Goal: Task Accomplishment & Management: Manage account settings

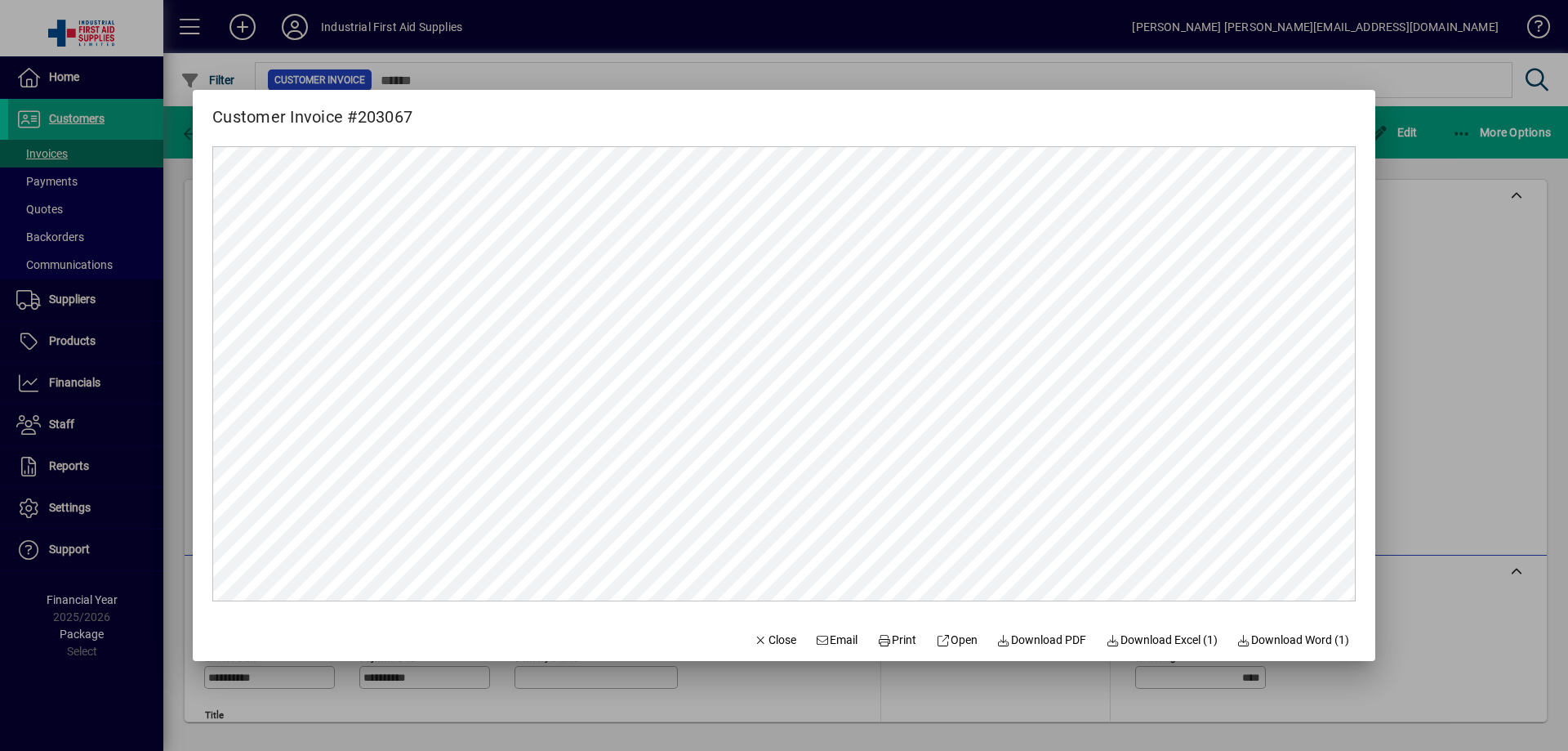
click at [79, 123] on div at bounding box center [784, 375] width 1568 height 751
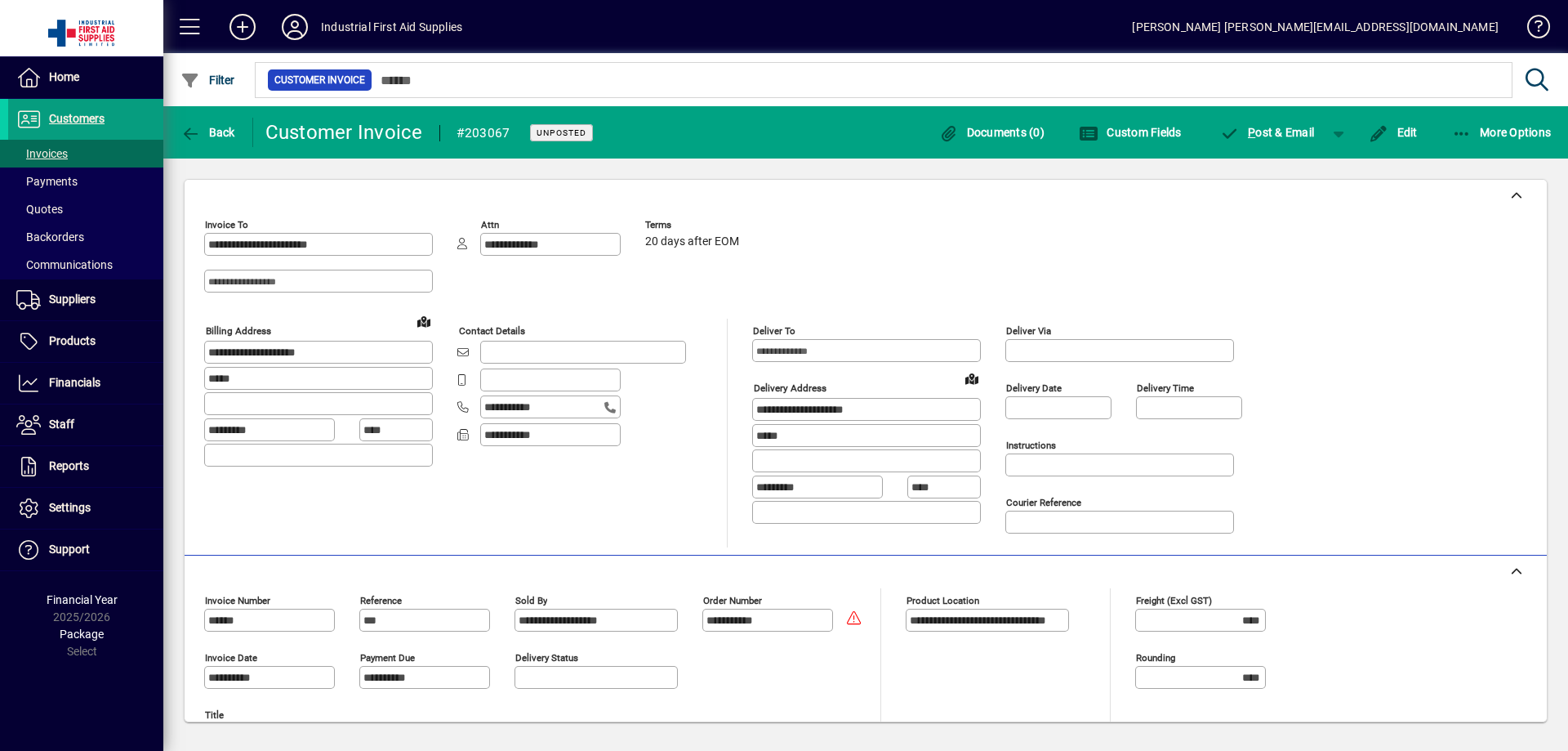
click at [76, 120] on span "Customers" at bounding box center [77, 118] width 56 height 13
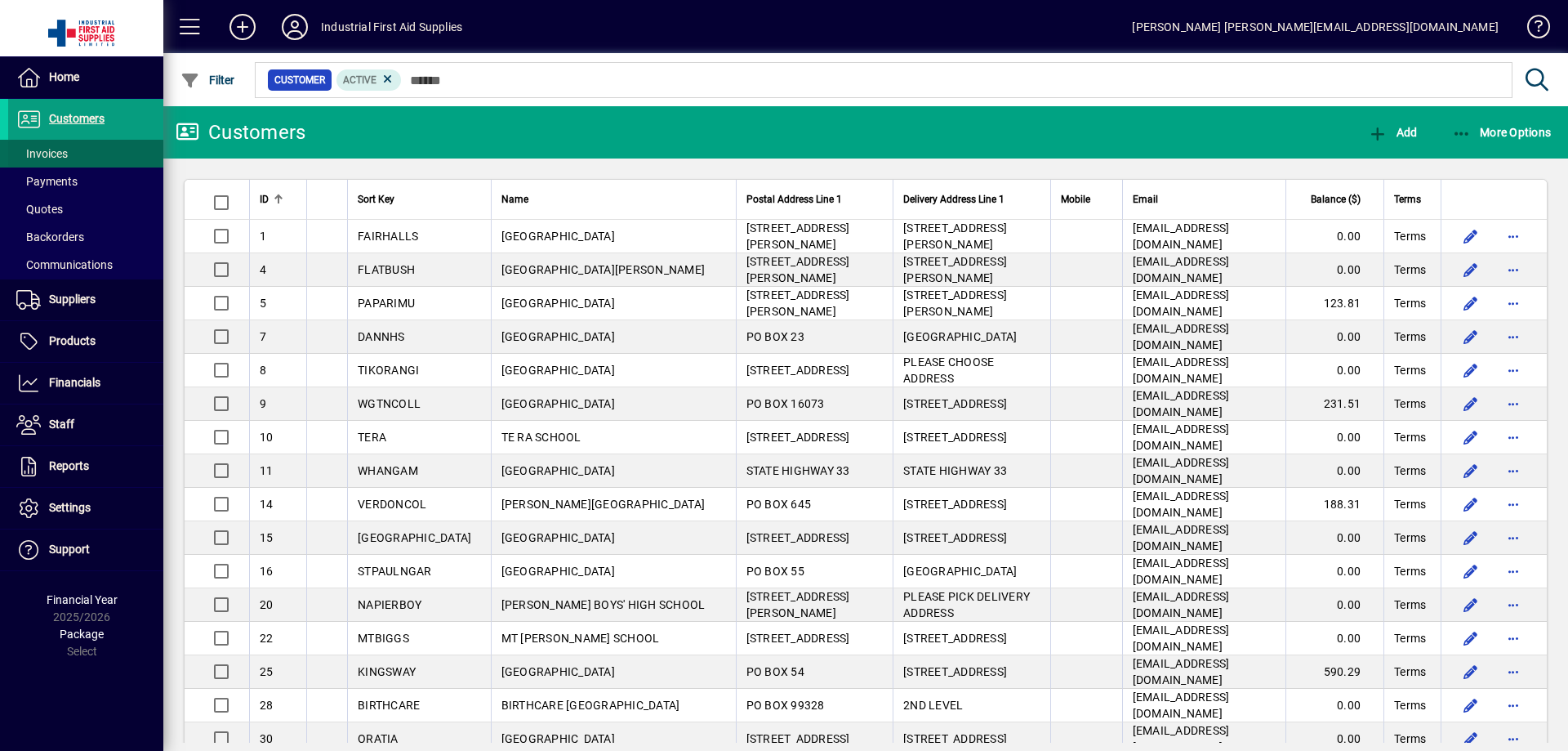
click at [43, 150] on span "Invoices" at bounding box center [42, 154] width 51 height 13
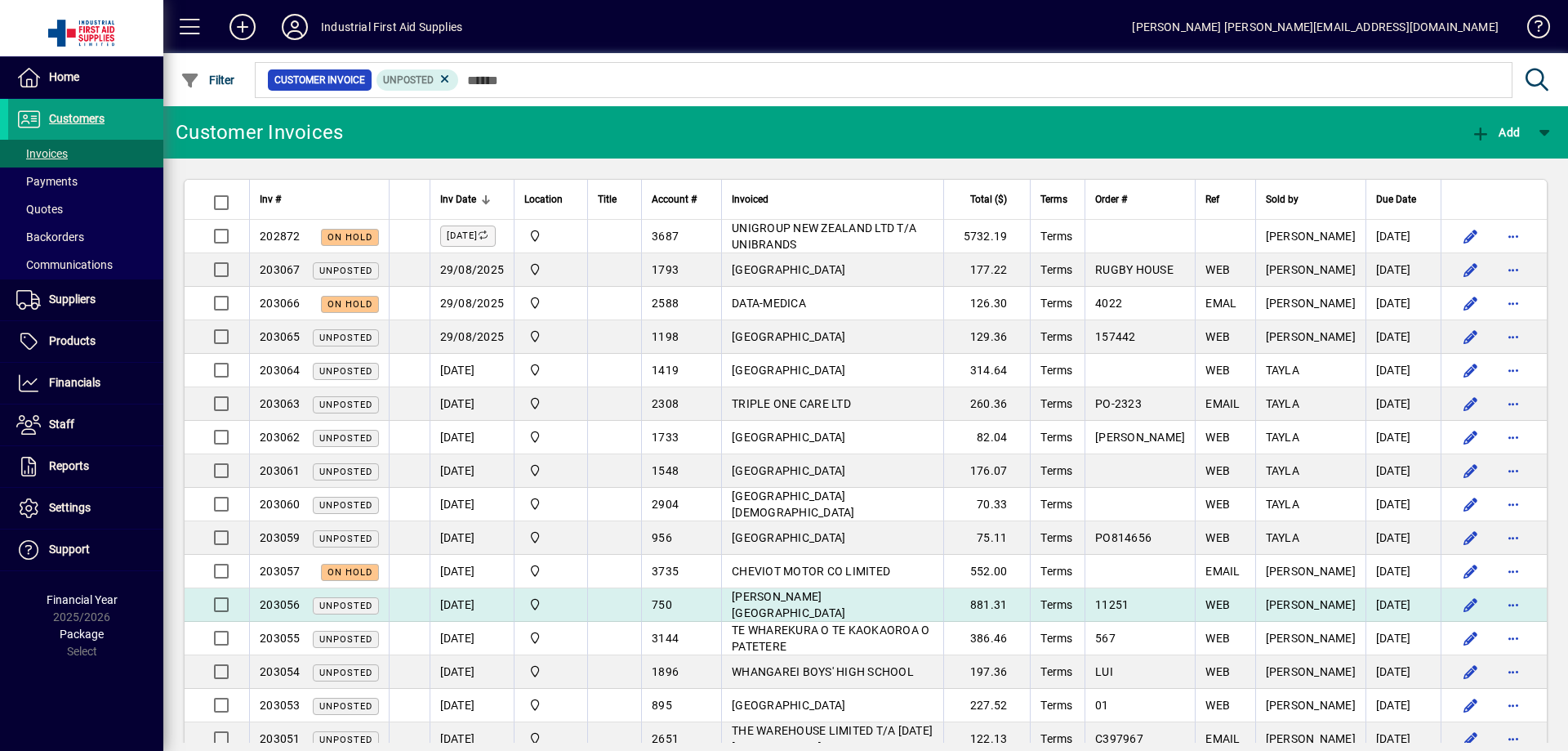
click at [843, 600] on span "[PERSON_NAME][GEOGRAPHIC_DATA]" at bounding box center [789, 605] width 114 height 30
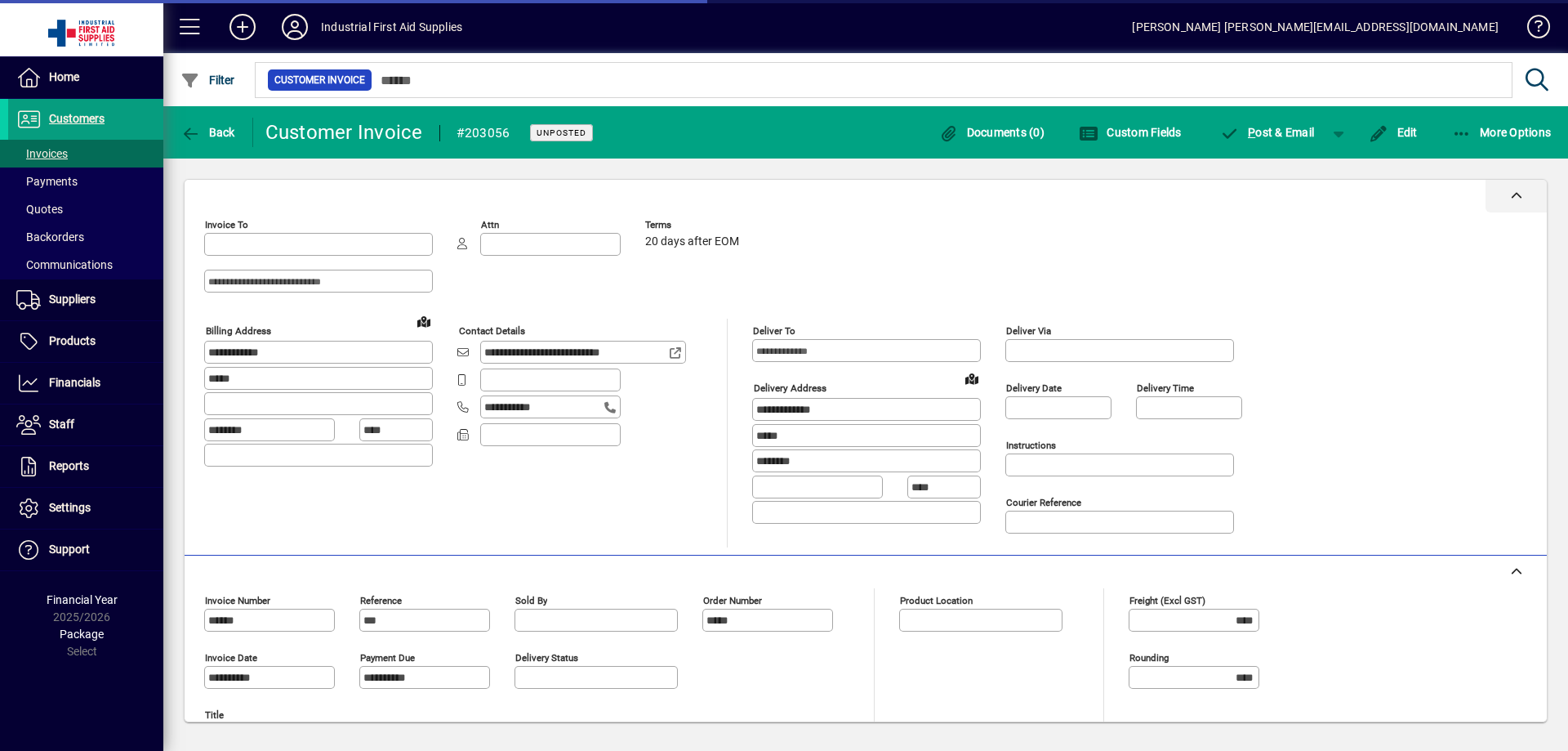
type input "**********"
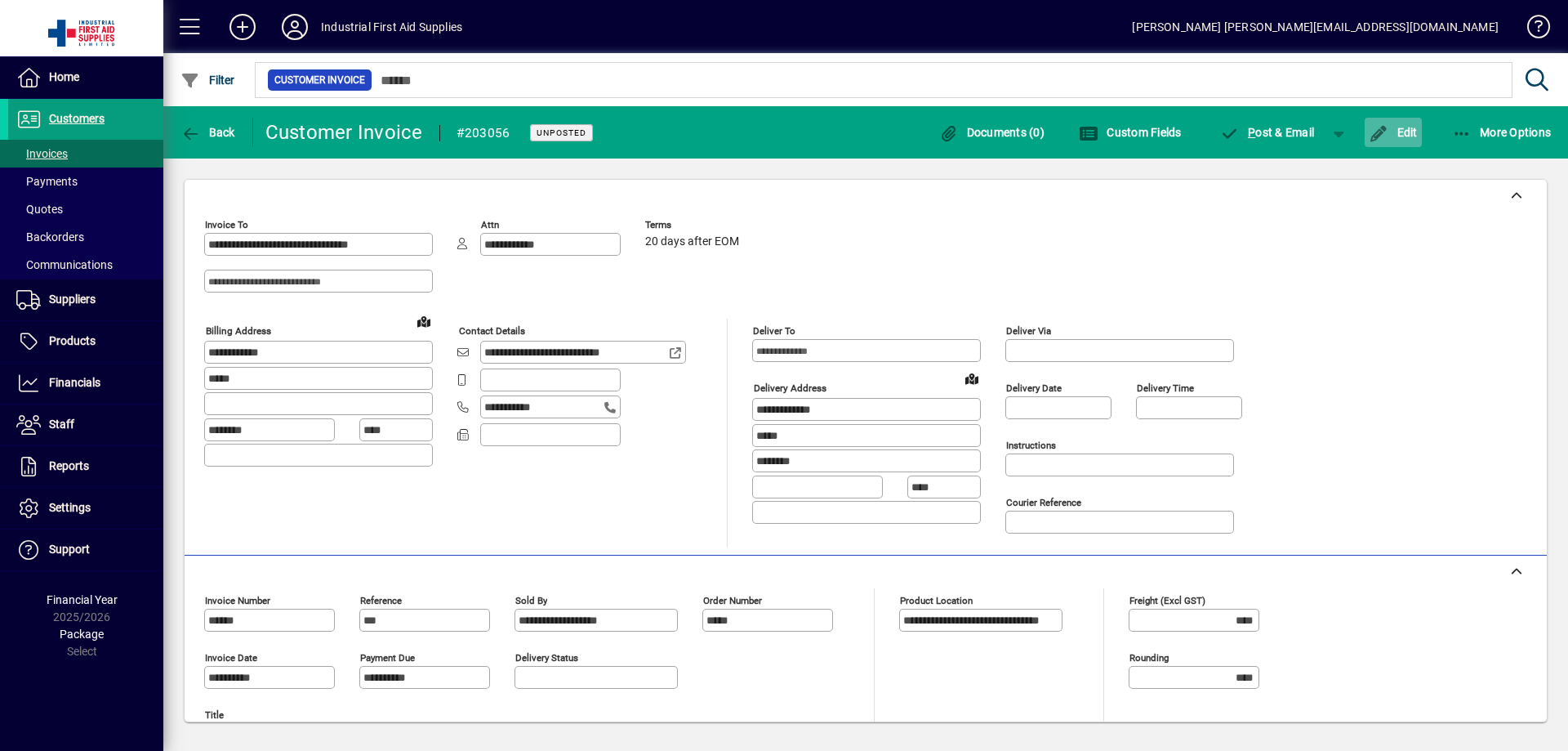
click at [1401, 136] on span "Edit" at bounding box center [1393, 132] width 49 height 13
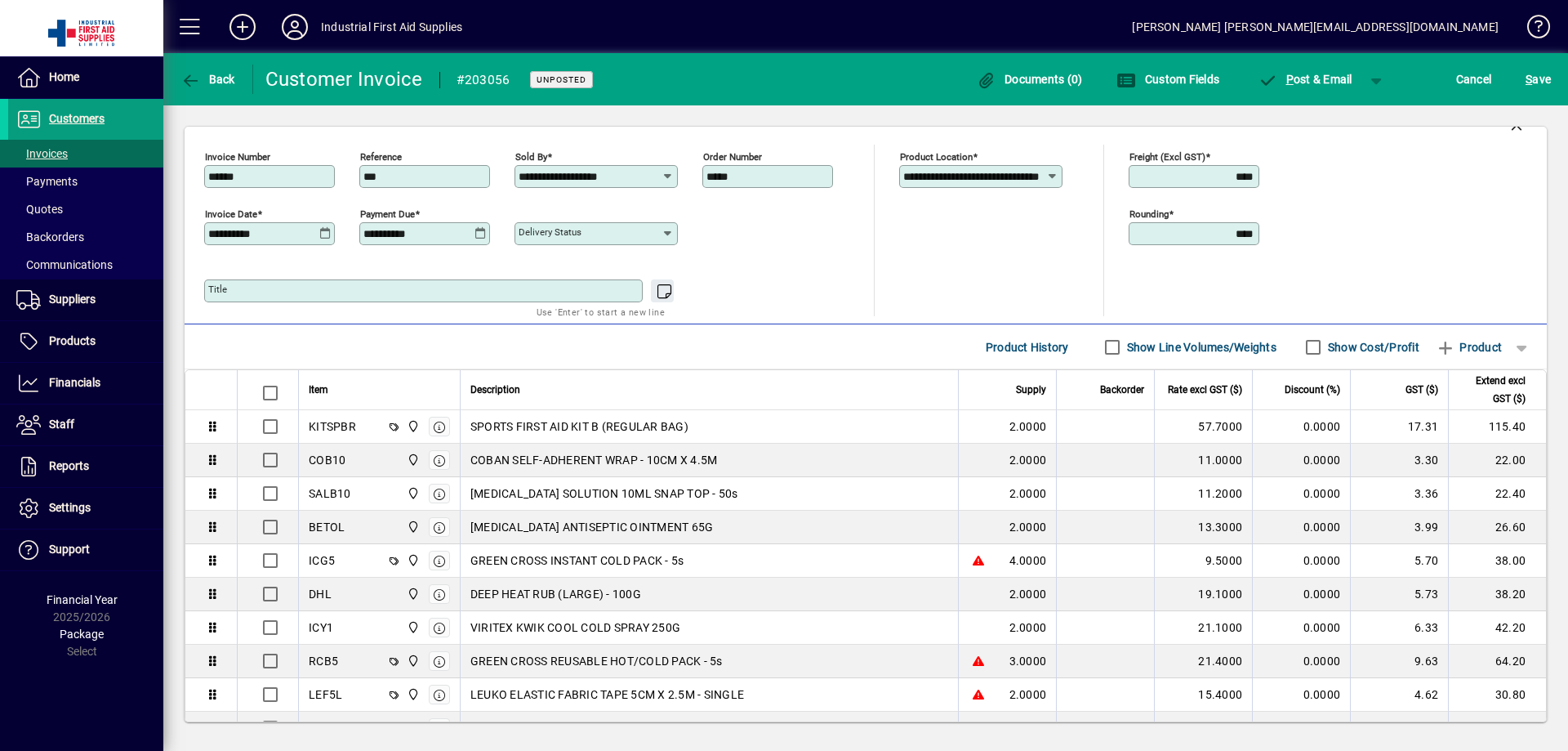
scroll to position [245, 0]
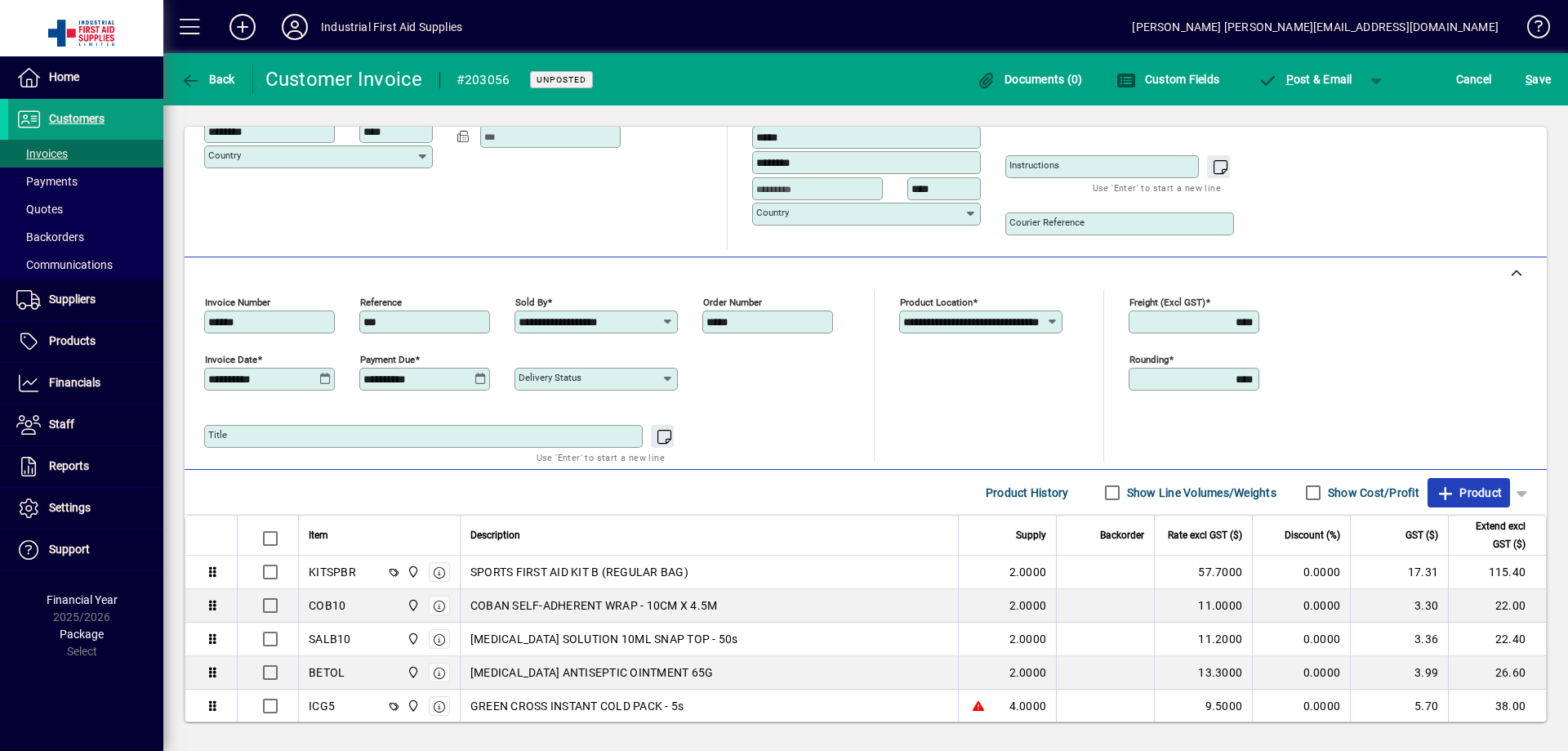
click at [1468, 494] on span "Product" at bounding box center [1468, 492] width 66 height 26
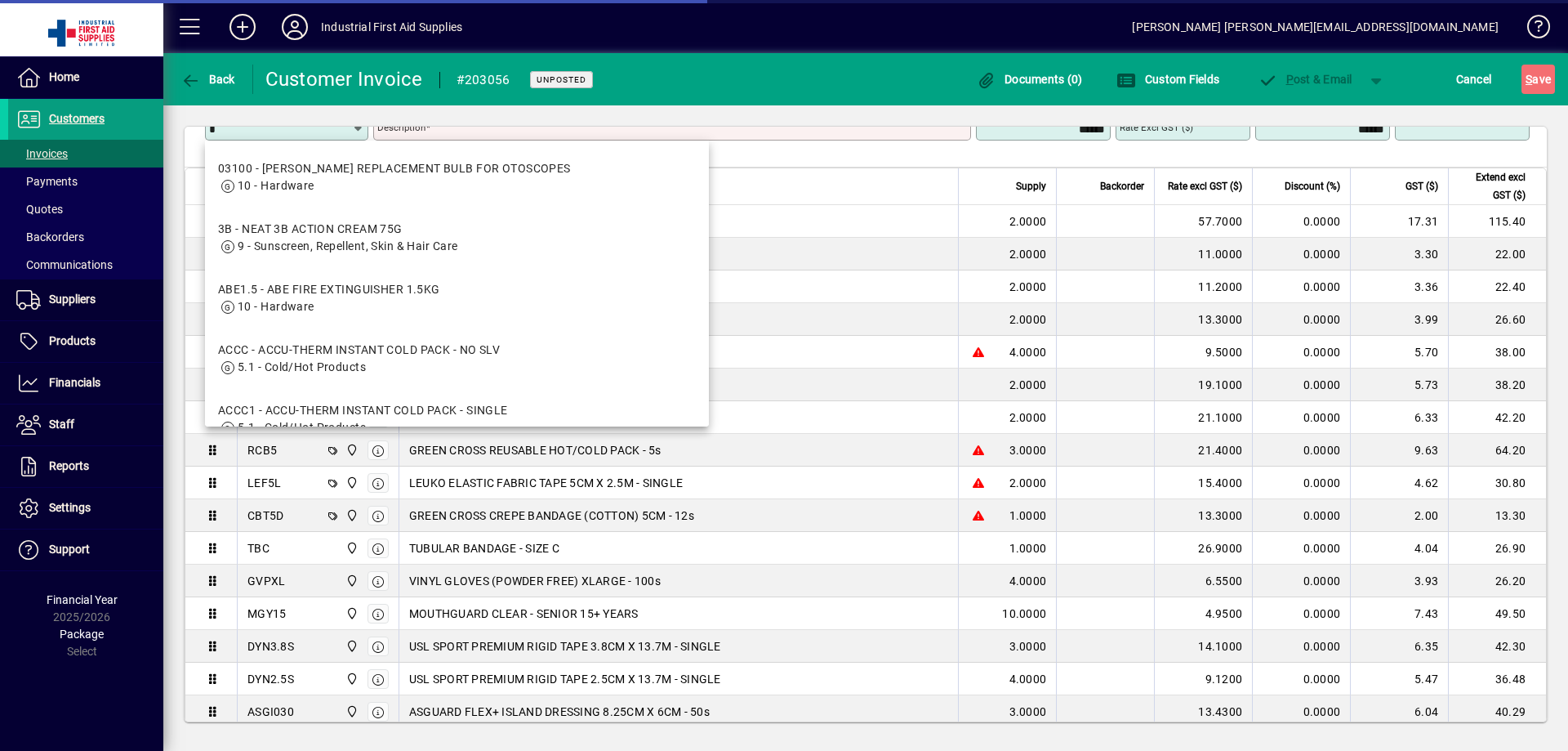
scroll to position [292, 0]
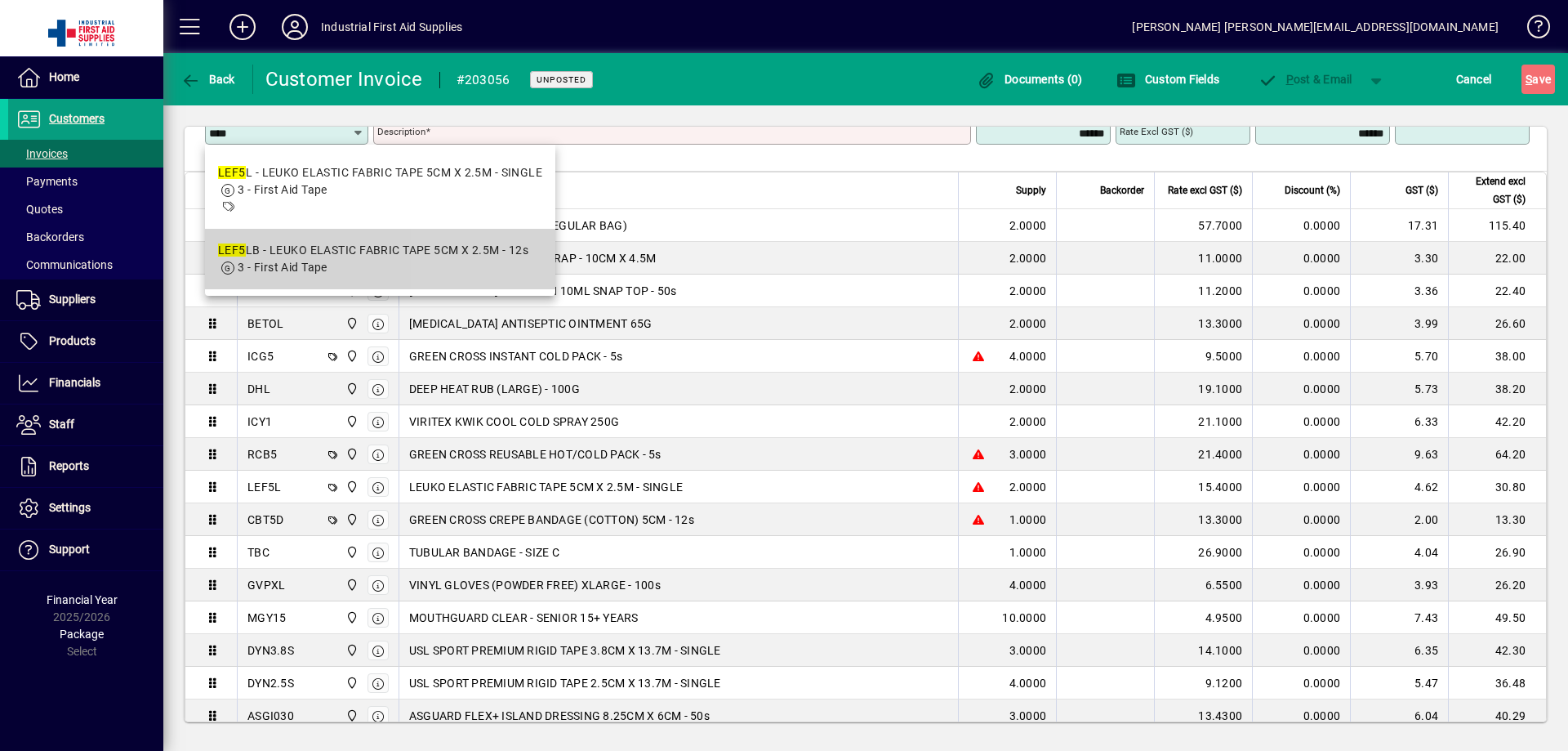
click at [511, 264] on span "3 - First Aid Tape" at bounding box center [373, 267] width 311 height 17
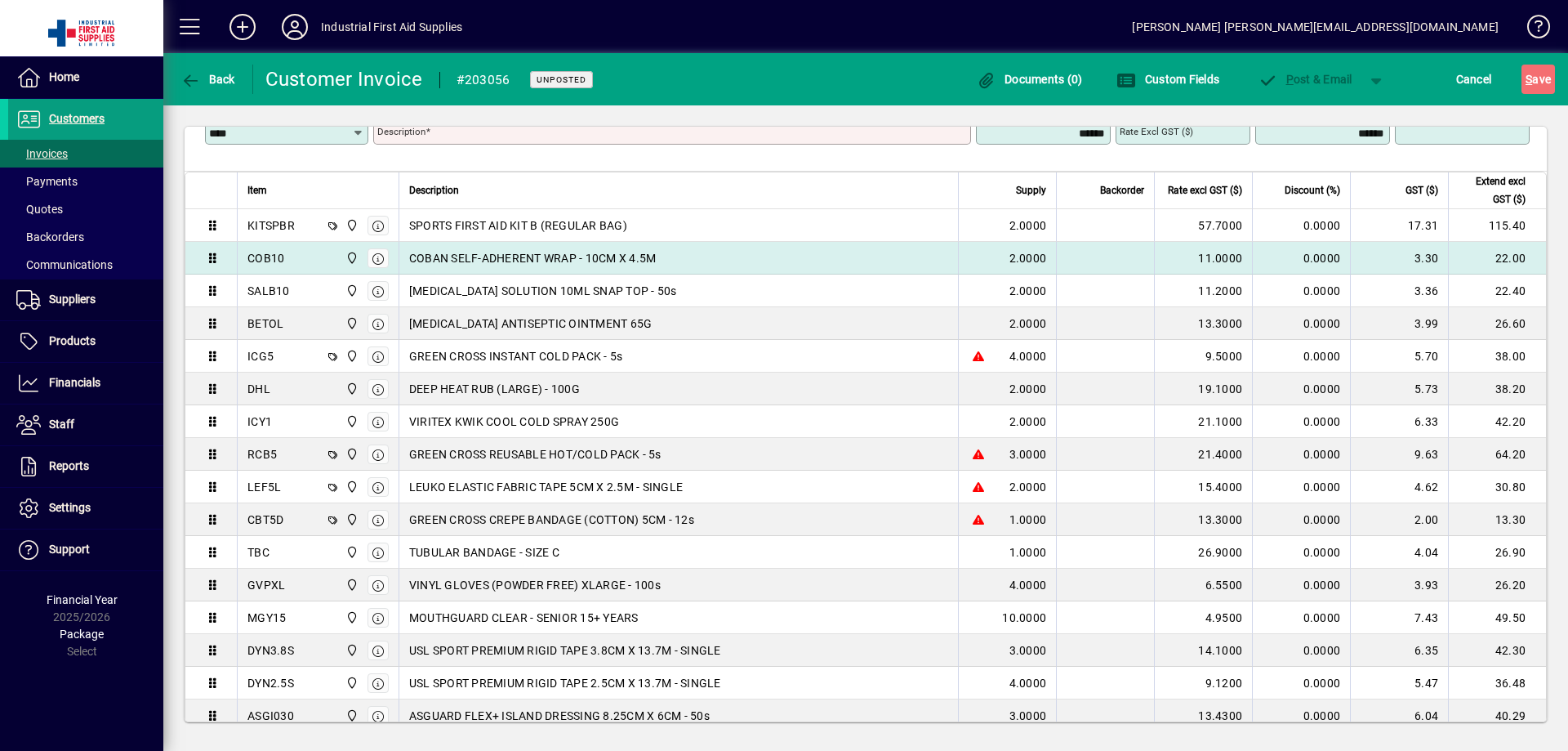
type input "******"
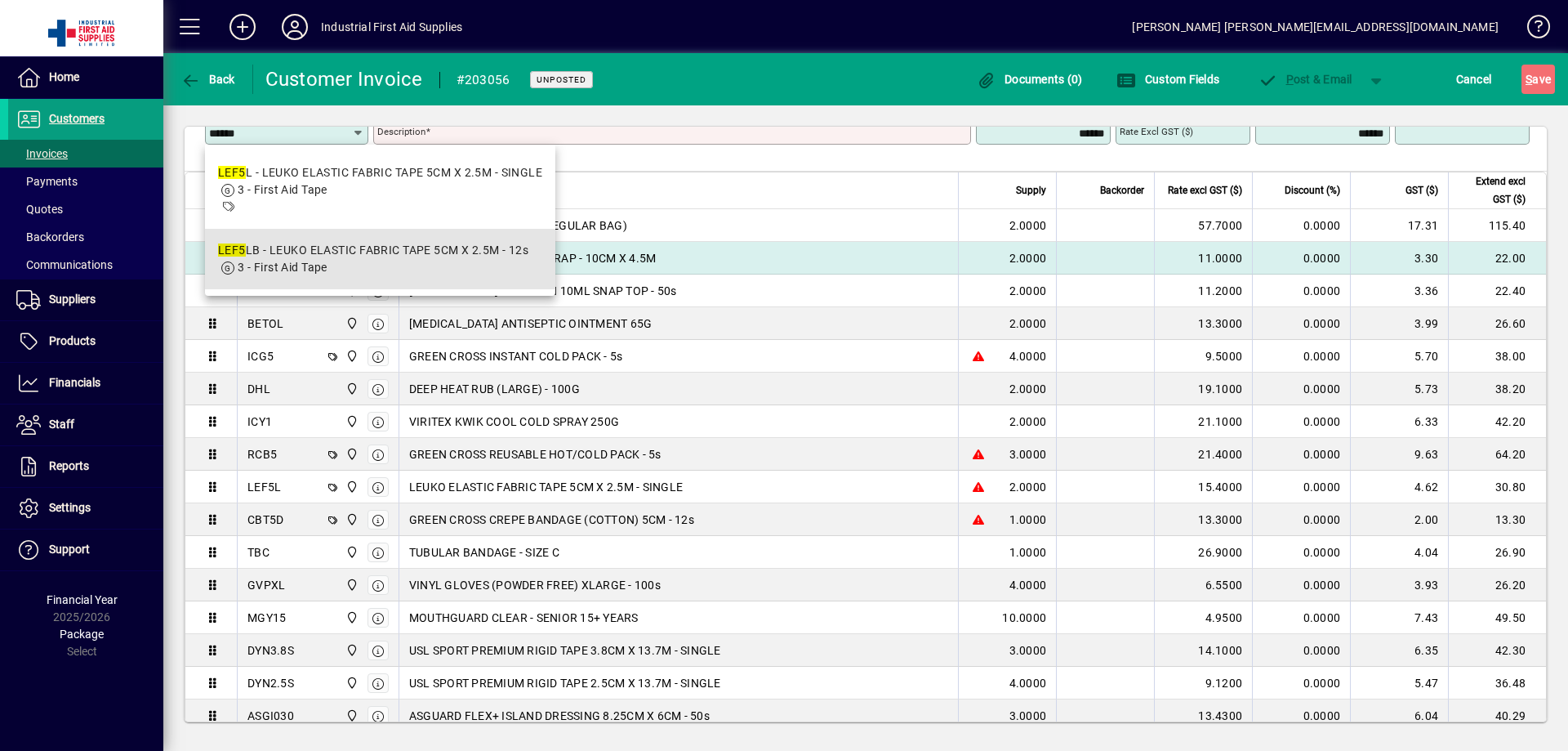
type input "**********"
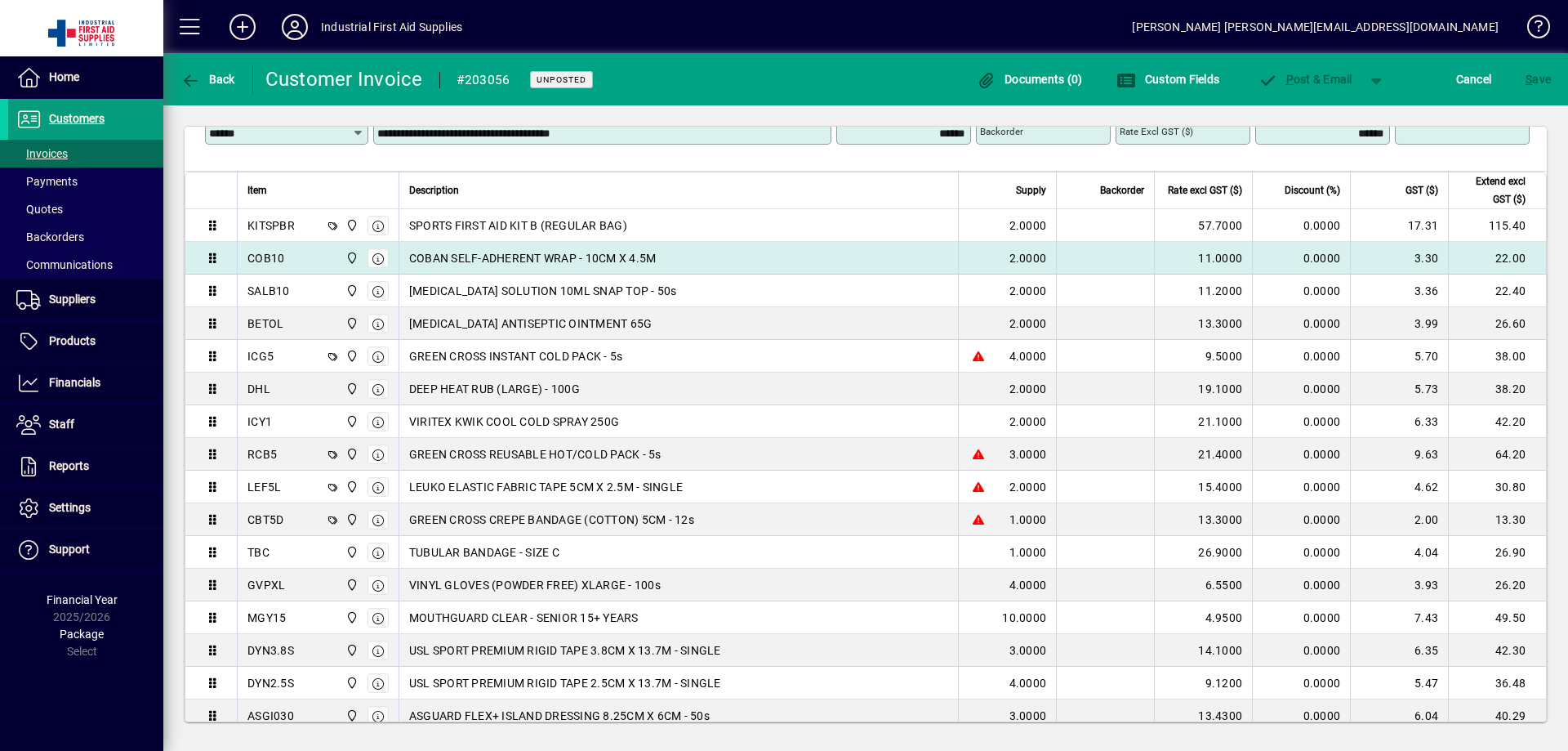
type input "********"
type input "******"
type input "****"
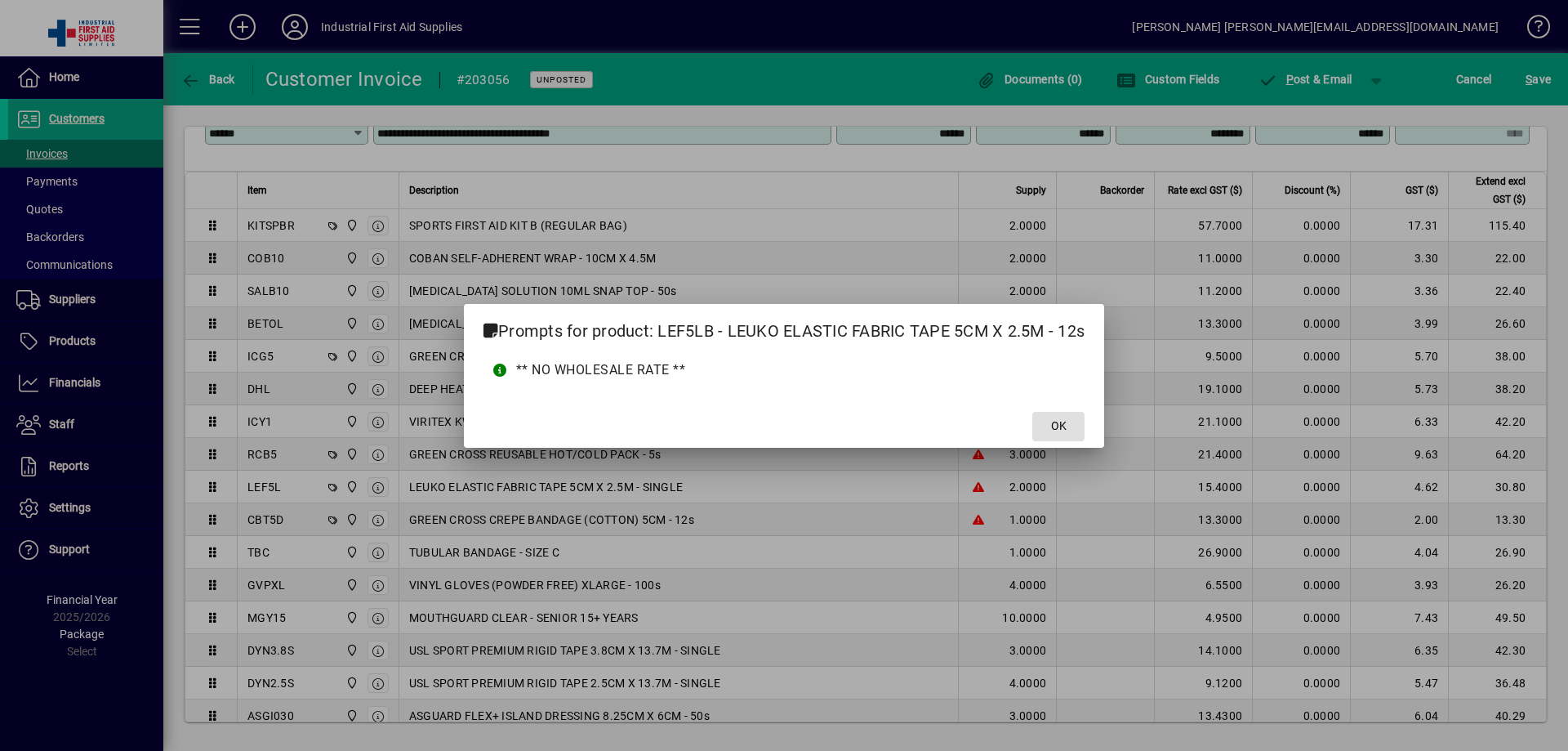
click at [1055, 415] on span at bounding box center [1059, 426] width 52 height 39
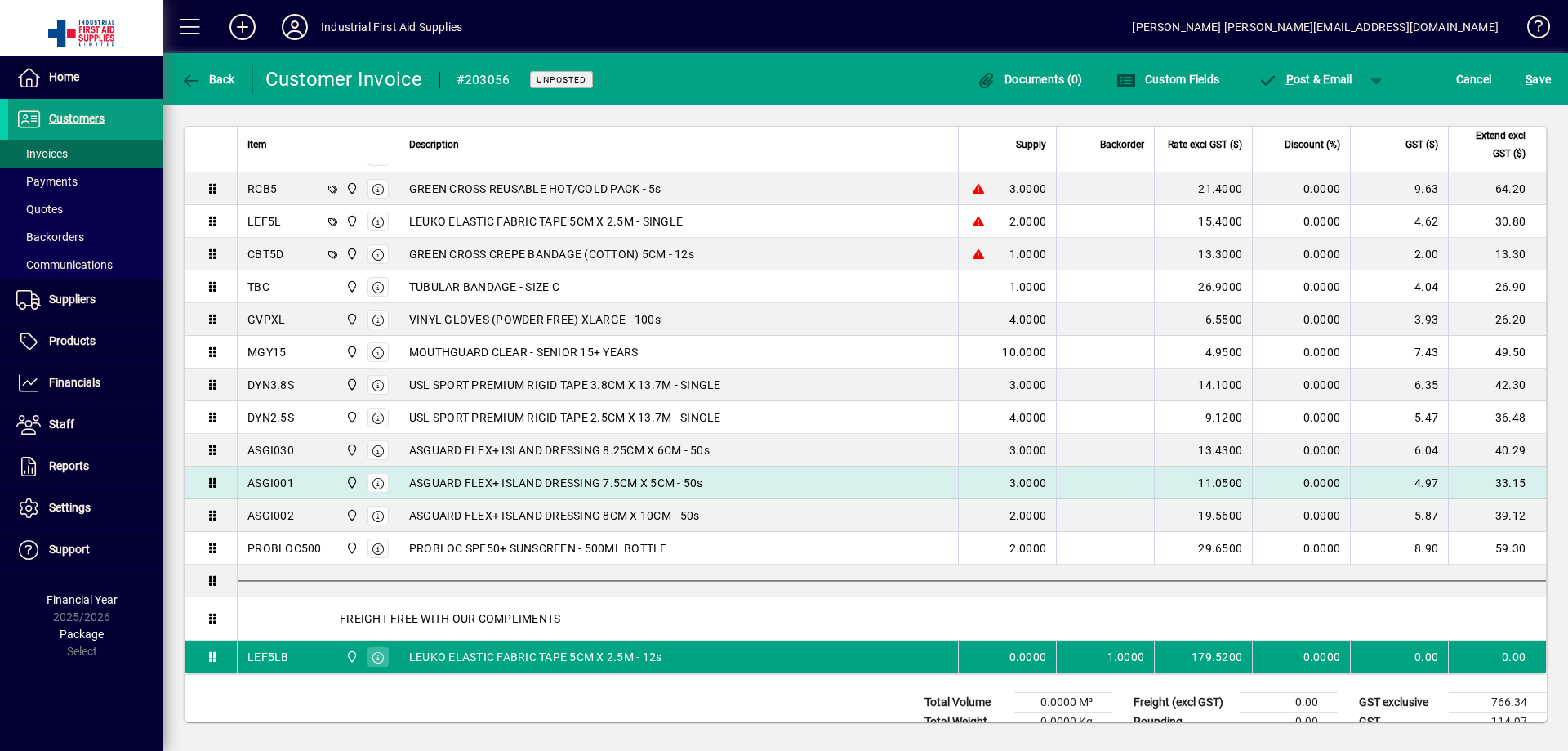
scroll to position [592, 0]
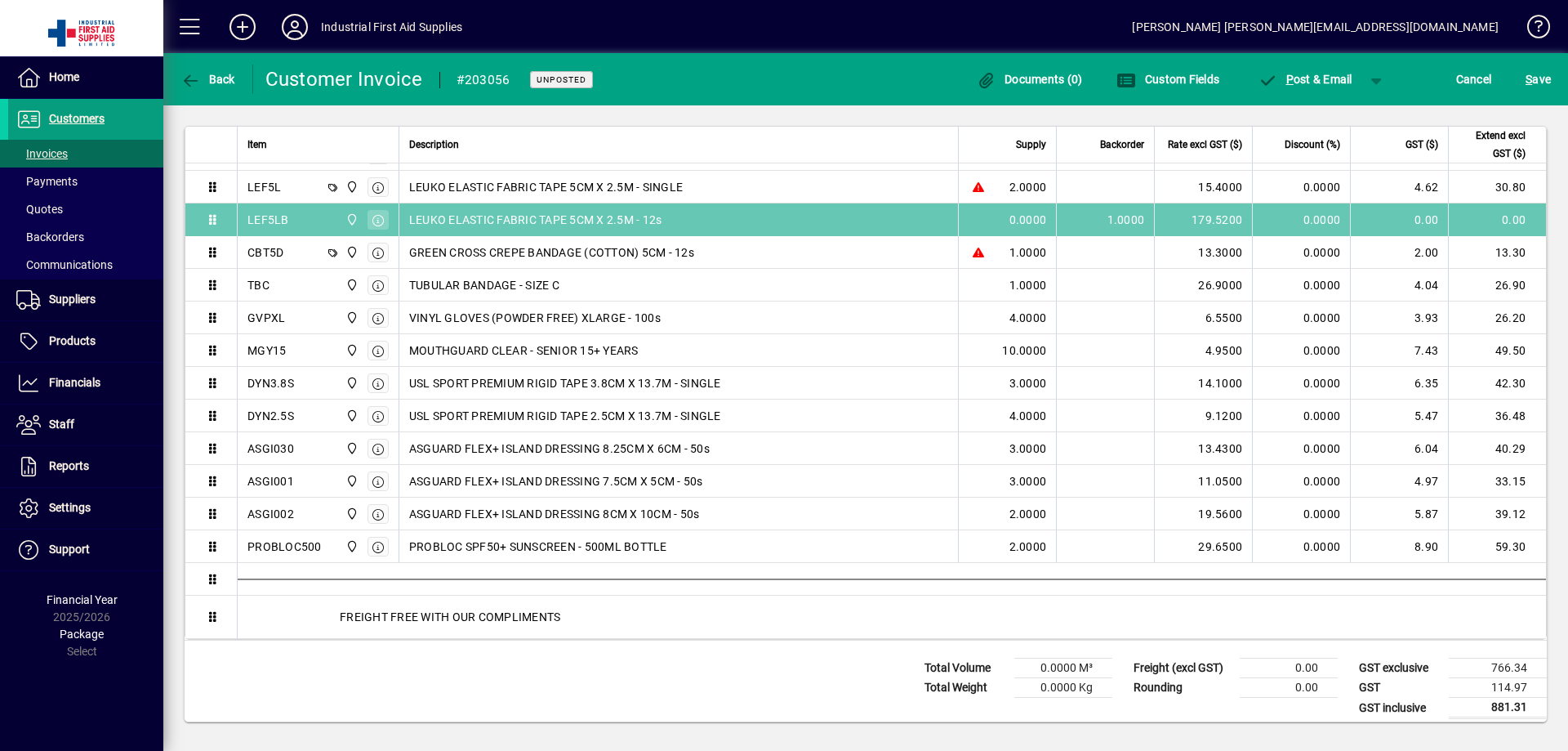
drag, startPoint x: 640, startPoint y: 630, endPoint x: 723, endPoint y: 217, distance: 421.3
drag, startPoint x: 1082, startPoint y: 215, endPoint x: 1128, endPoint y: 215, distance: 46.0
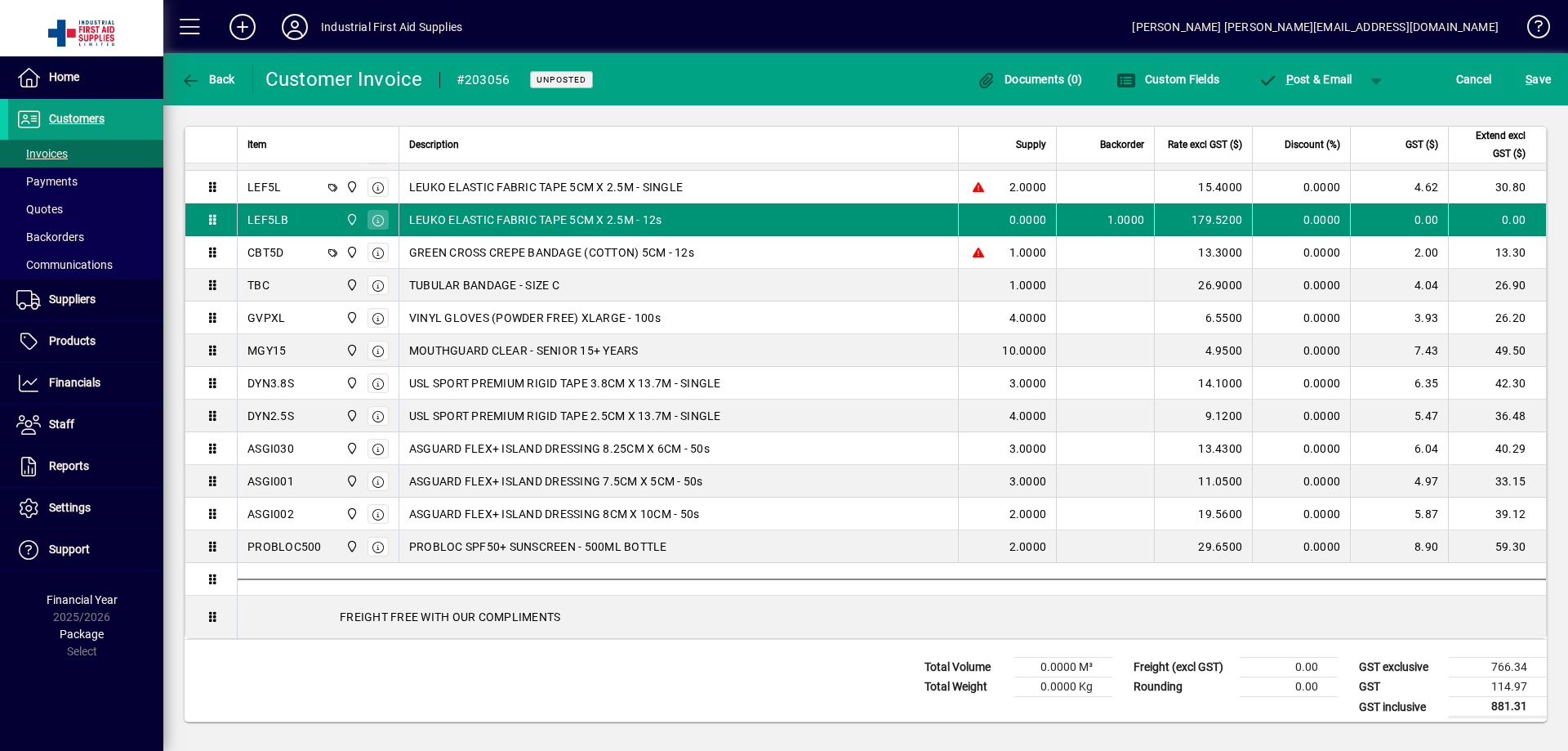
click at [987, 224] on div "0.0000" at bounding box center [1007, 220] width 77 height 17
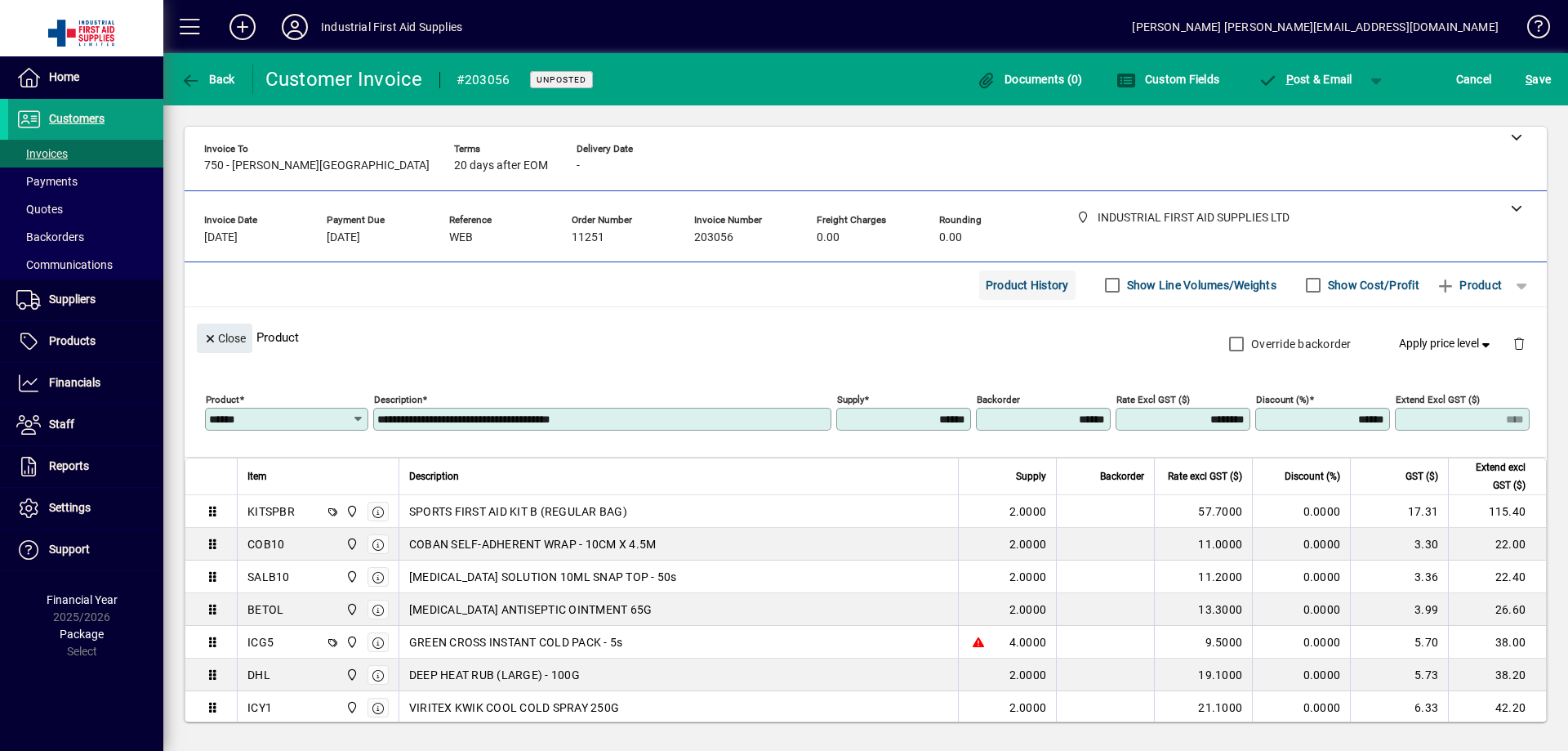
scroll to position [0, 0]
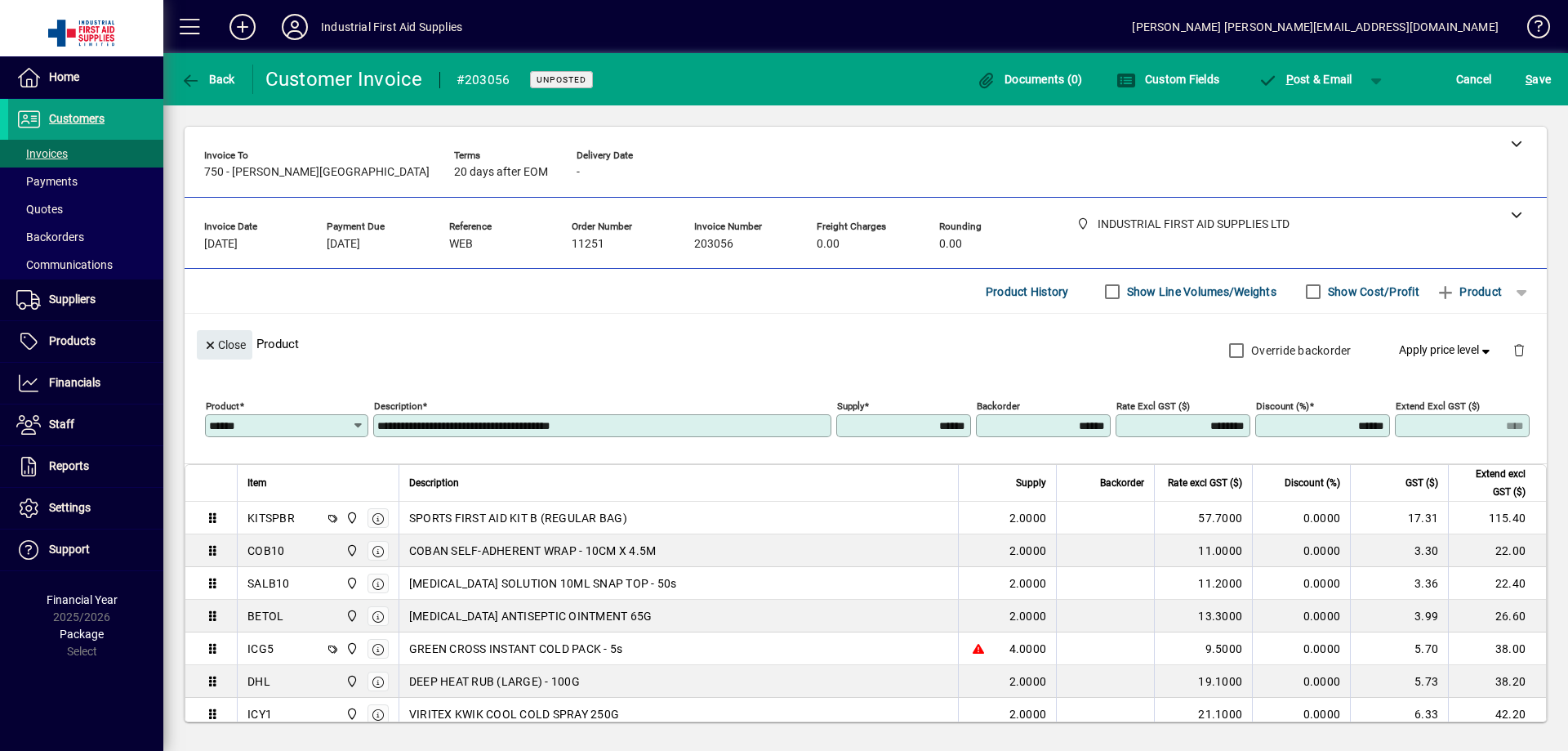
drag, startPoint x: 1039, startPoint y: 429, endPoint x: 1105, endPoint y: 420, distance: 66.6
click at [1105, 420] on div "**********" at bounding box center [869, 422] width 1330 height 57
type input "****"
type input "******"
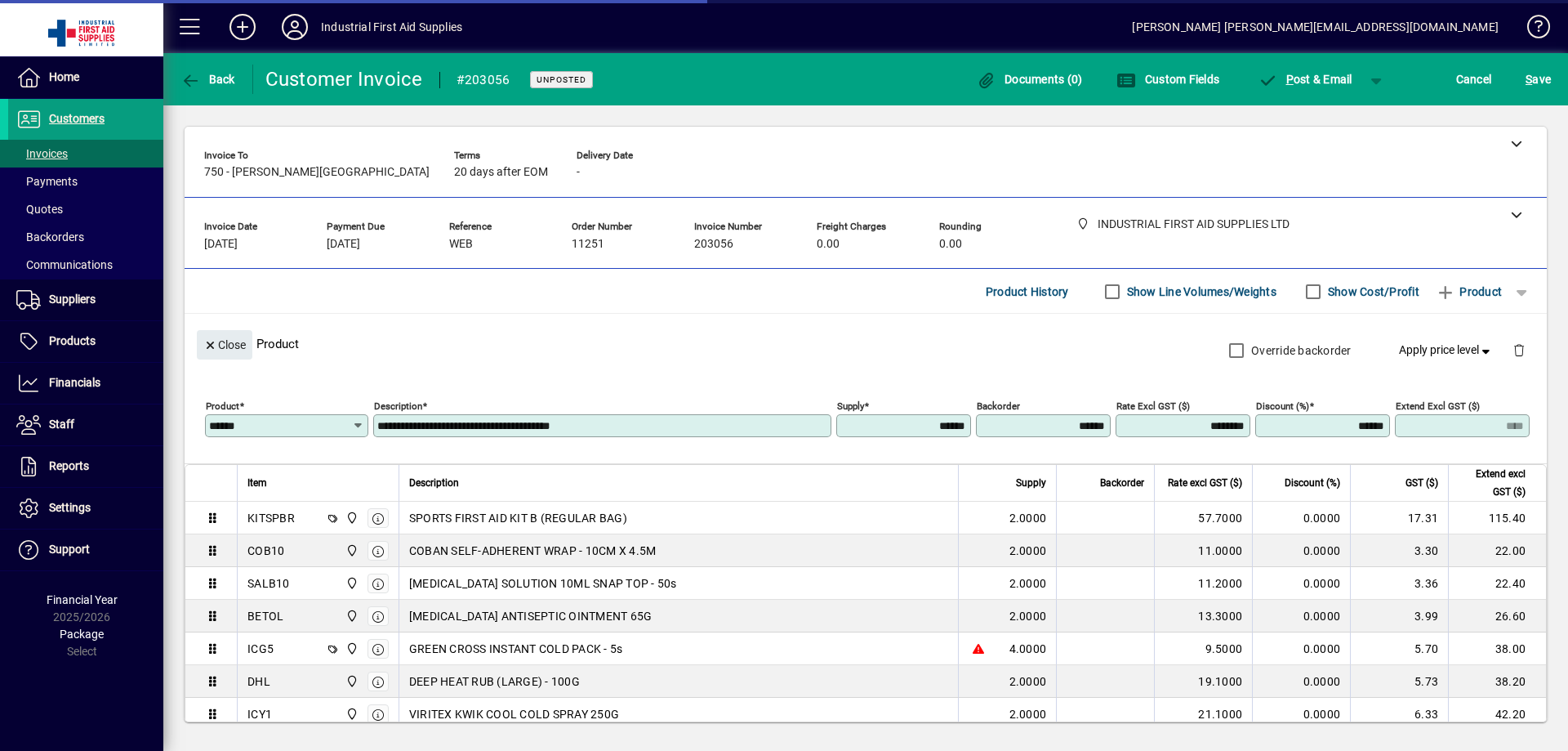
click at [1510, 290] on span "button" at bounding box center [1521, 291] width 39 height 39
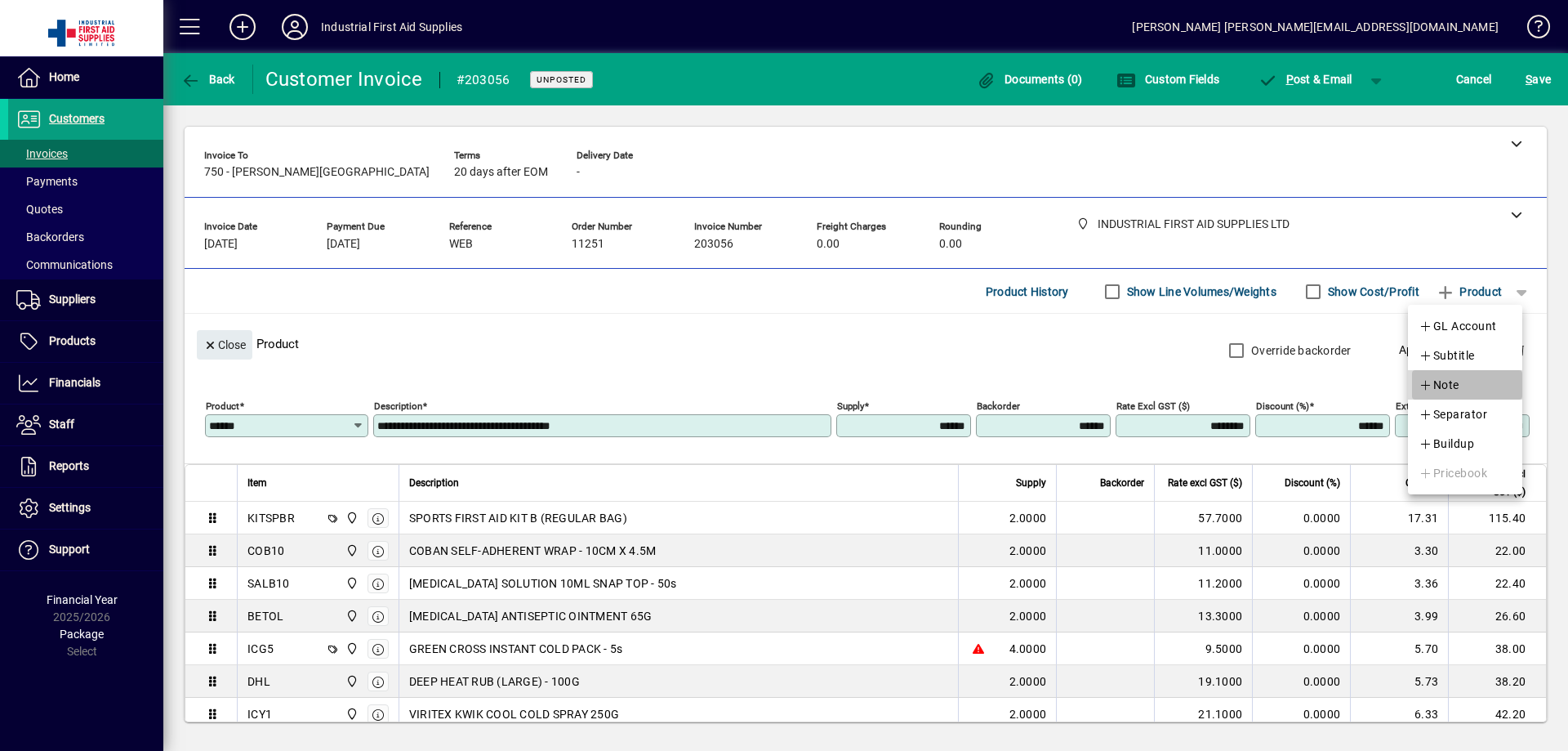
click at [1435, 386] on span "Note" at bounding box center [1440, 384] width 41 height 20
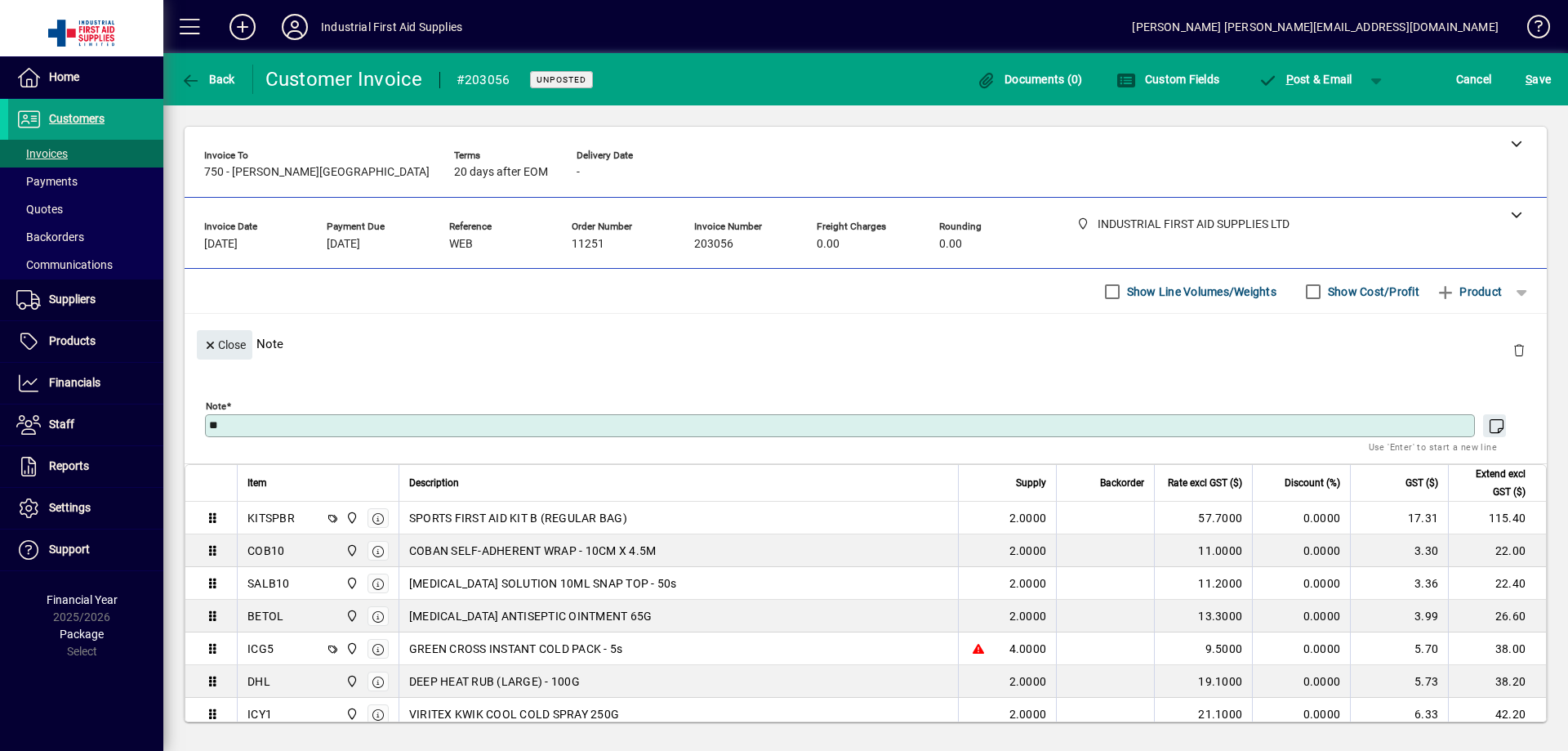
type textarea "*"
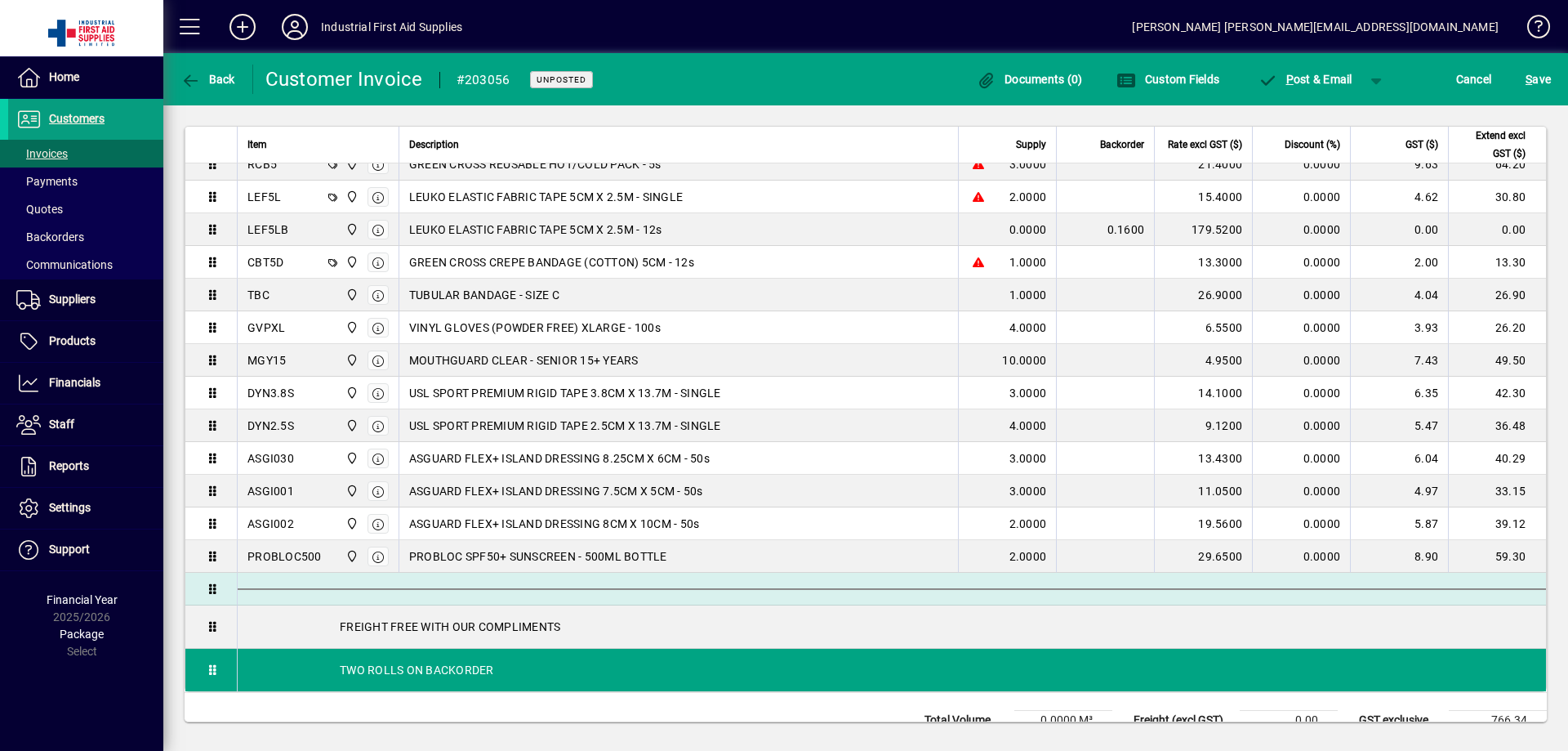
scroll to position [645, 0]
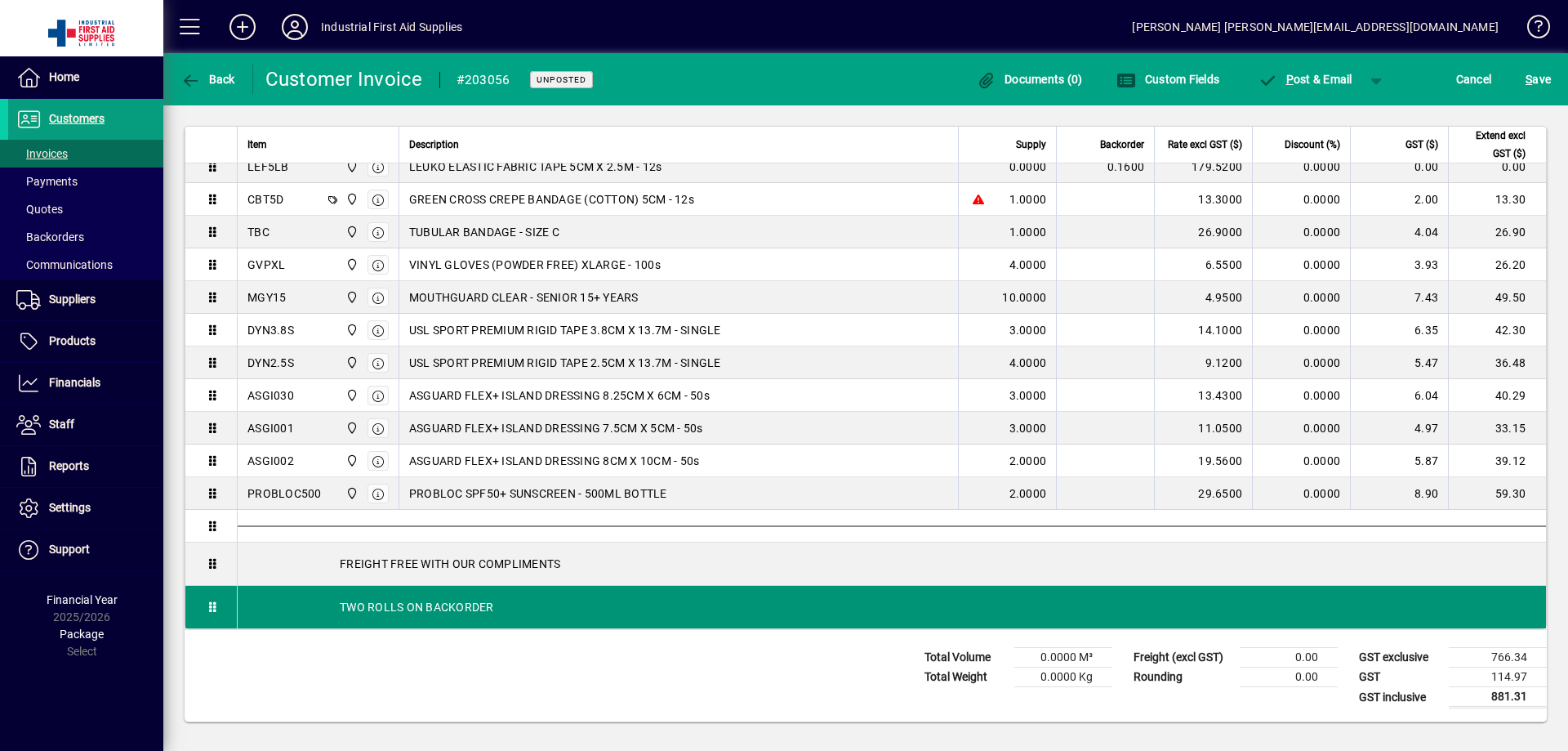
type textarea "**********"
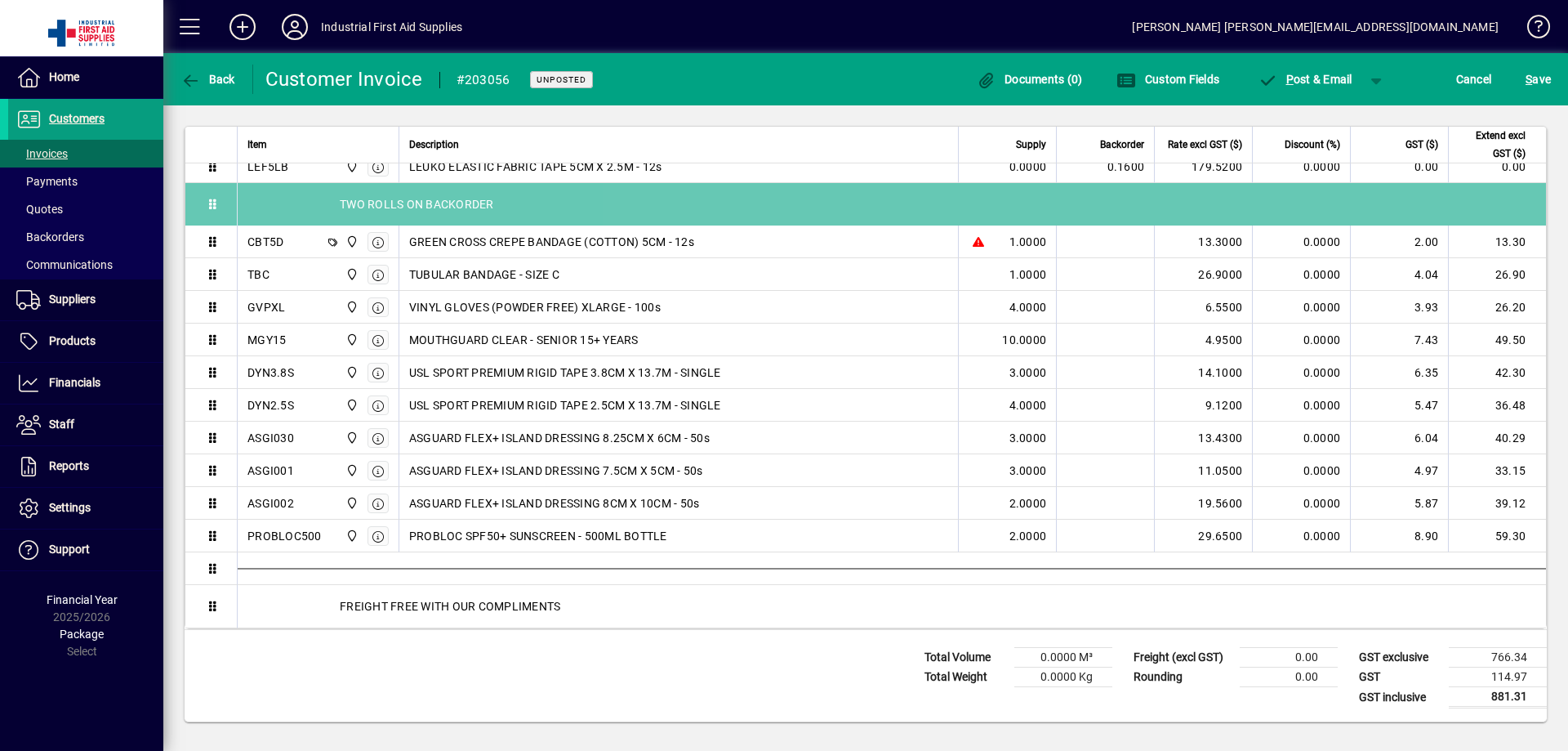
drag, startPoint x: 491, startPoint y: 604, endPoint x: 522, endPoint y: 197, distance: 408.2
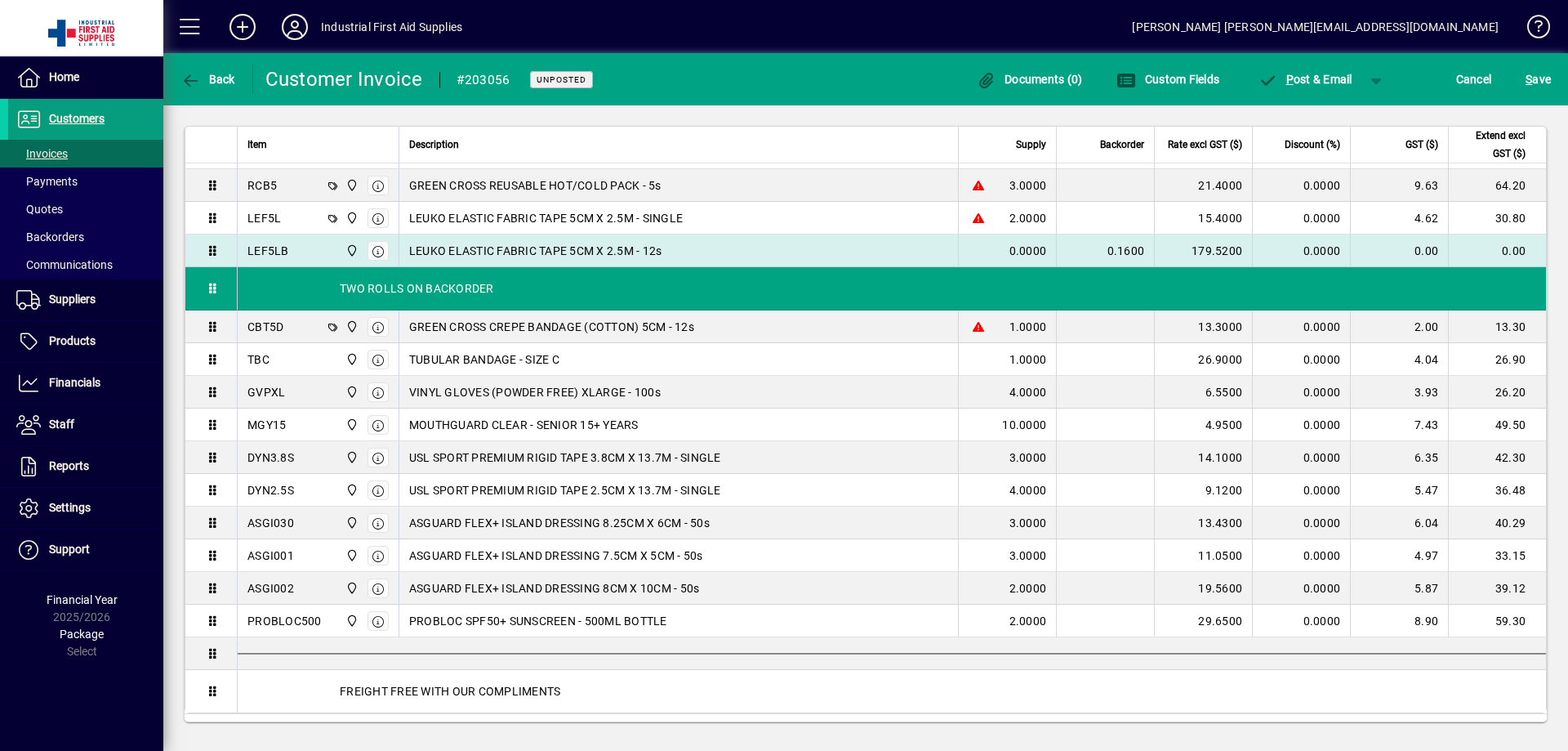
scroll to position [509, 0]
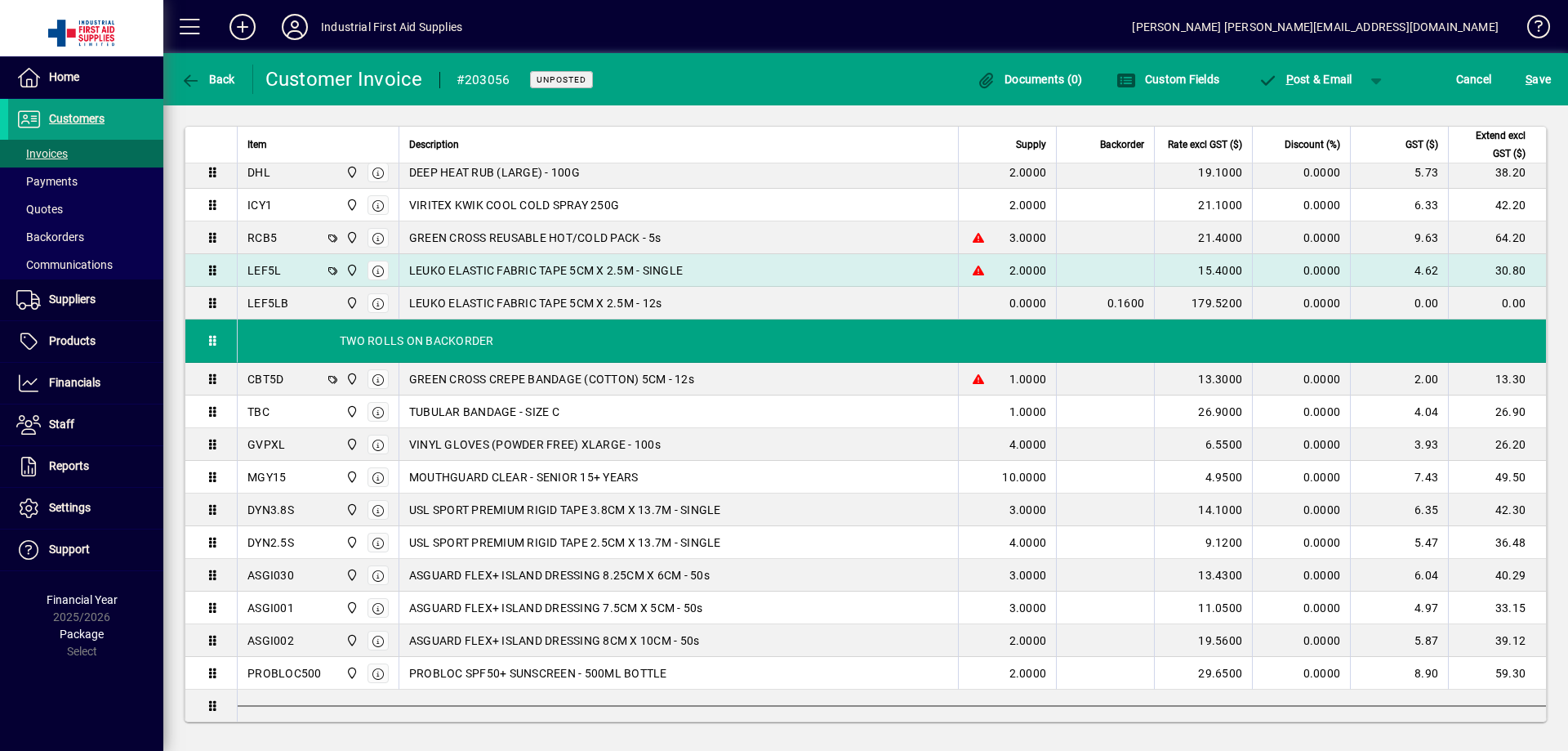
click at [889, 269] on div "LEUKO ELASTIC FABRIC TAPE 5CM X 2.5M - SINGLE" at bounding box center [678, 271] width 539 height 17
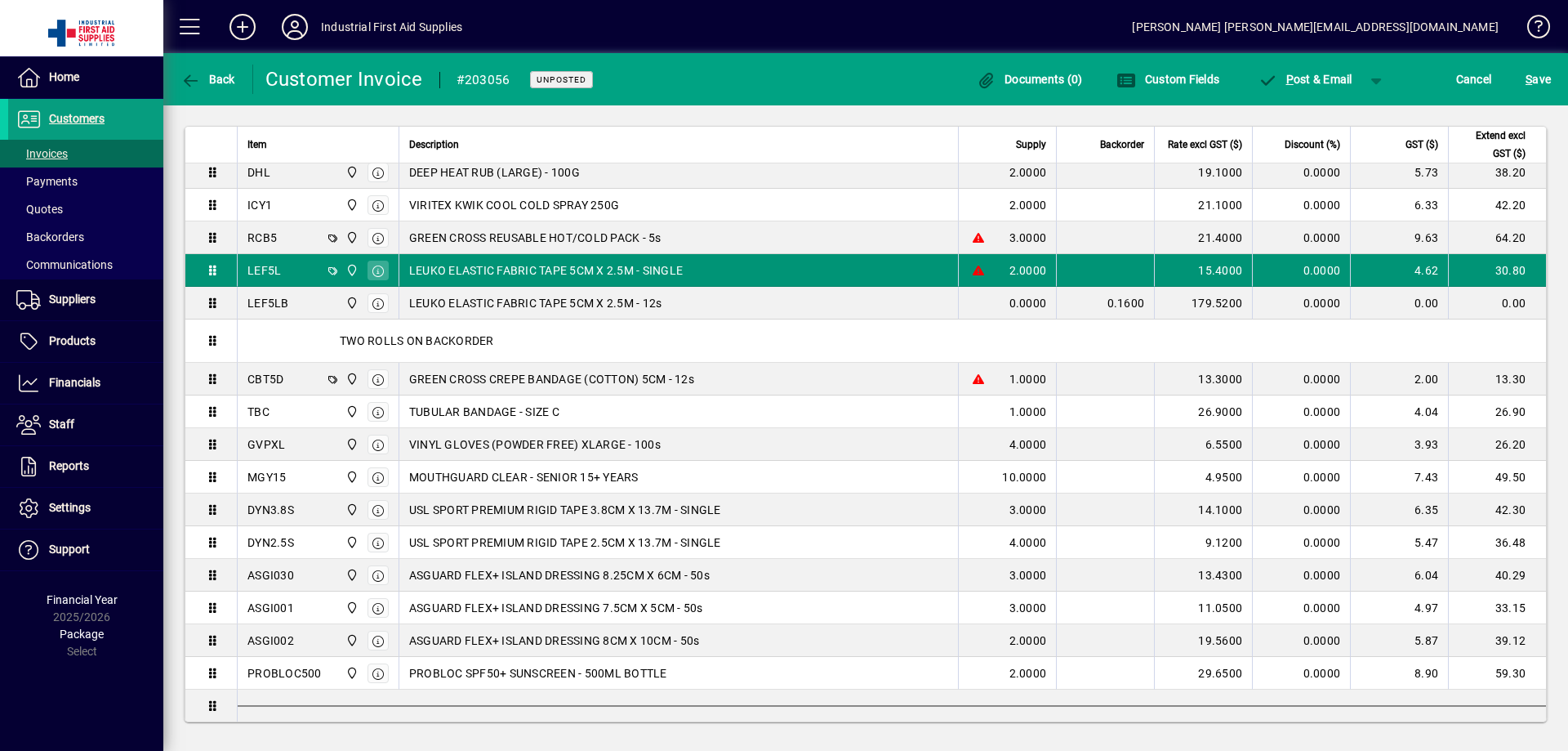
scroll to position [2, 0]
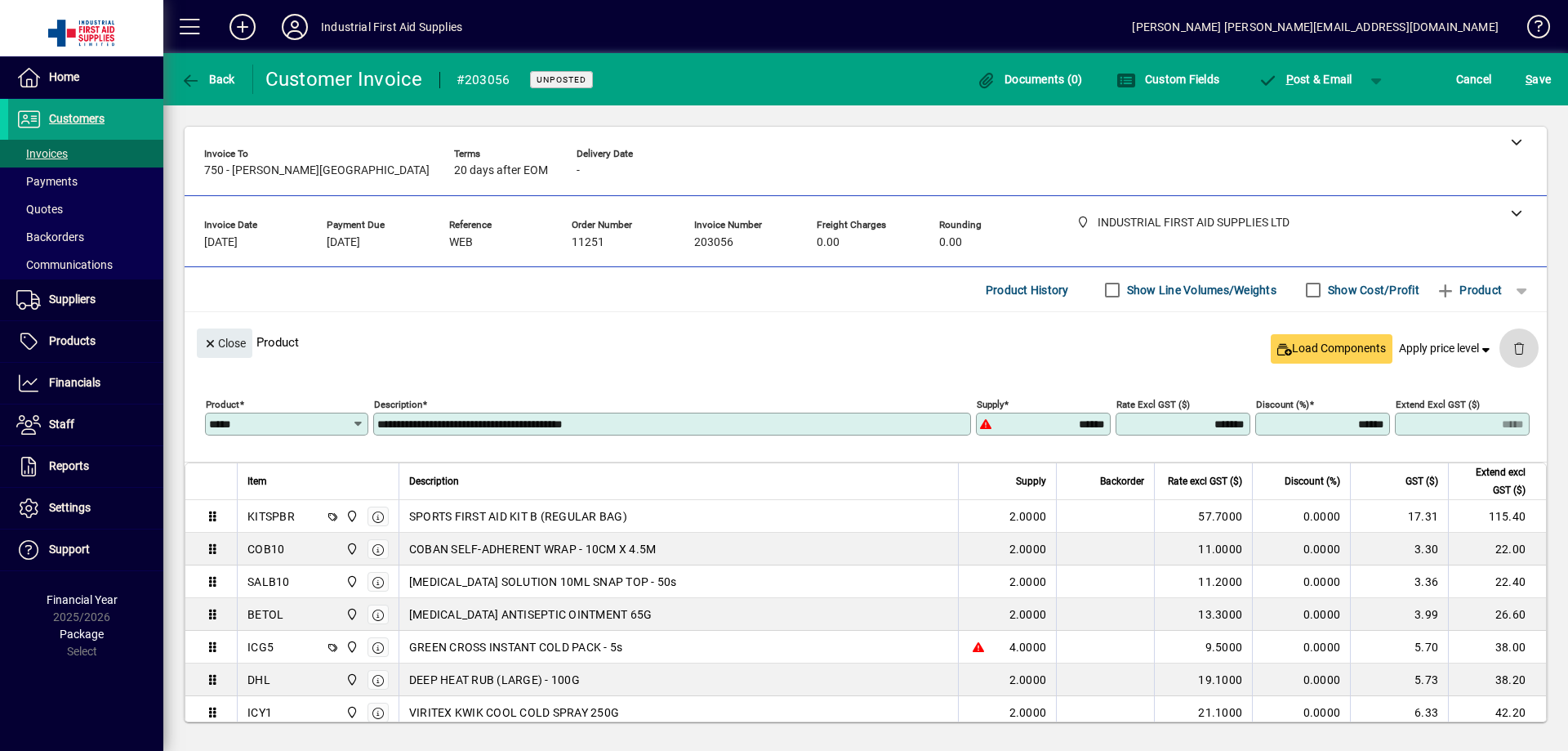
click at [1506, 344] on span "button" at bounding box center [1520, 348] width 39 height 39
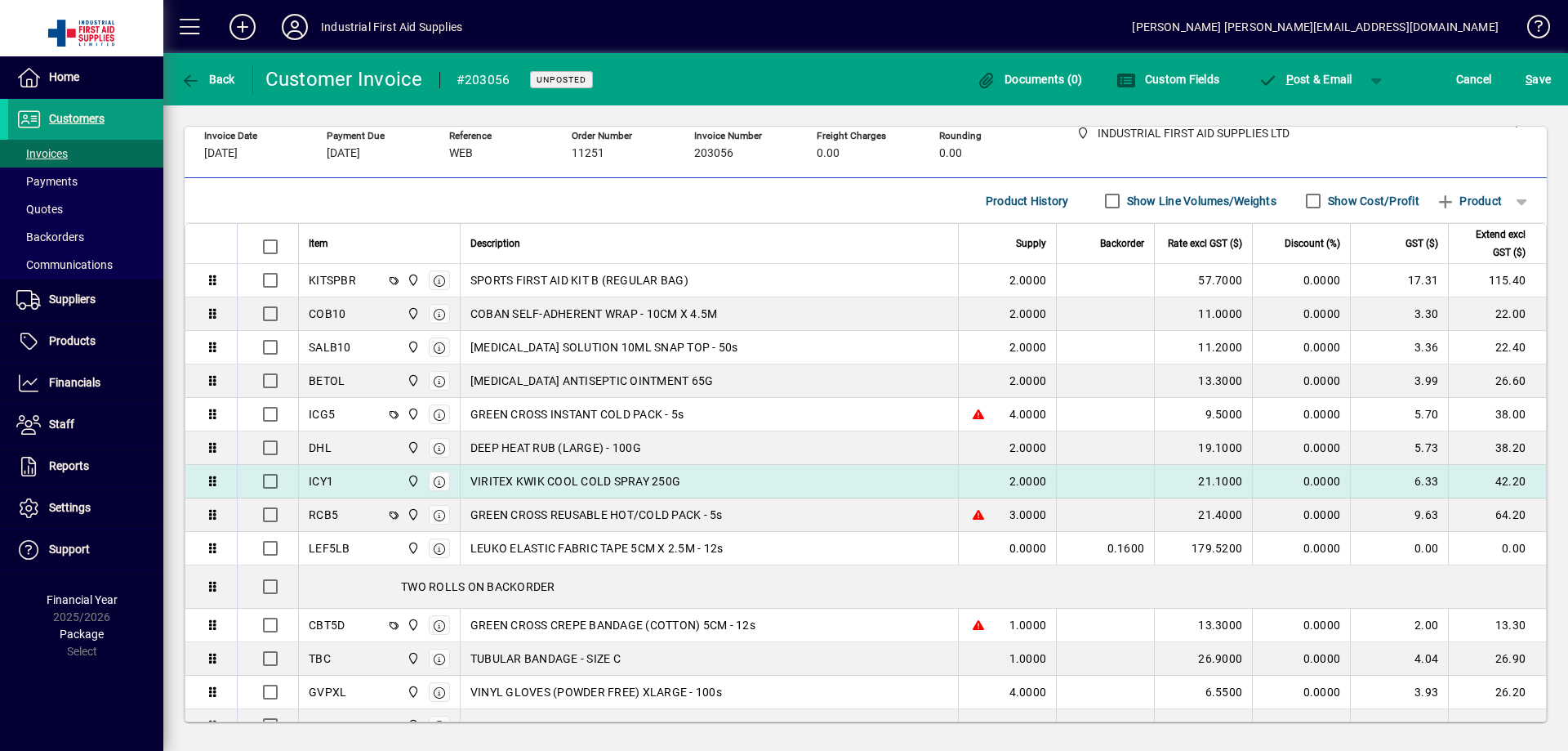
scroll to position [111, 0]
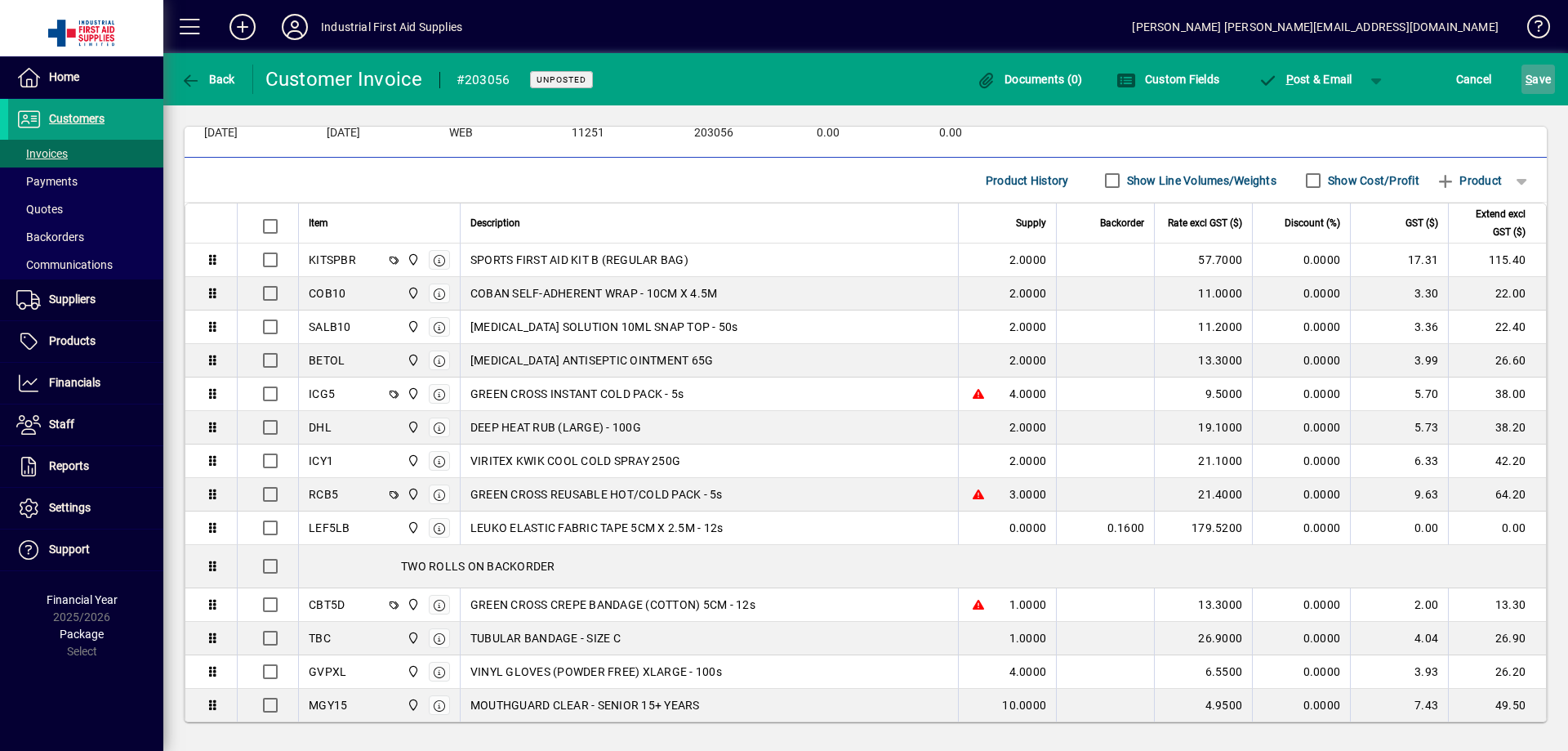
click at [1540, 77] on span "S ave" at bounding box center [1538, 79] width 25 height 26
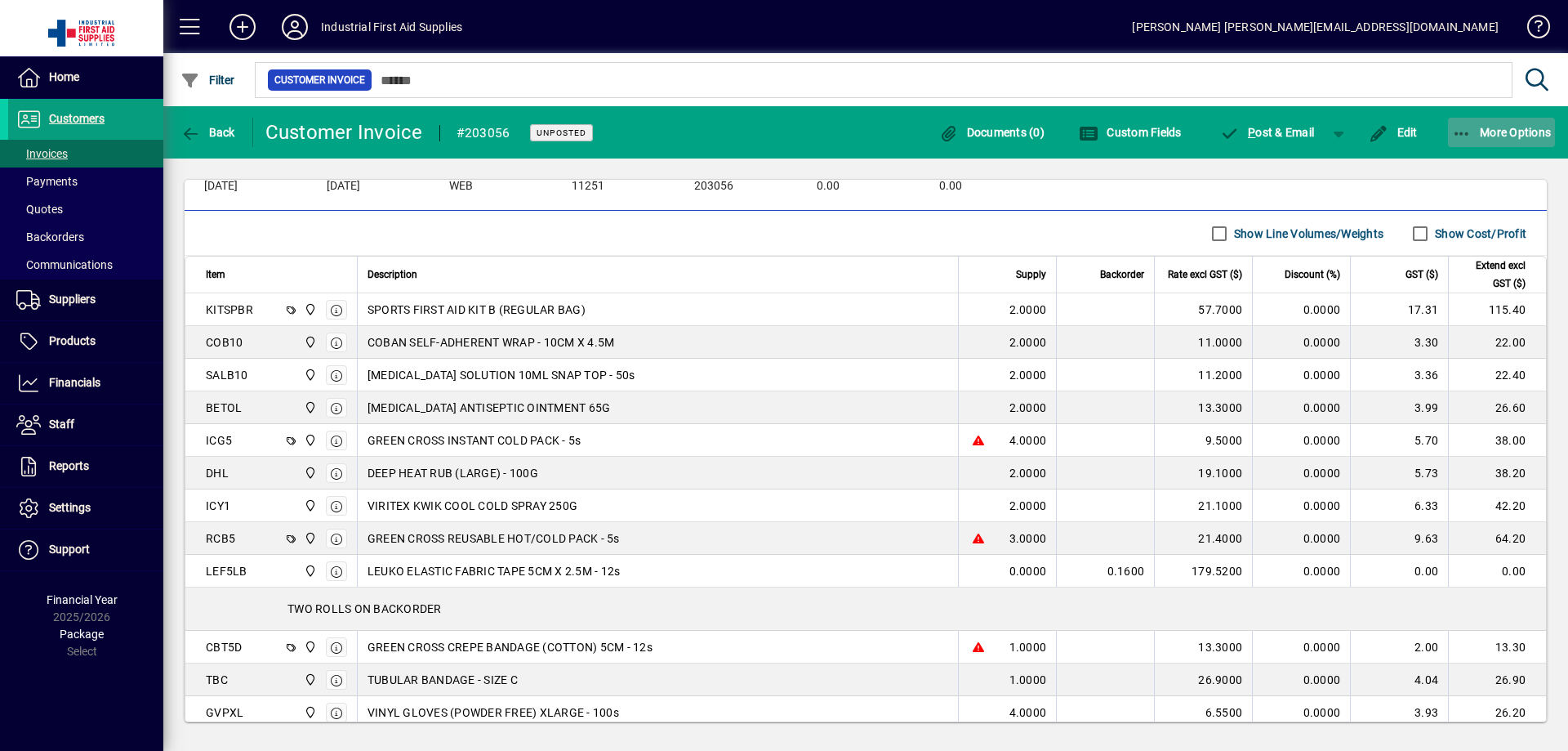
click at [1490, 126] on span "More Options" at bounding box center [1502, 132] width 100 height 13
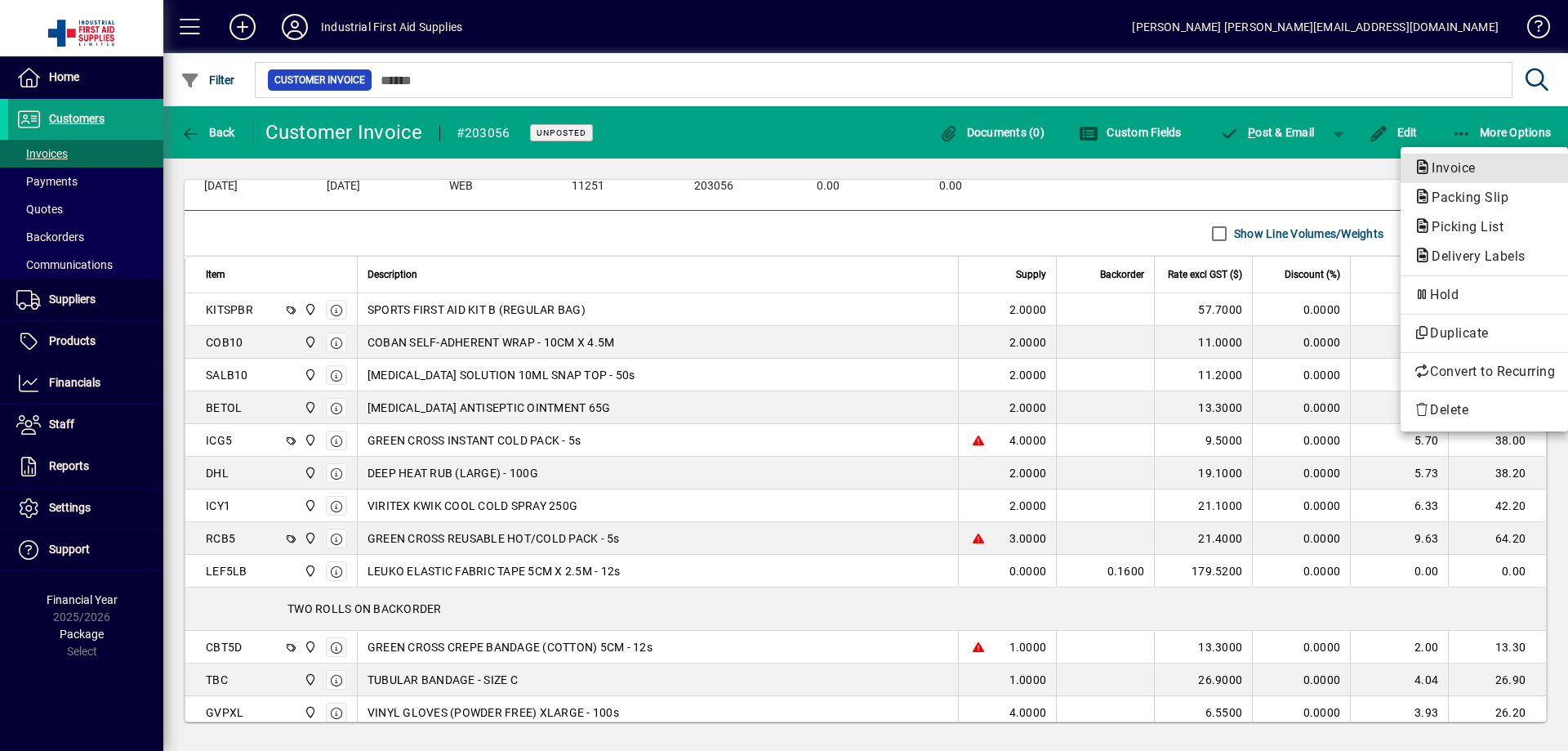
click at [1446, 171] on span "Invoice" at bounding box center [1448, 168] width 70 height 16
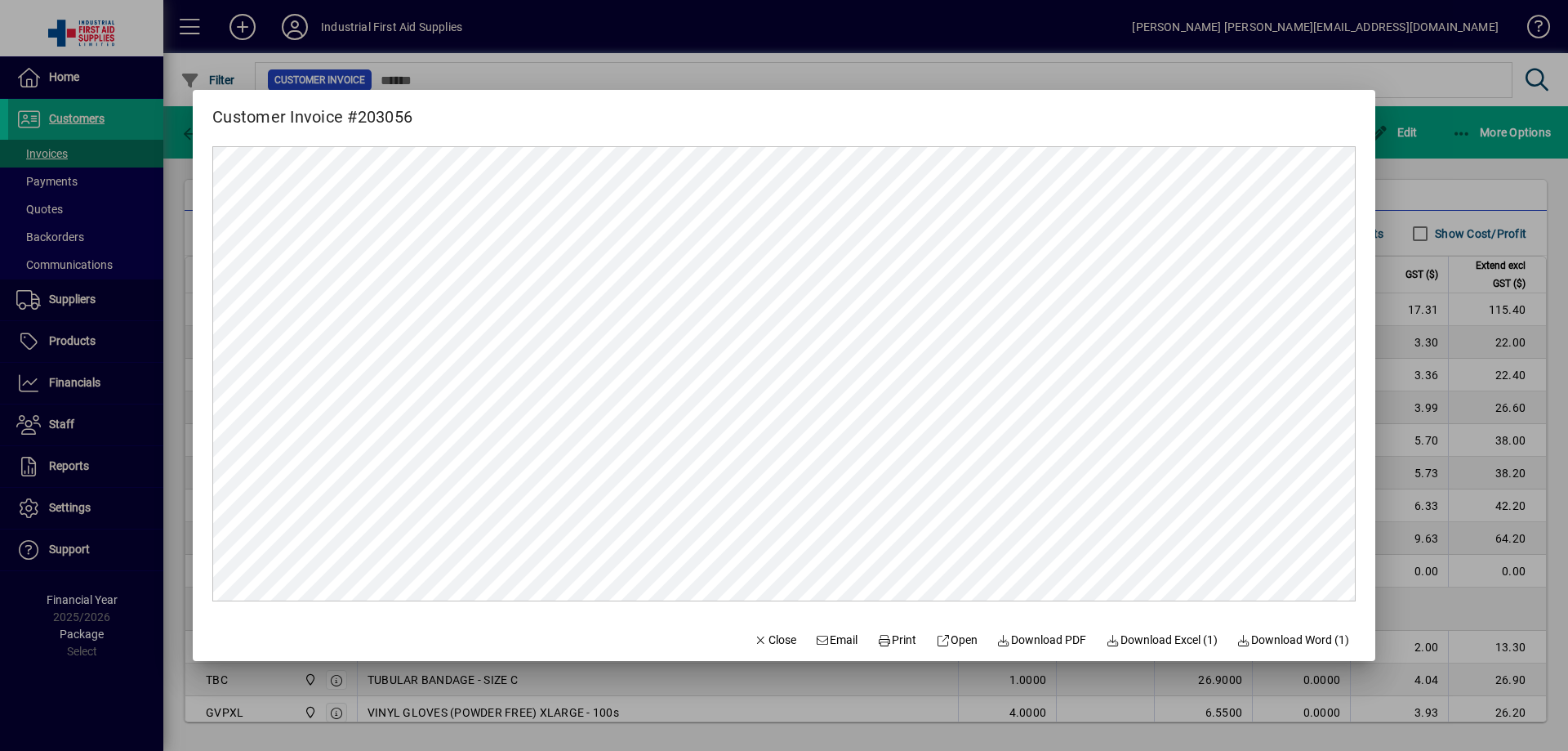
scroll to position [0, 0]
click at [892, 636] on span "Print" at bounding box center [897, 640] width 39 height 17
click at [1430, 411] on div at bounding box center [784, 375] width 1568 height 751
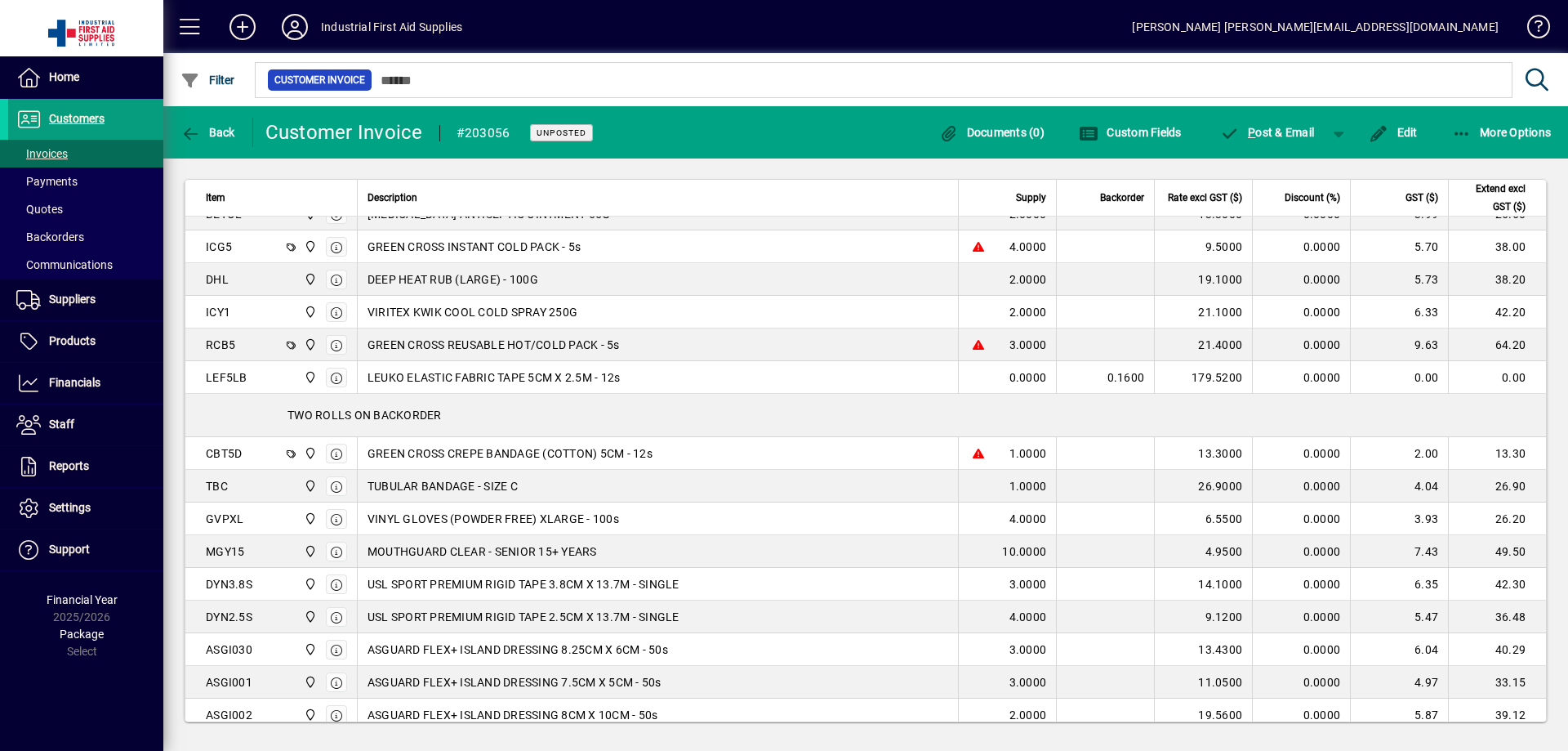
scroll to position [302, 0]
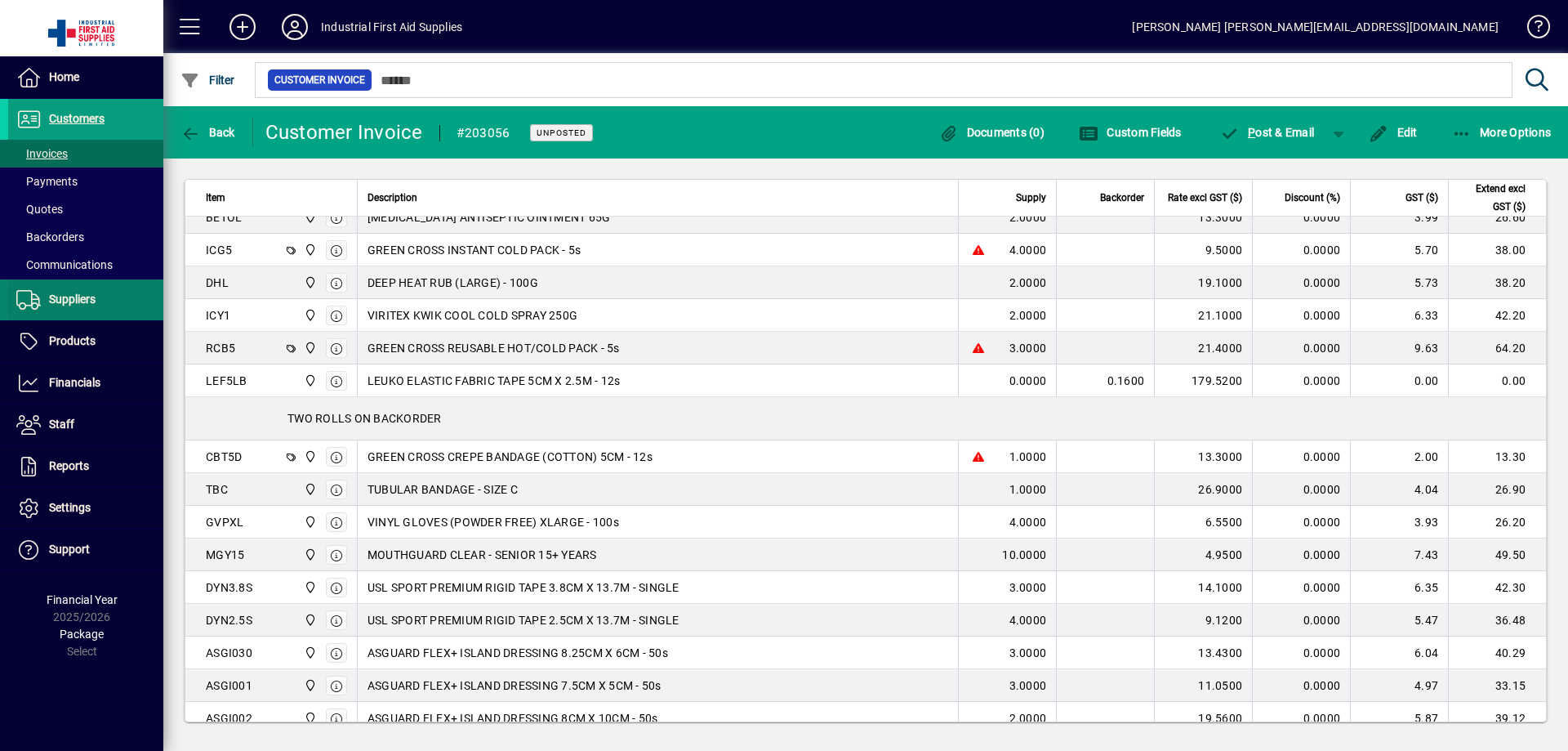
click at [70, 296] on span "Suppliers" at bounding box center [73, 299] width 47 height 13
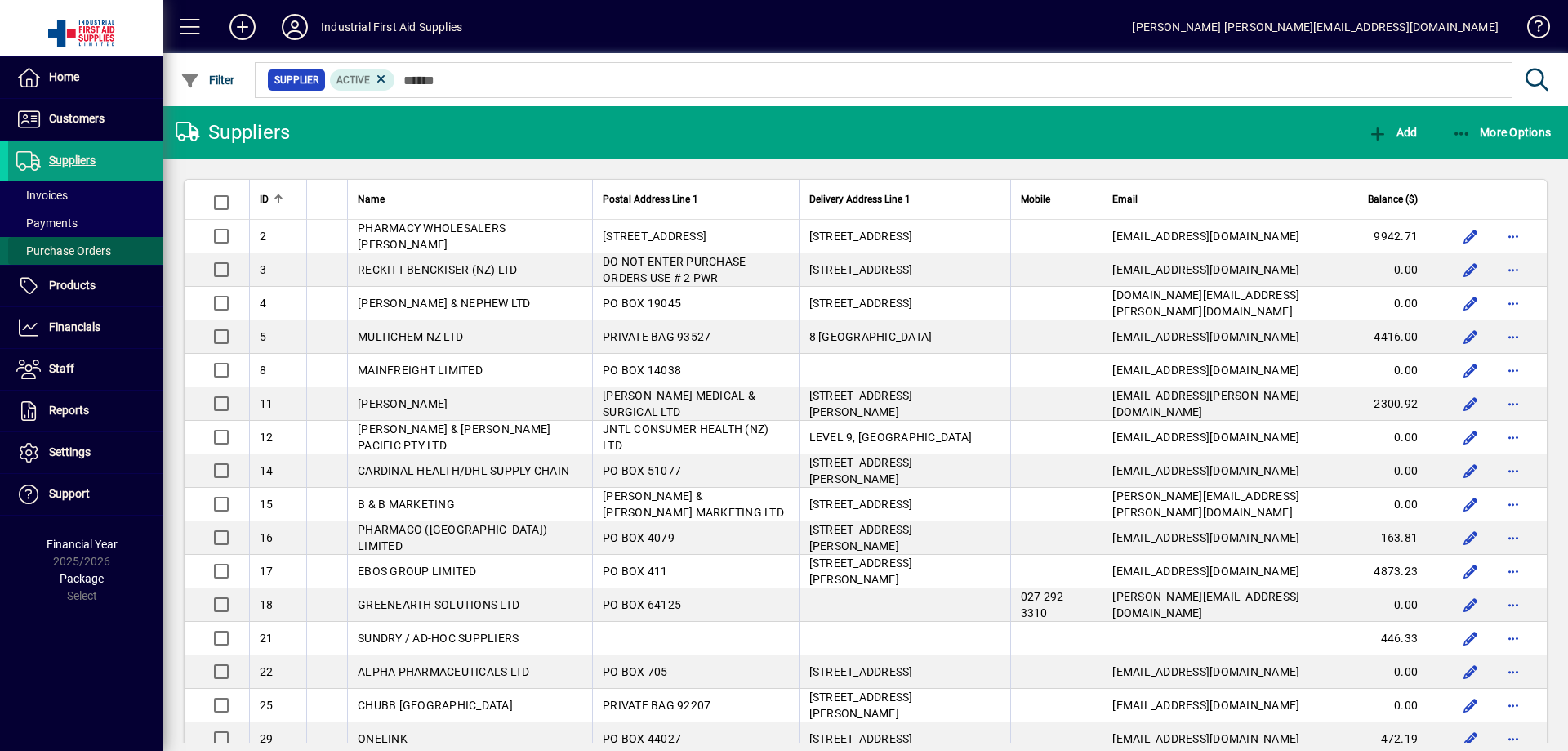
click at [69, 248] on span "Purchase Orders" at bounding box center [64, 250] width 95 height 13
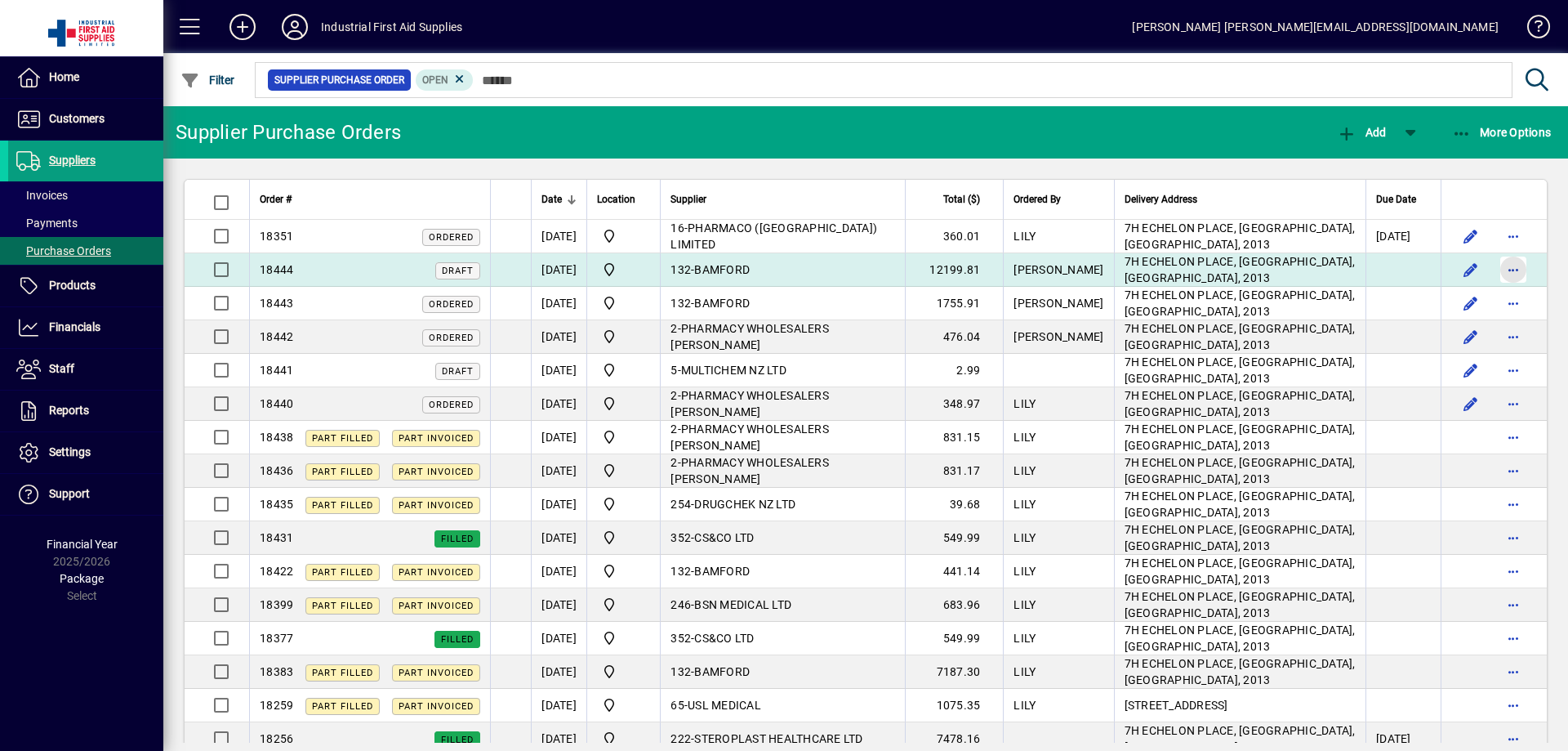
click at [1502, 269] on span "button" at bounding box center [1513, 270] width 39 height 39
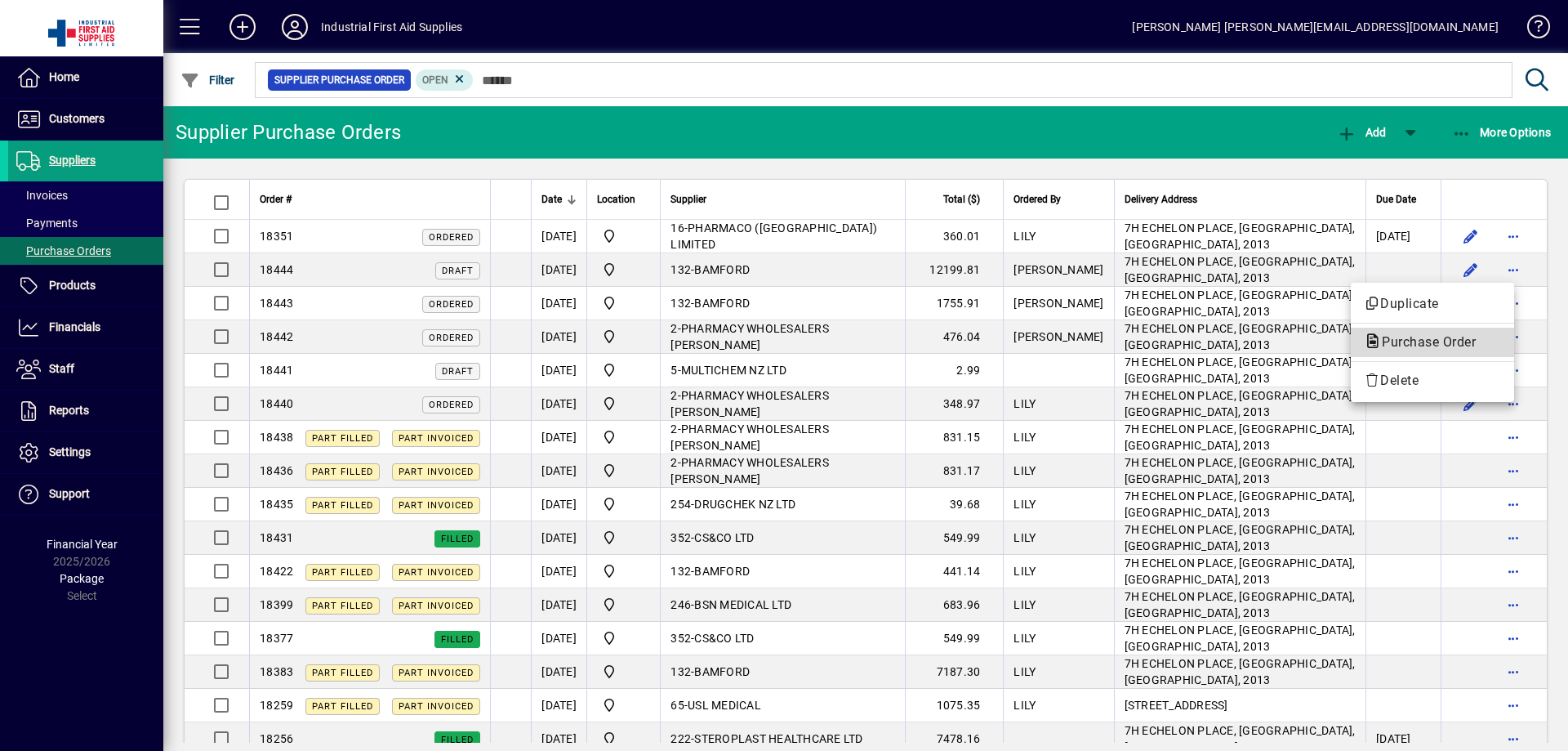
click at [1400, 340] on span "Purchase Order" at bounding box center [1424, 342] width 120 height 16
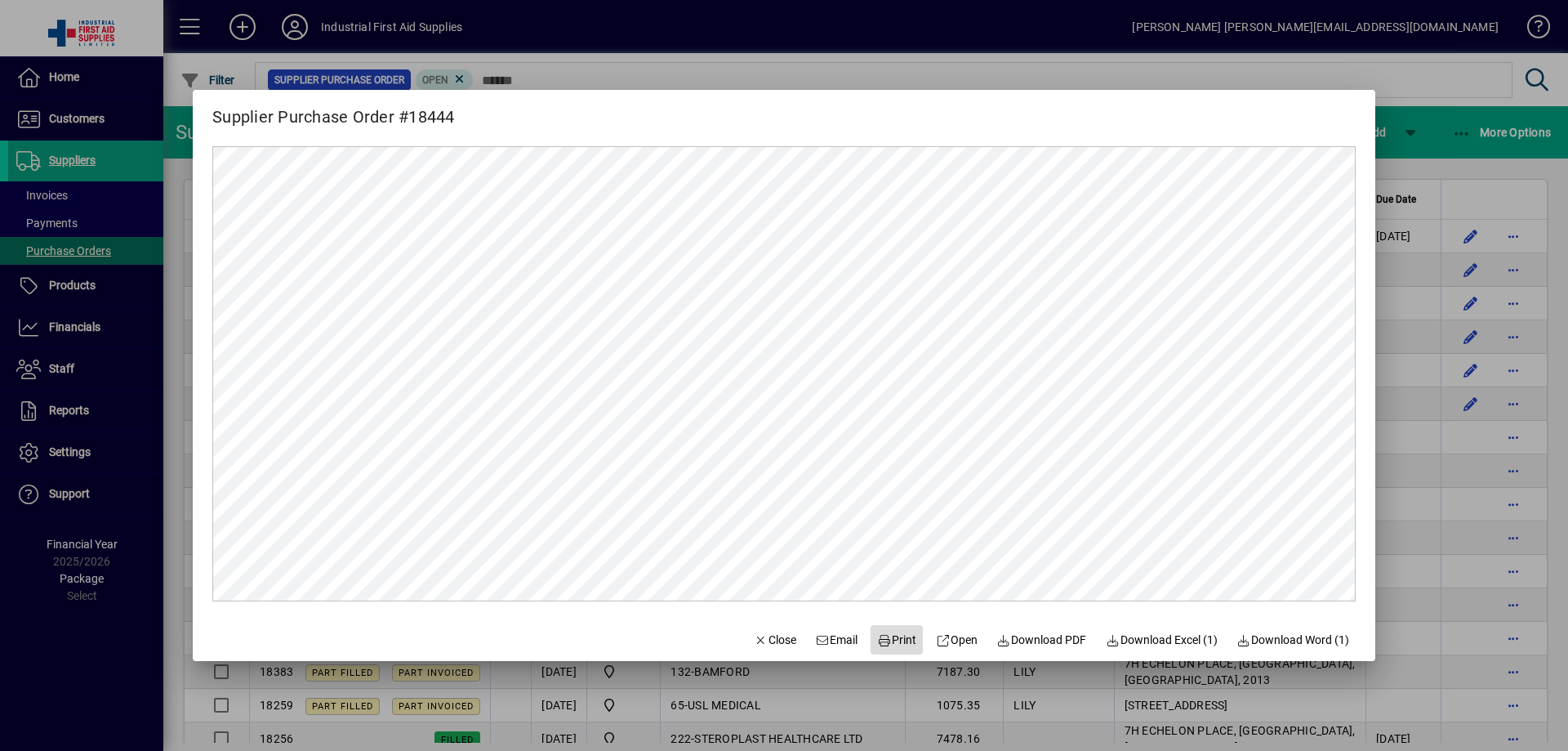
click at [896, 641] on span "Print" at bounding box center [897, 640] width 39 height 17
click at [34, 200] on div at bounding box center [784, 375] width 1568 height 751
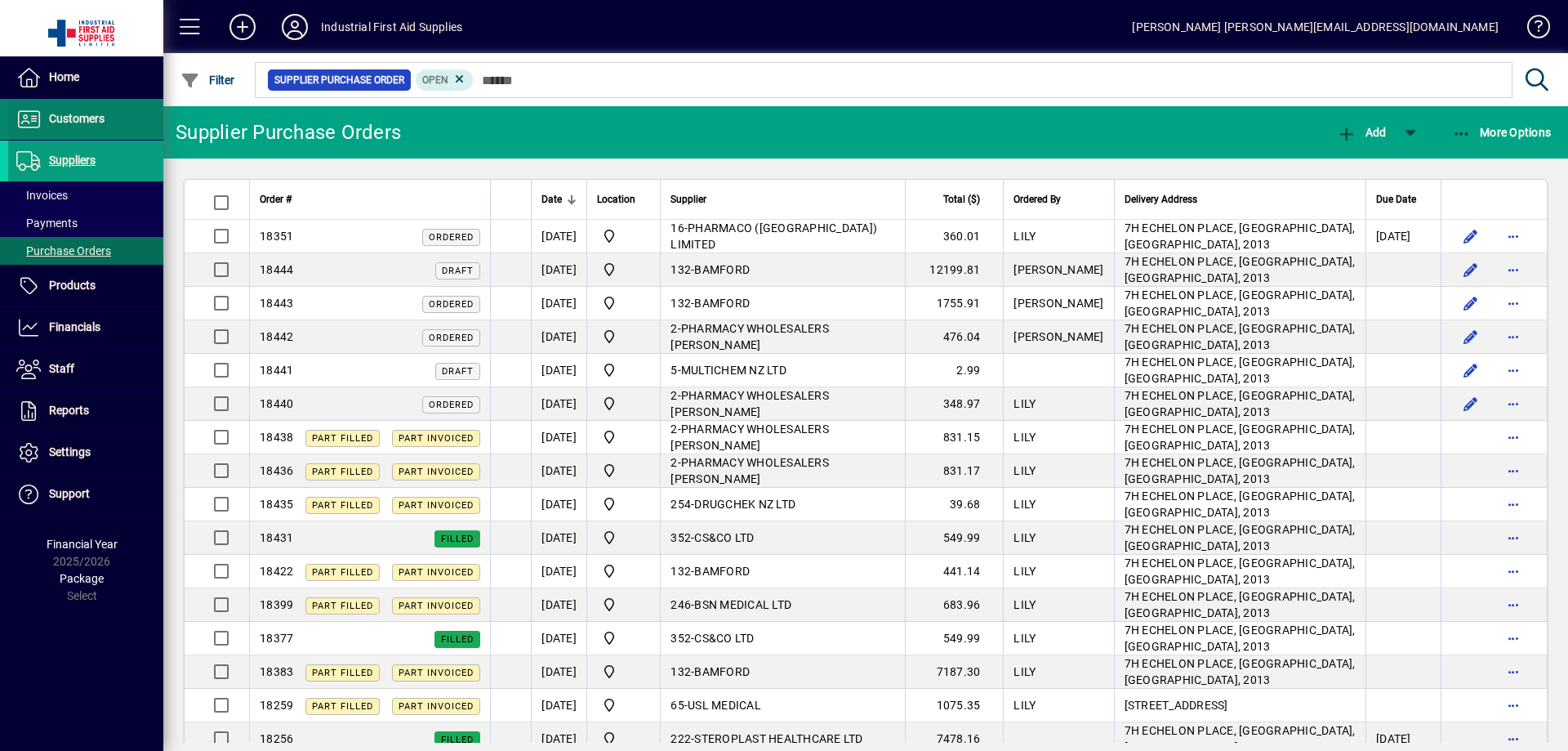
click at [86, 124] on span "Customers" at bounding box center [77, 118] width 56 height 13
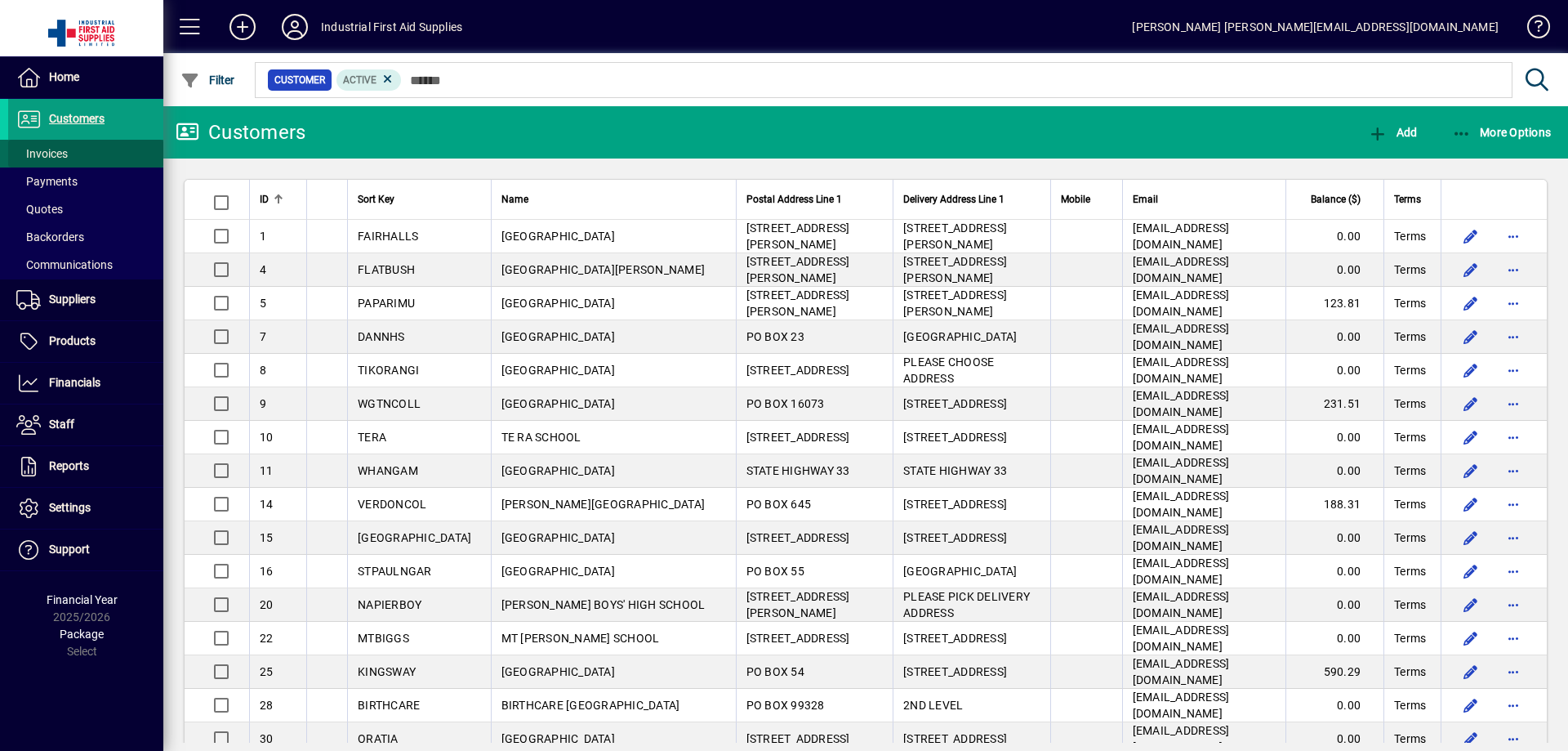
click at [59, 157] on span "Invoices" at bounding box center [42, 154] width 51 height 13
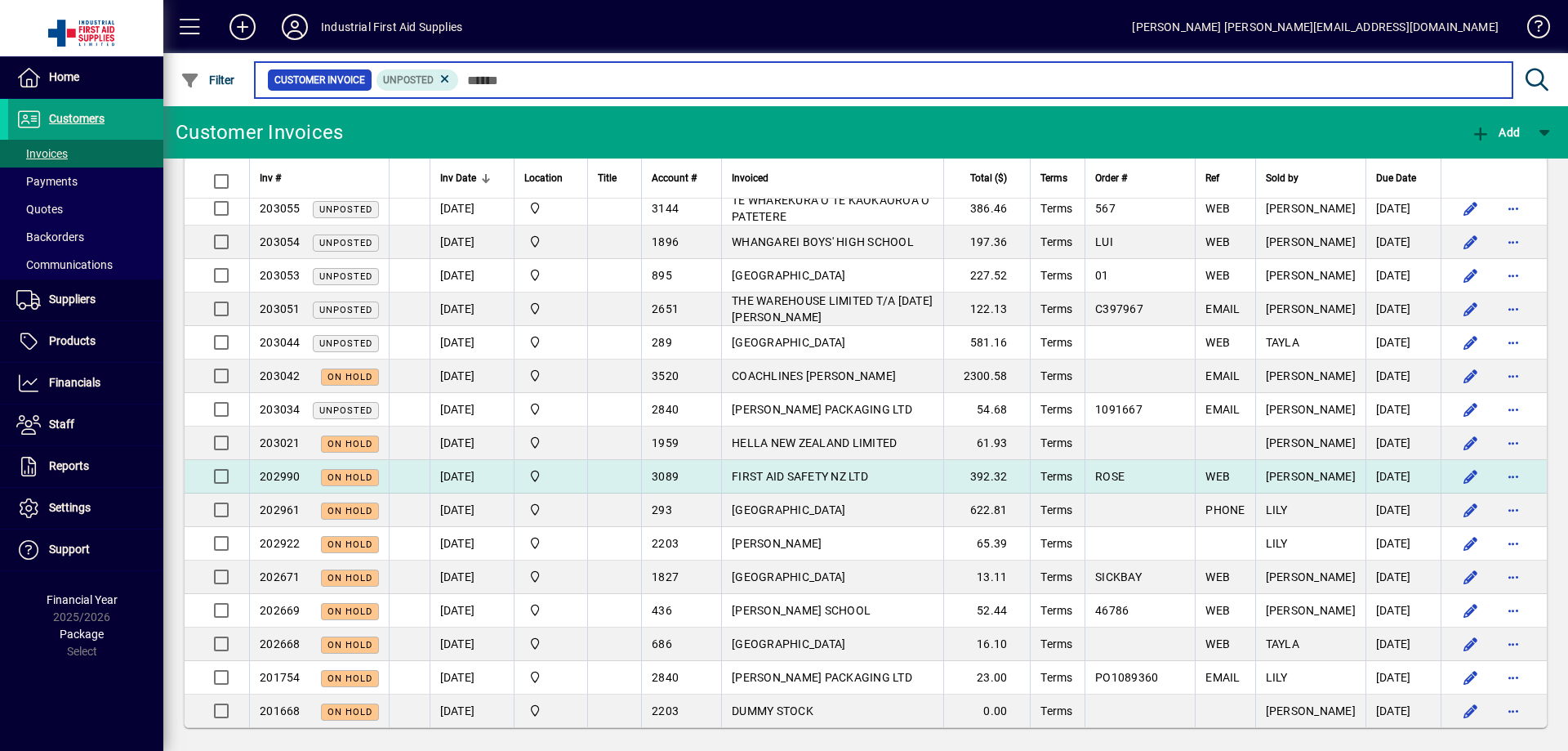
scroll to position [436, 0]
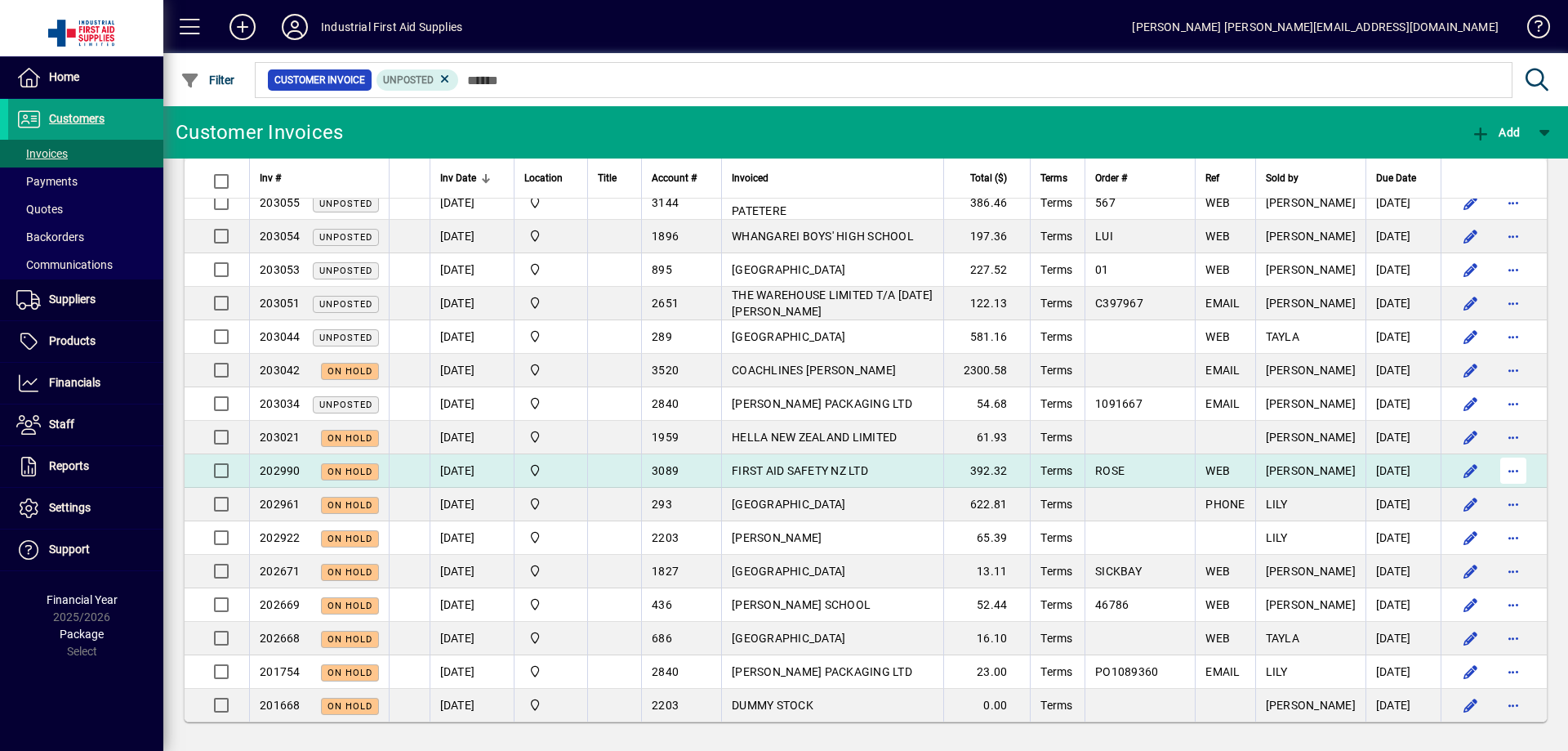
click at [1501, 467] on span "button" at bounding box center [1513, 471] width 39 height 39
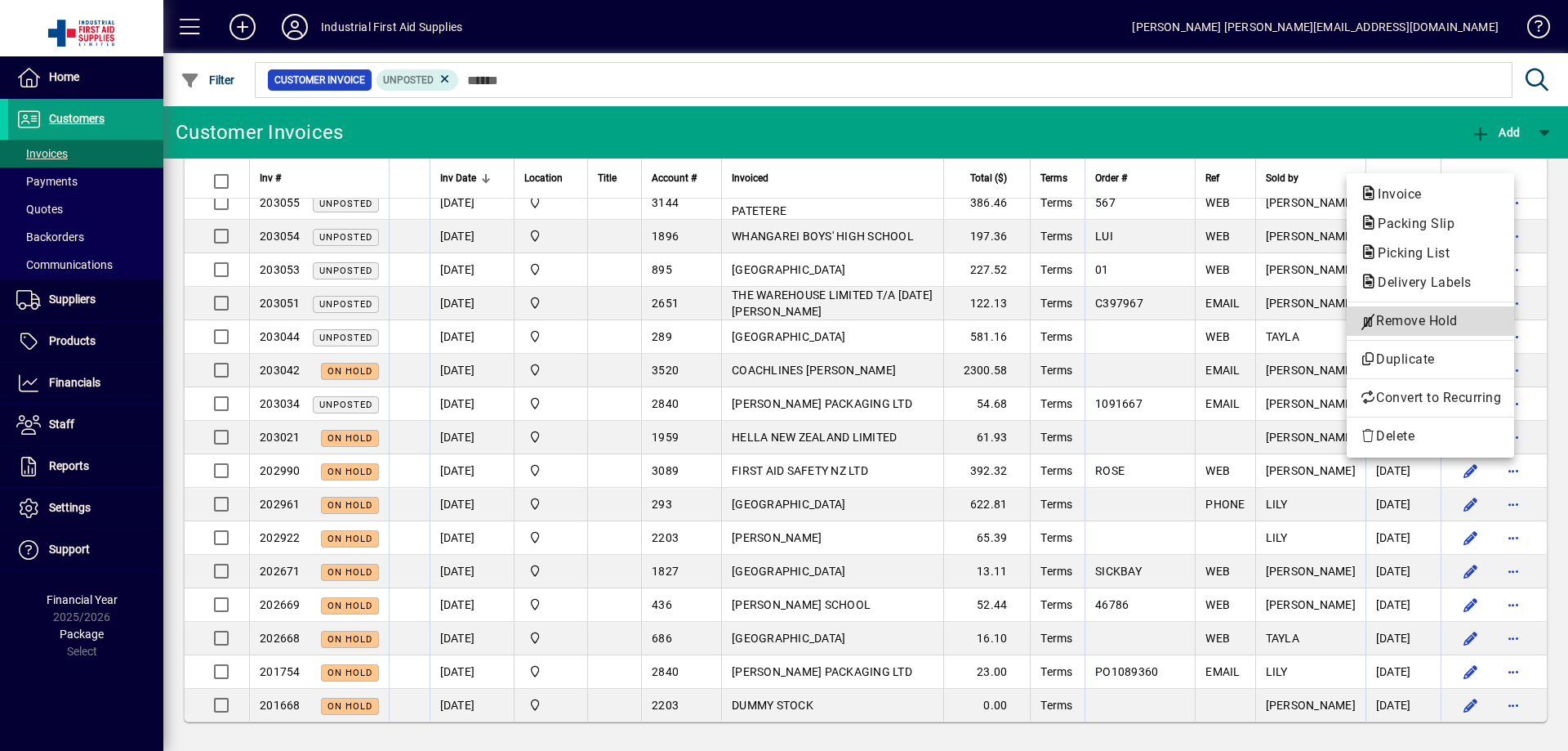
click at [1402, 317] on span "Remove Hold" at bounding box center [1431, 320] width 141 height 20
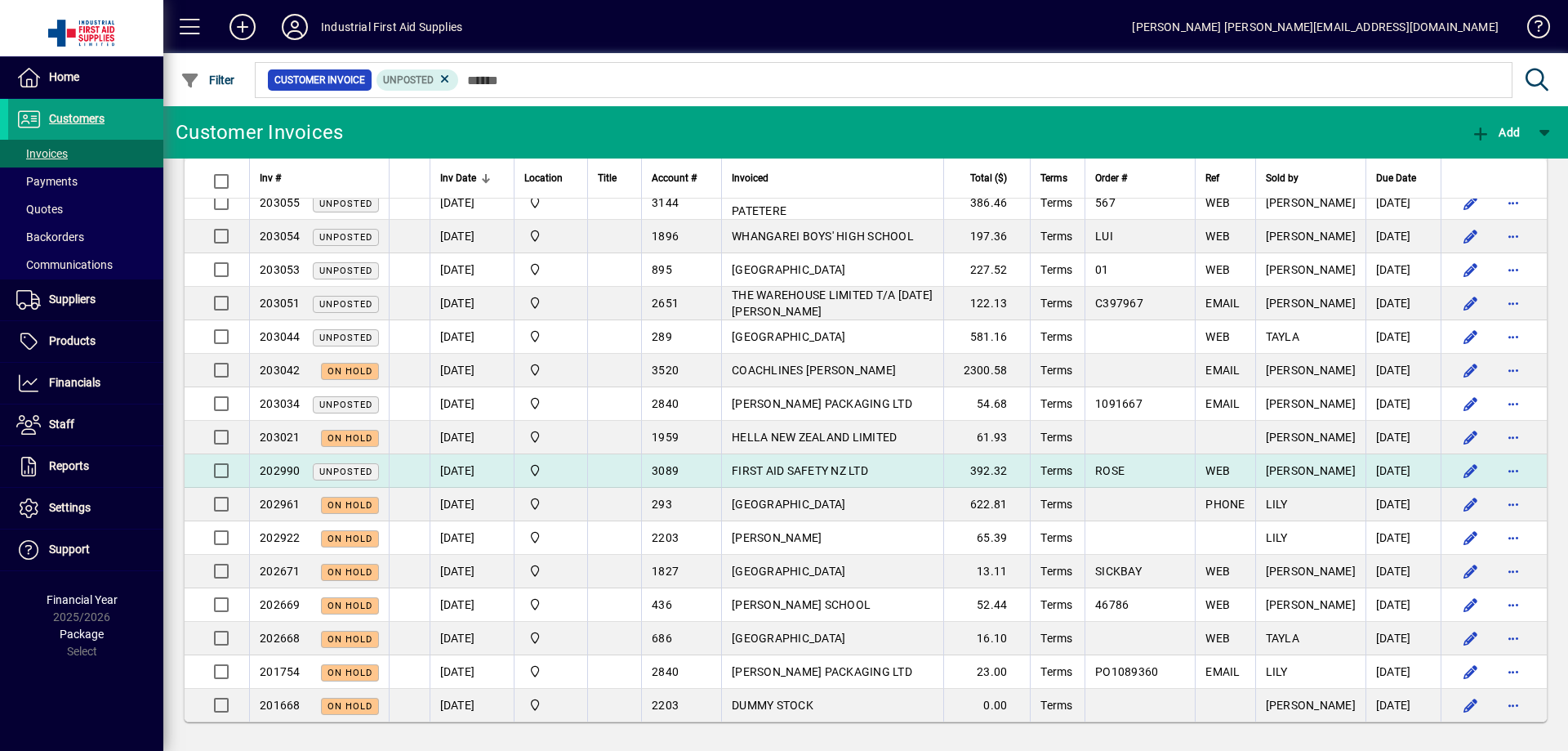
click at [868, 469] on span "FIRST AID SAFETY NZ LTD" at bounding box center [800, 471] width 137 height 13
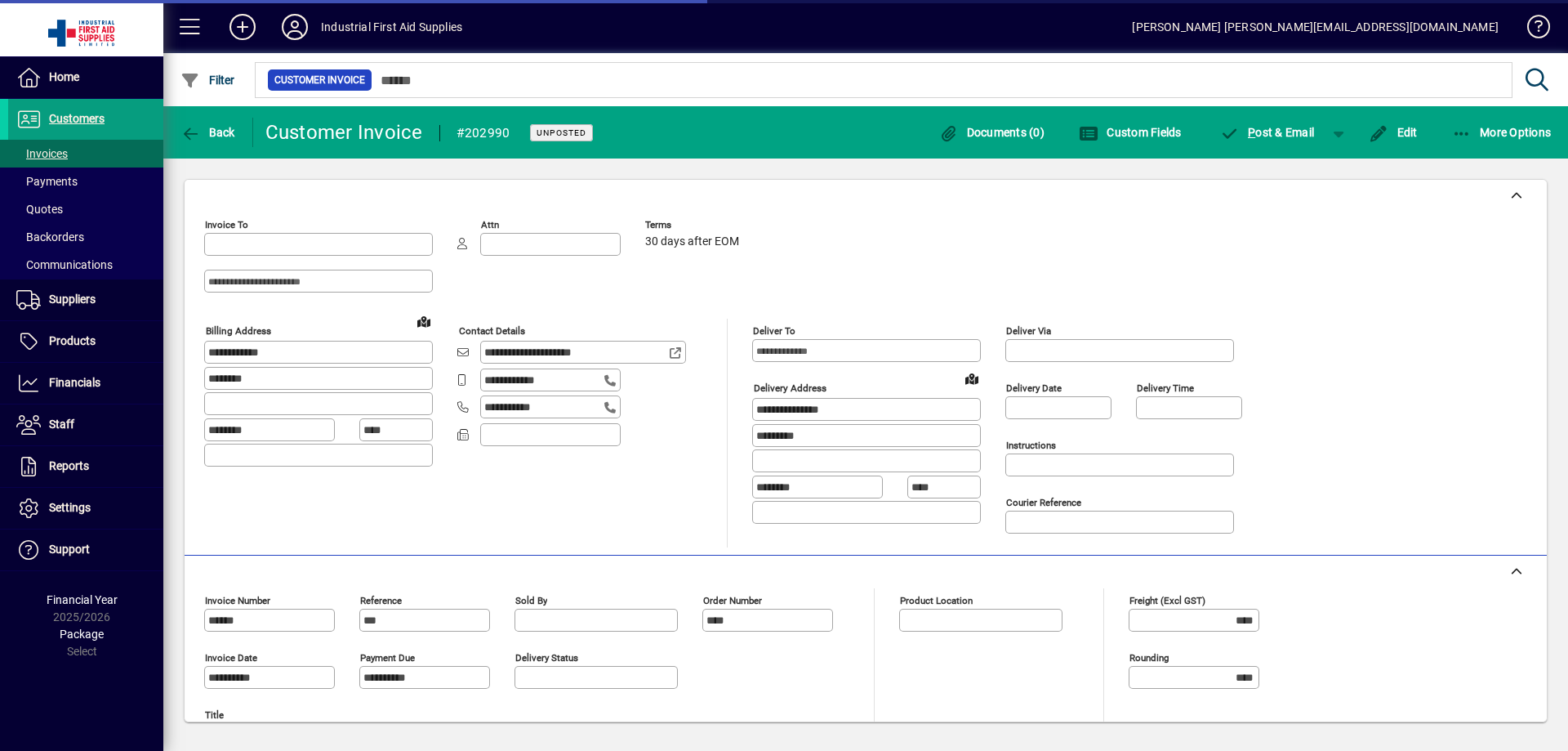
type input "**********"
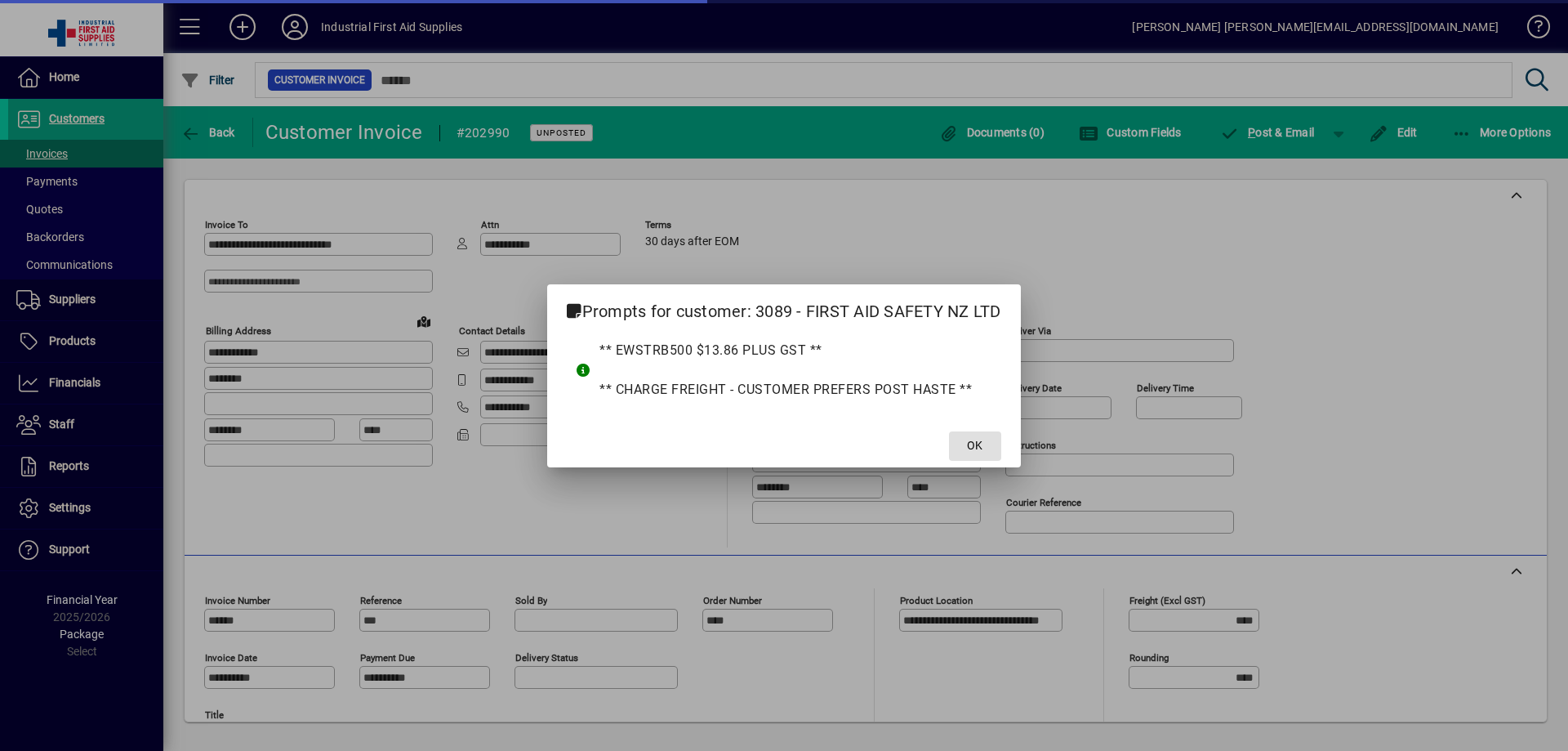
type input "**********"
click at [980, 445] on span "OK" at bounding box center [974, 446] width 16 height 17
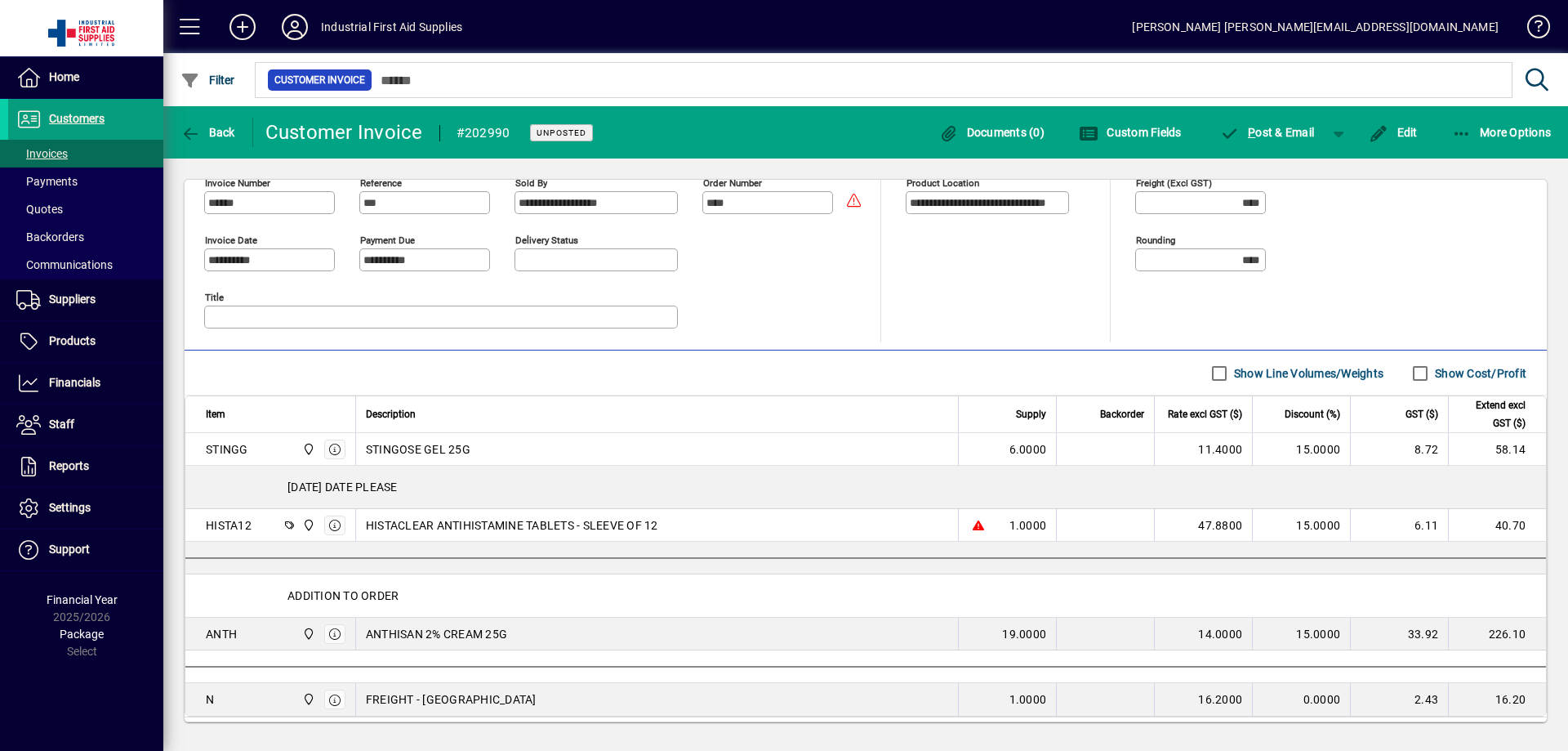
scroll to position [504, 0]
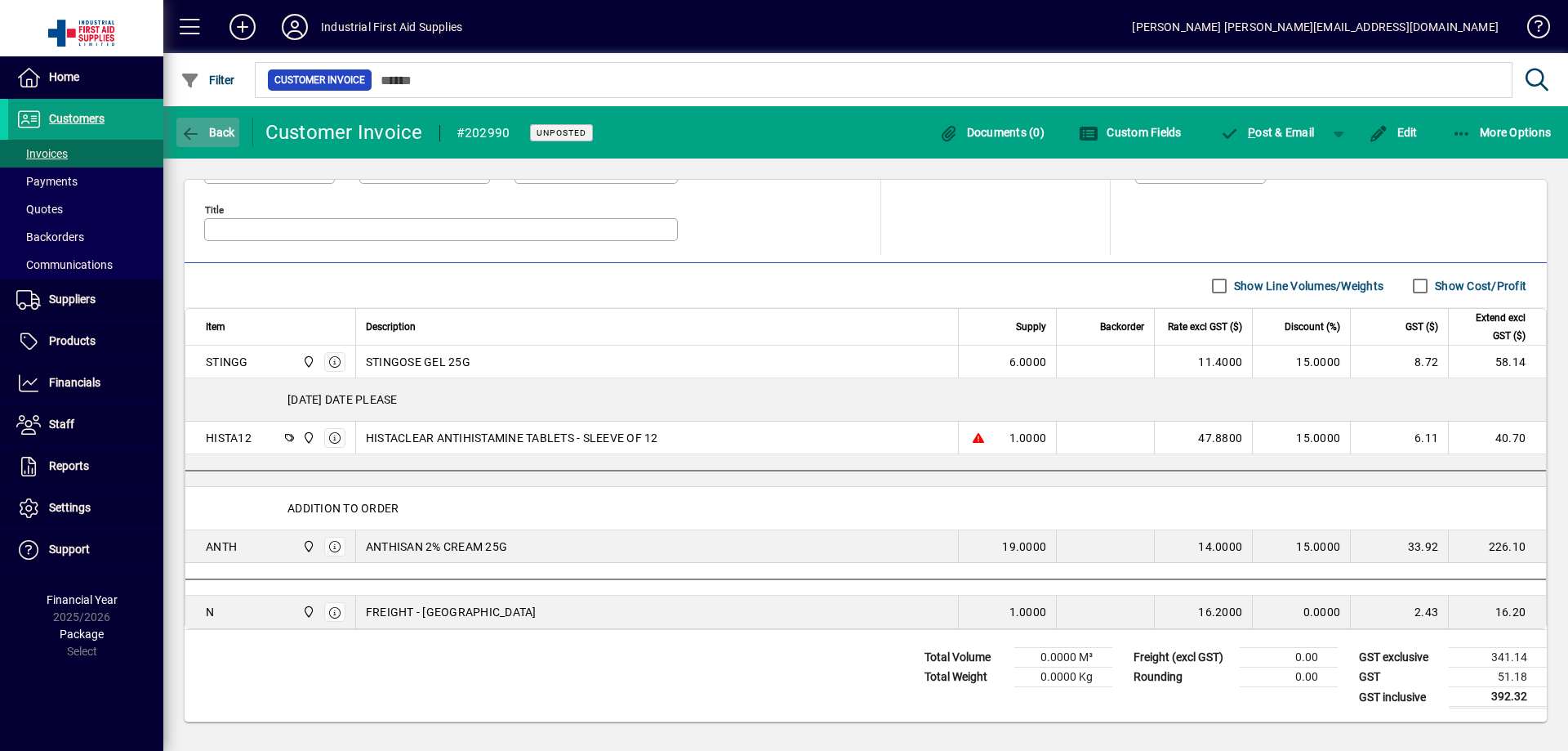
click at [189, 127] on icon "button" at bounding box center [191, 134] width 20 height 17
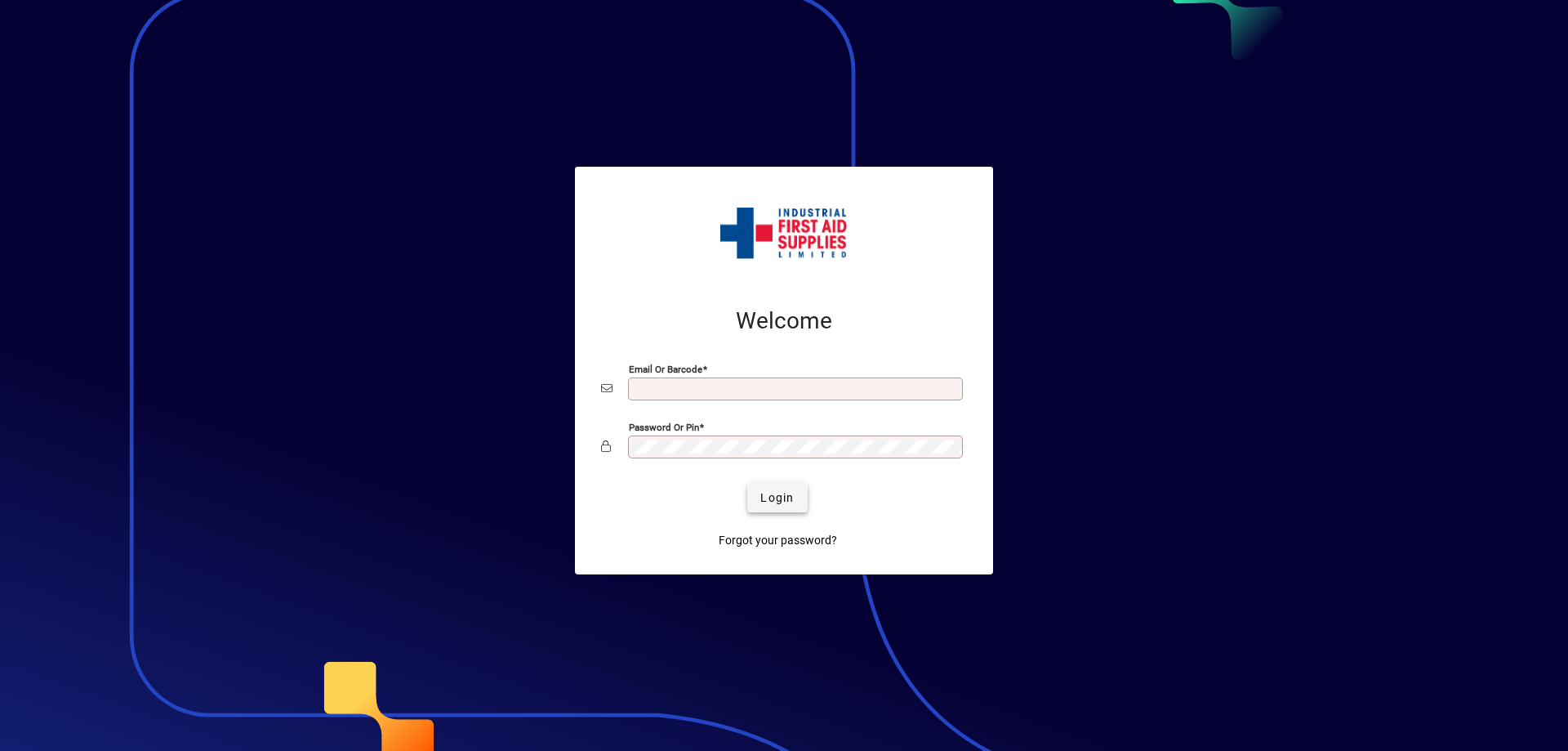
type input "**********"
click at [783, 496] on span "Login" at bounding box center [777, 498] width 34 height 17
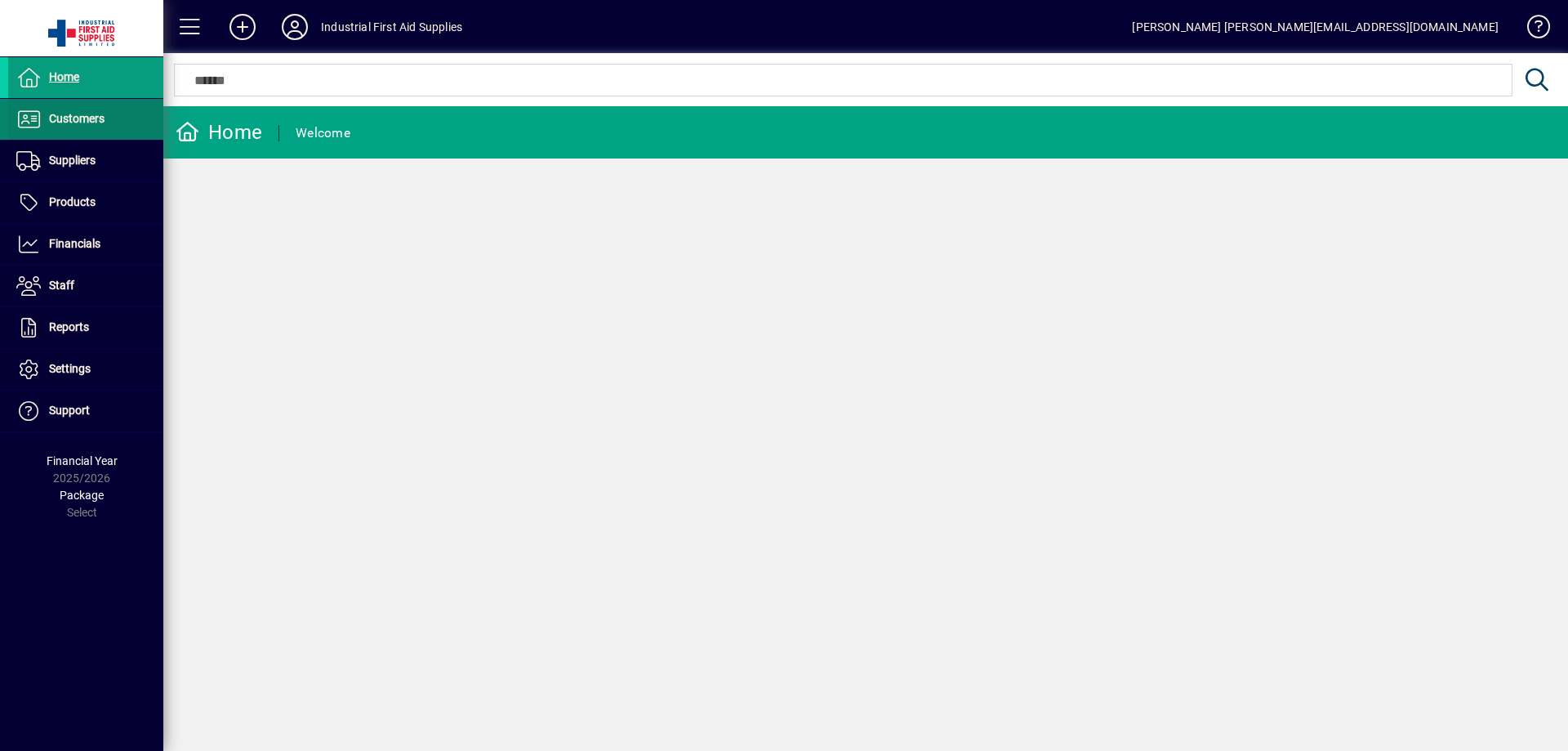
click at [63, 117] on span "Customers" at bounding box center [77, 118] width 56 height 13
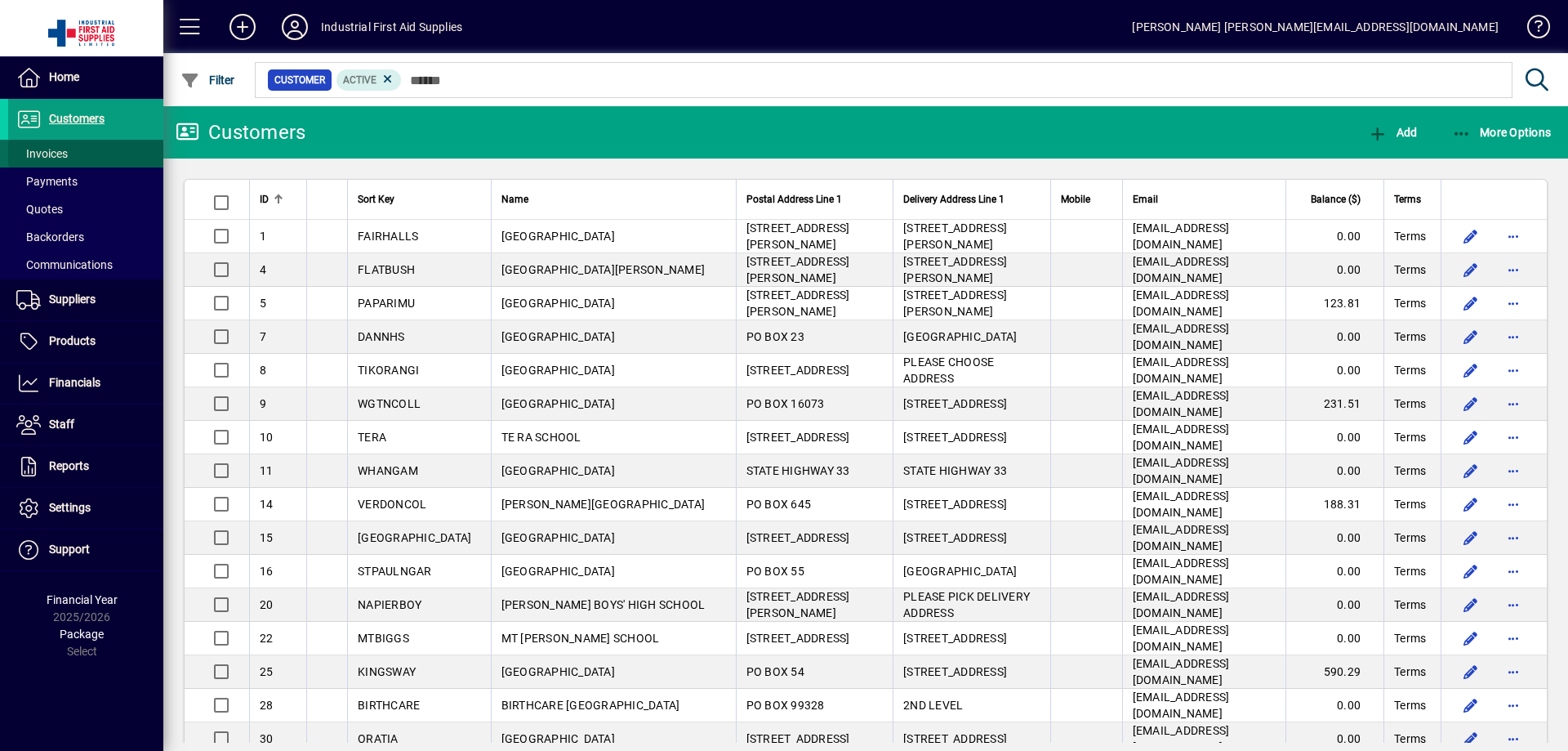
click at [37, 152] on span "Invoices" at bounding box center [42, 154] width 51 height 13
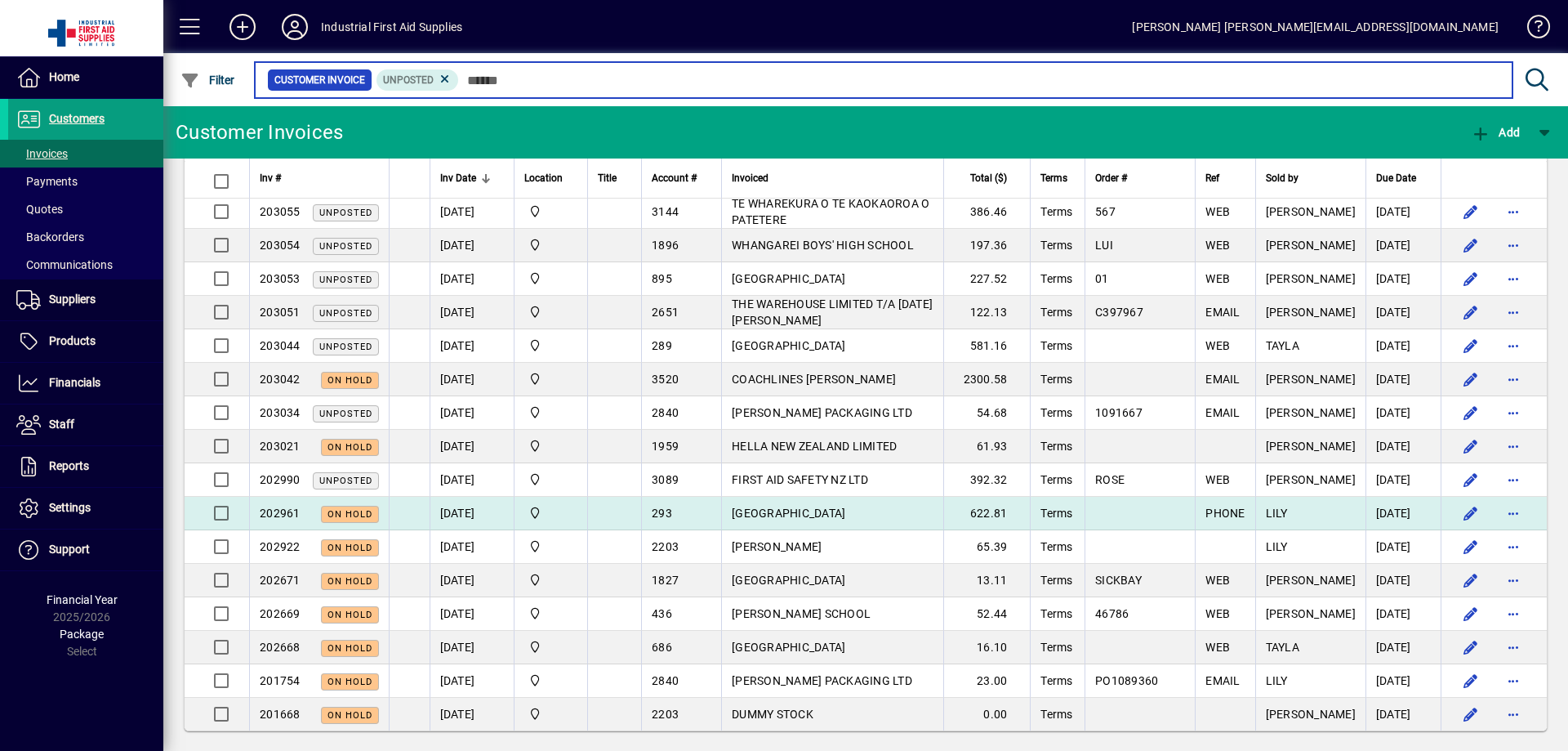
scroll to position [436, 0]
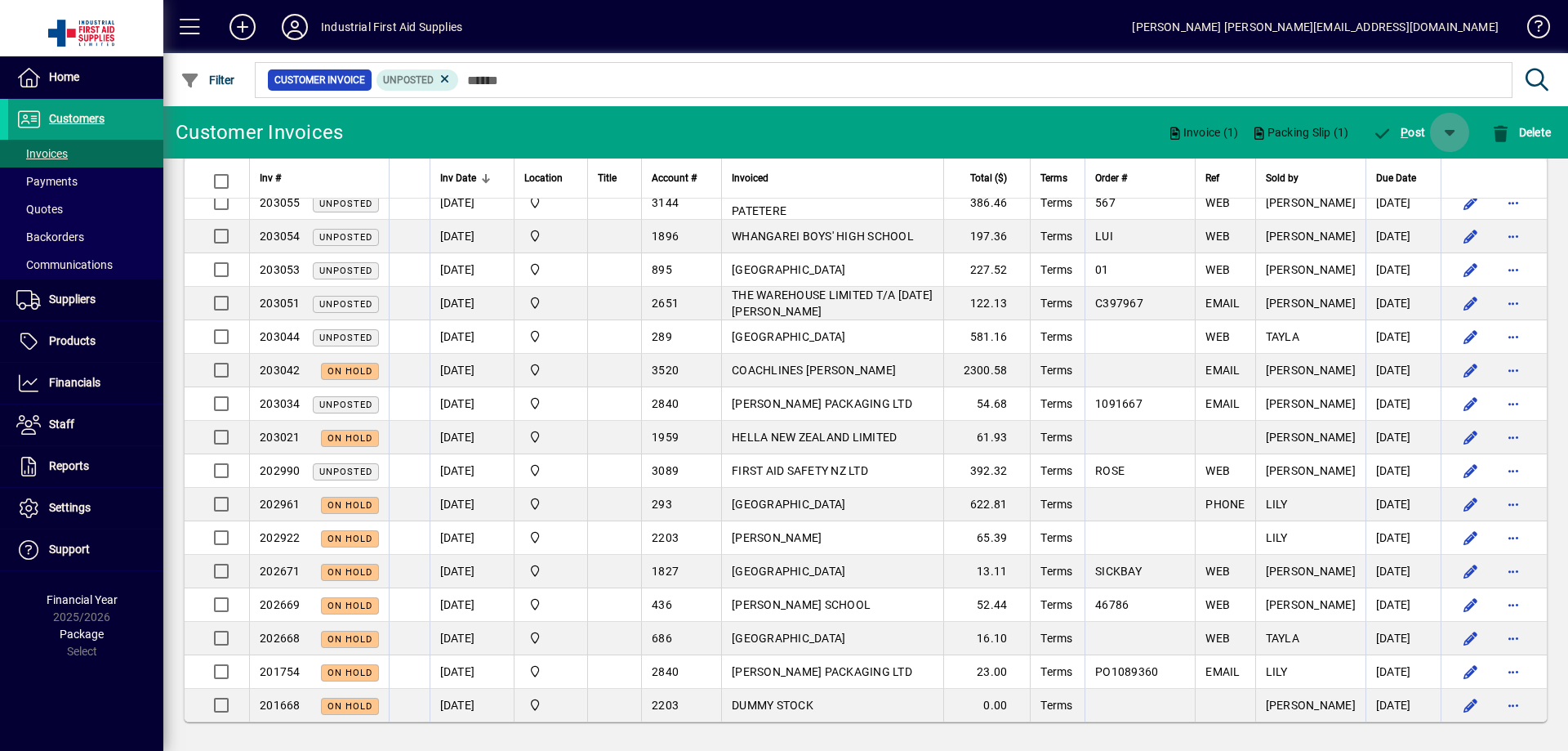
click at [1447, 130] on span "button" at bounding box center [1450, 132] width 39 height 39
click at [1395, 173] on span "P ost & Email" at bounding box center [1402, 175] width 97 height 13
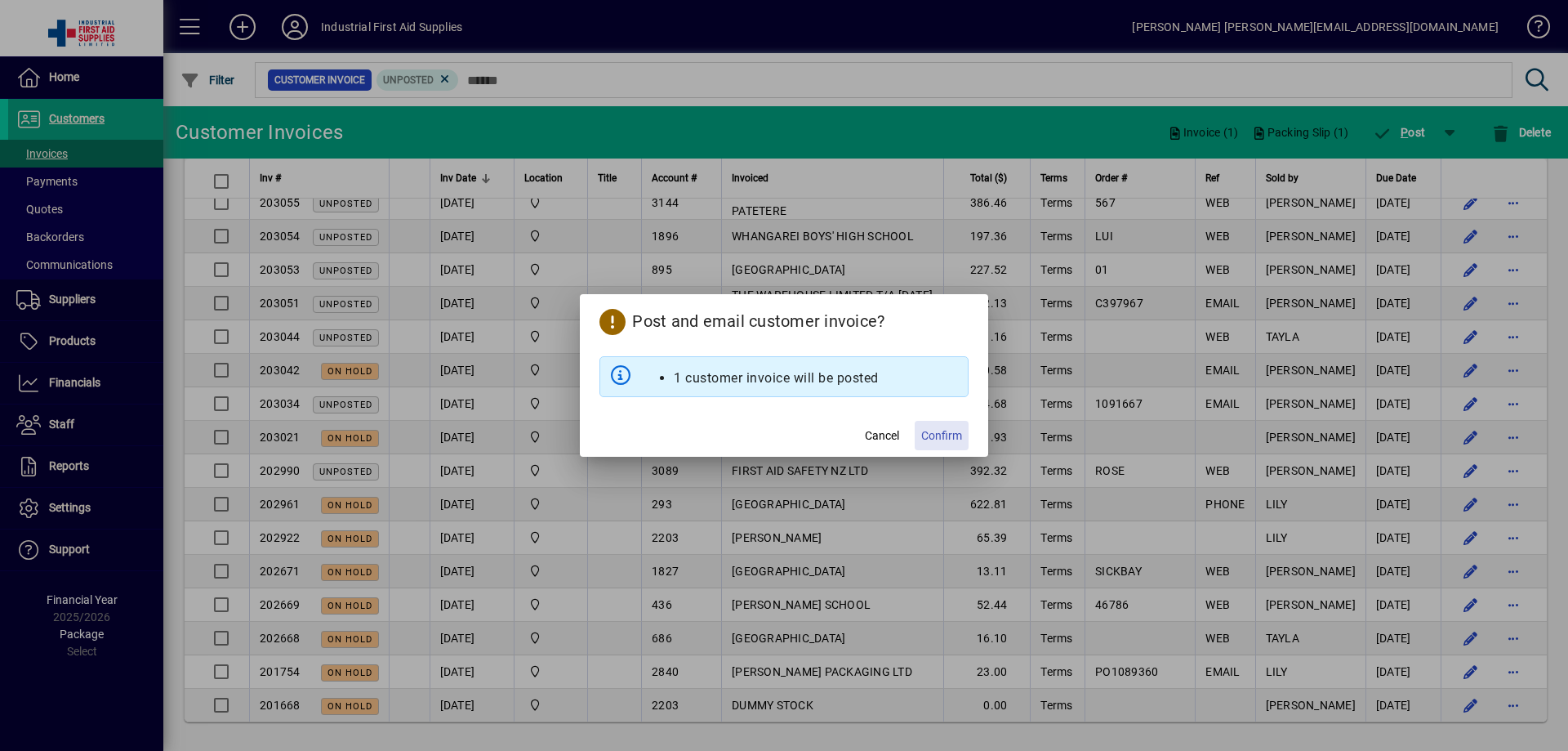
click at [952, 434] on span "Confirm" at bounding box center [942, 436] width 41 height 17
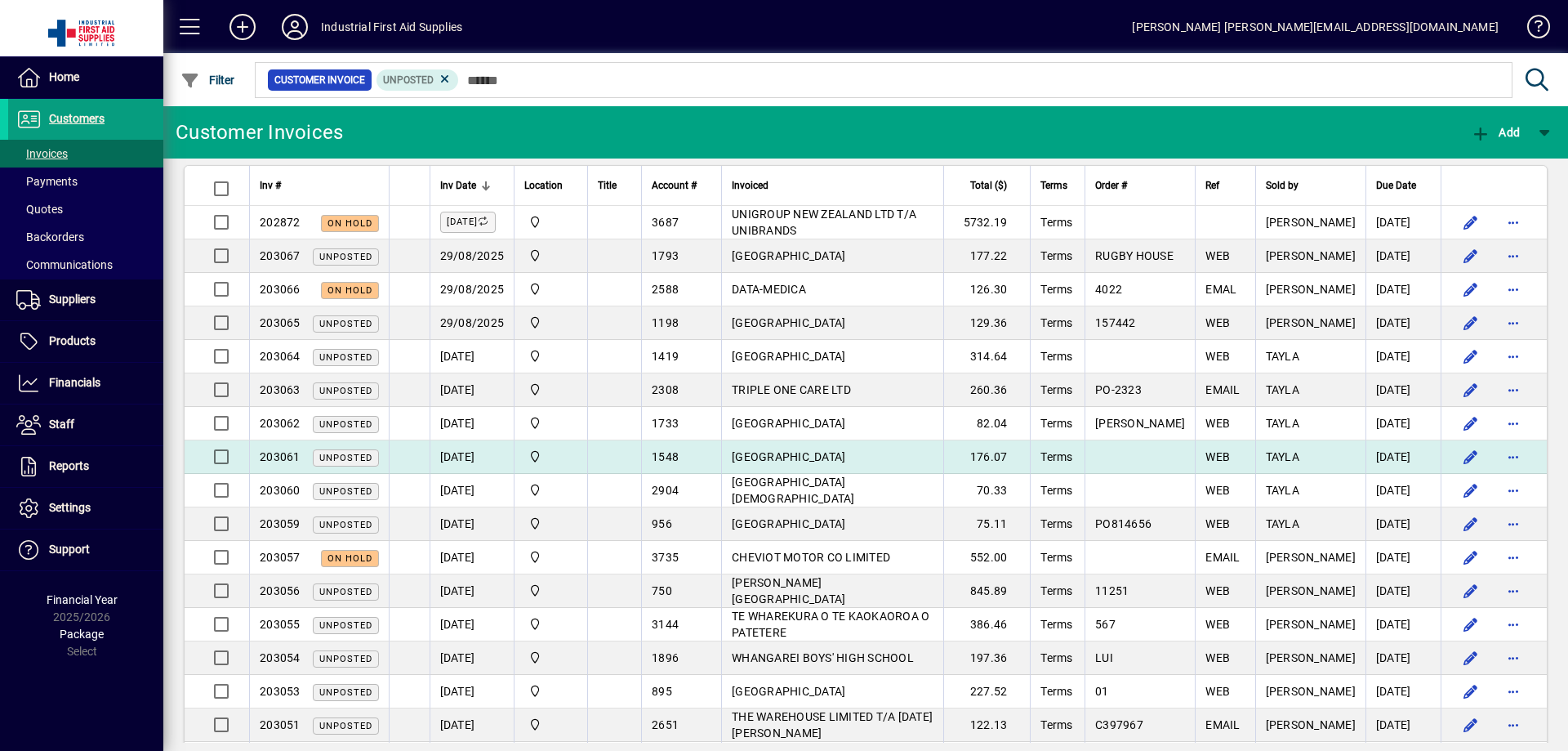
scroll to position [0, 0]
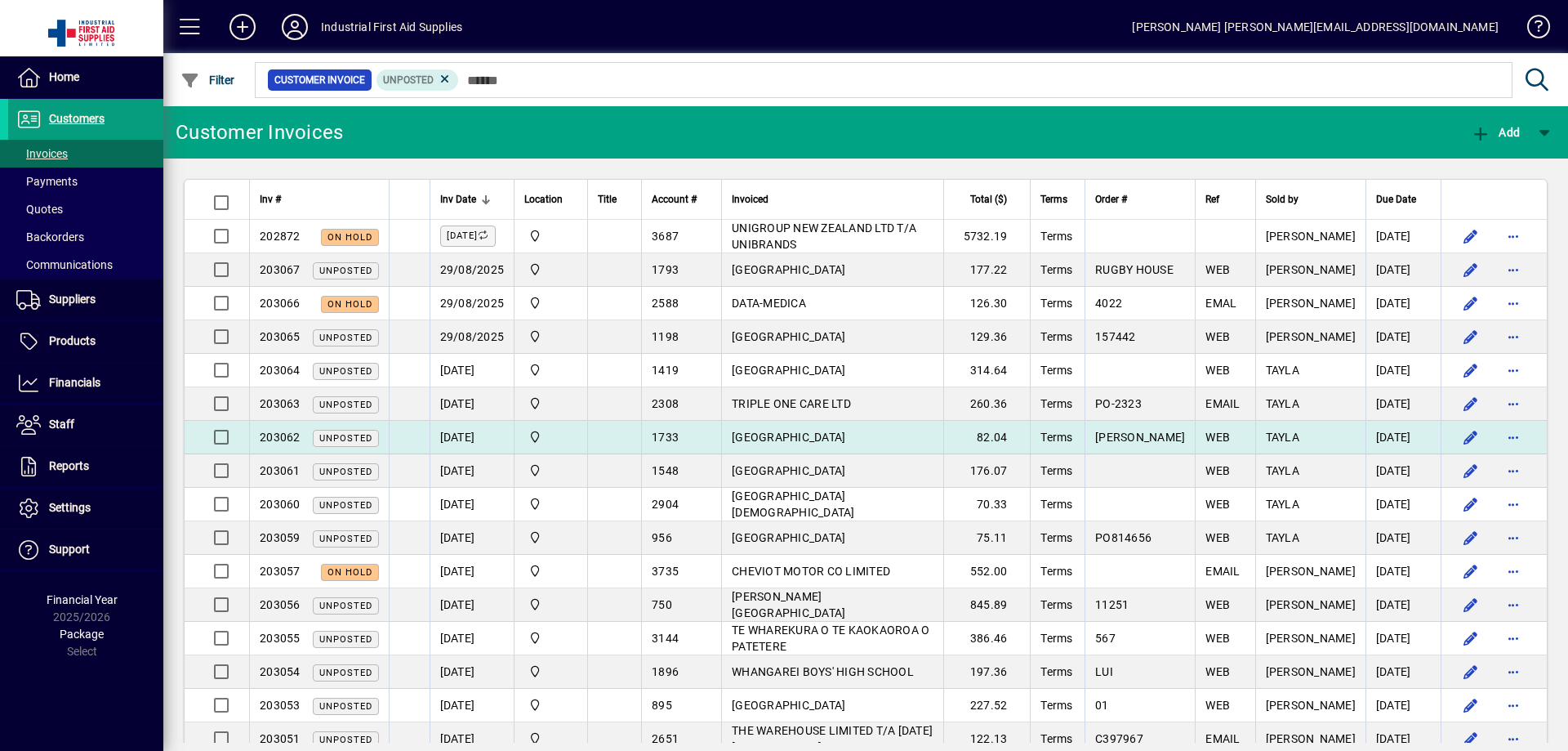
click at [829, 436] on span "[GEOGRAPHIC_DATA]" at bounding box center [789, 437] width 114 height 13
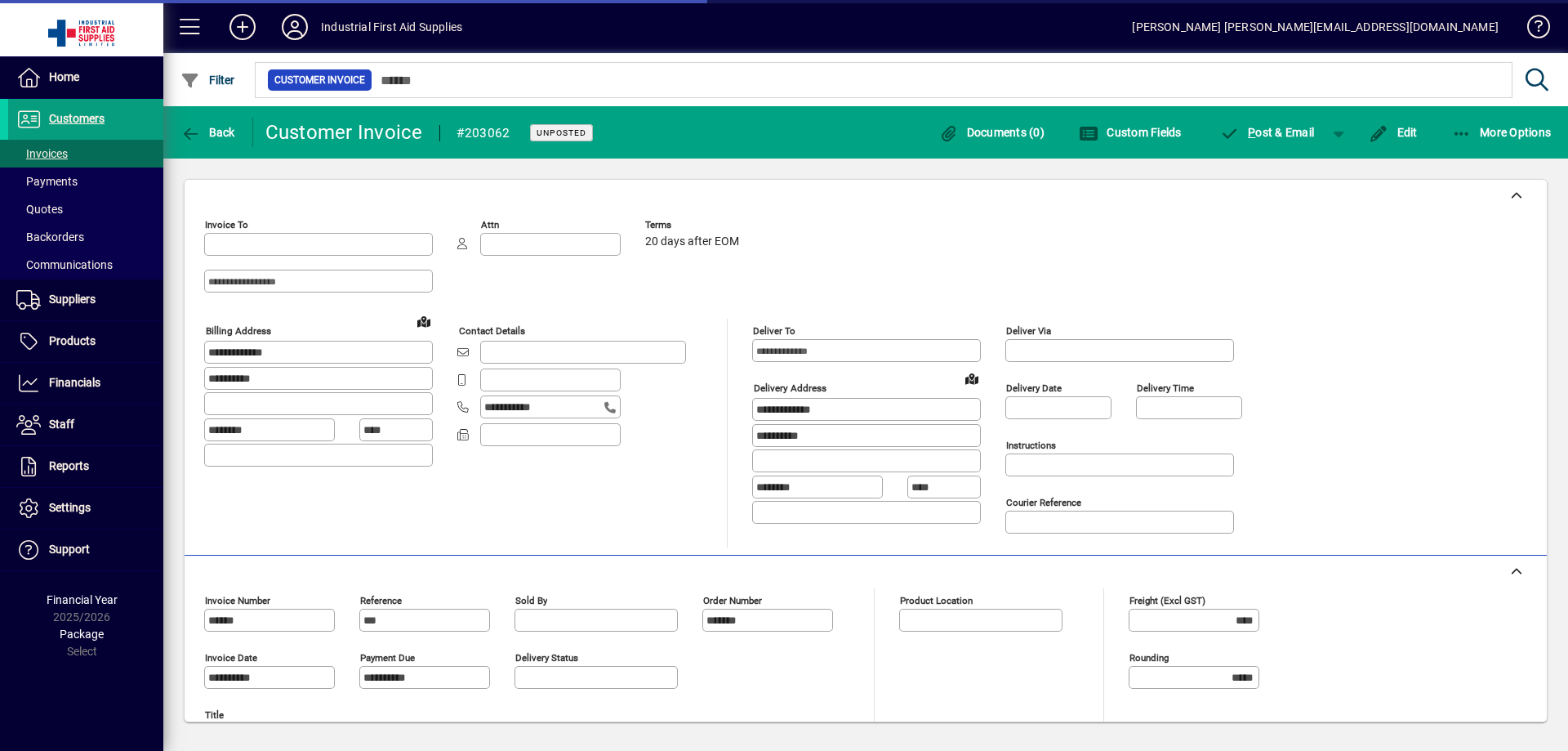
type input "**********"
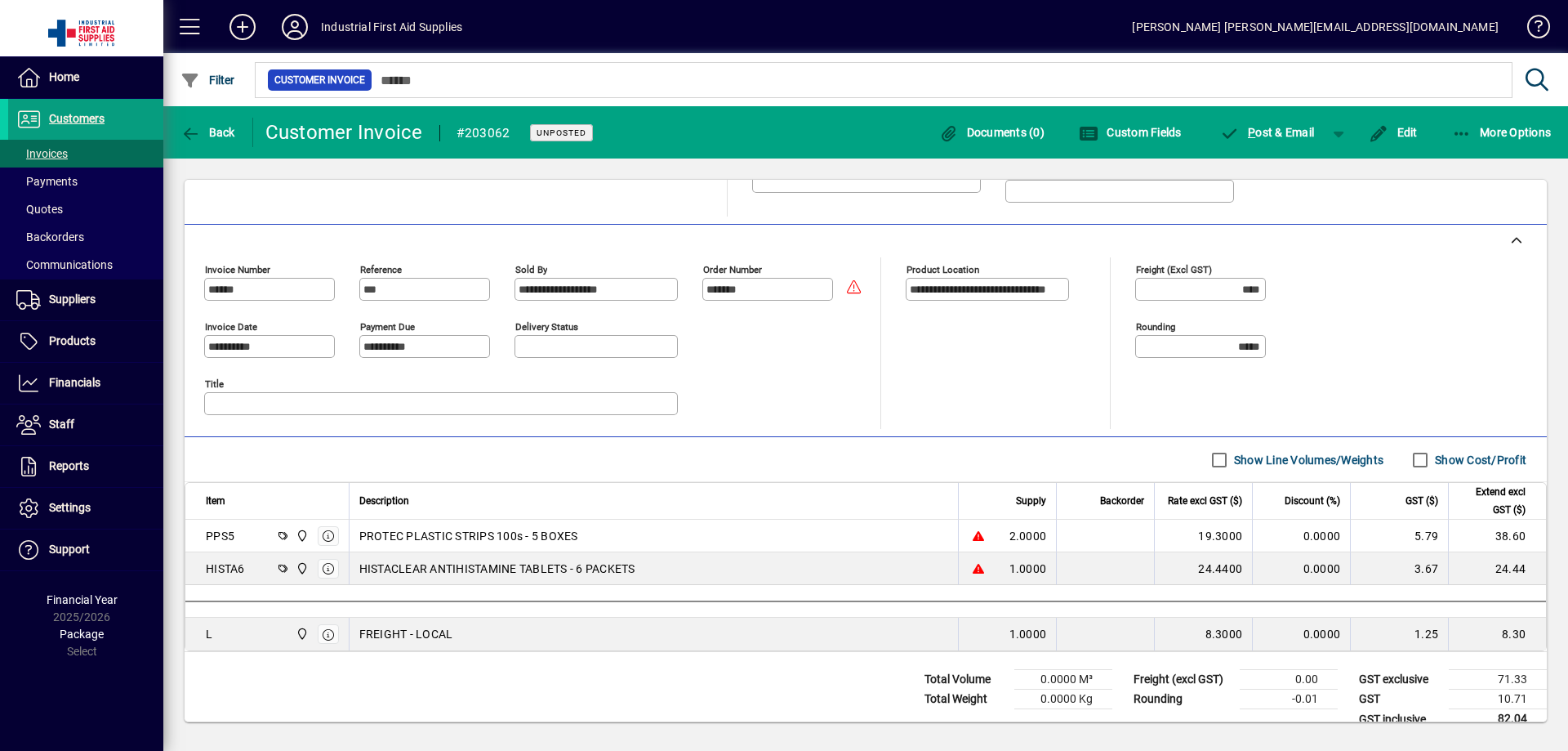
scroll to position [326, 0]
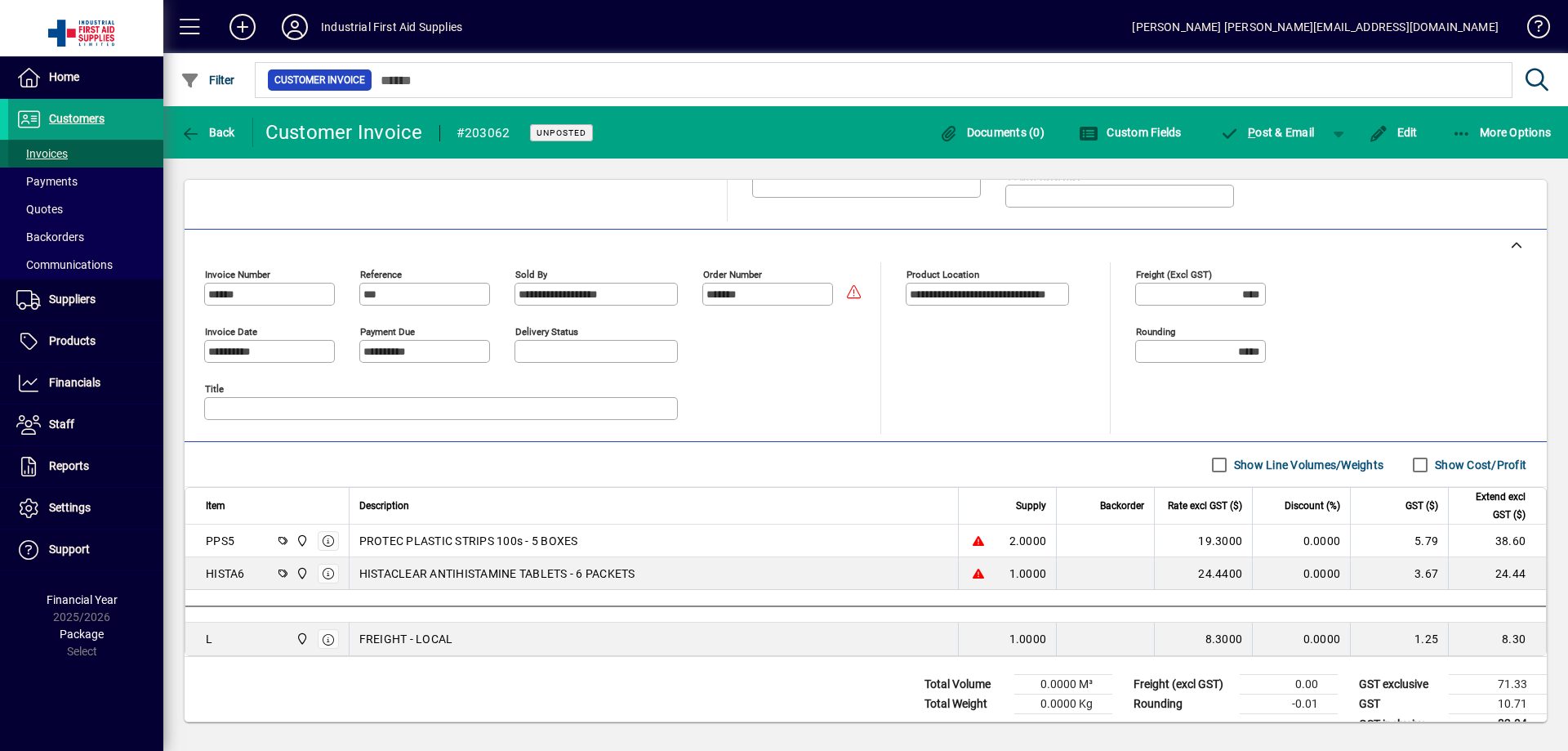
click at [60, 155] on span "Invoices" at bounding box center [42, 154] width 51 height 13
